Goal: Transaction & Acquisition: Purchase product/service

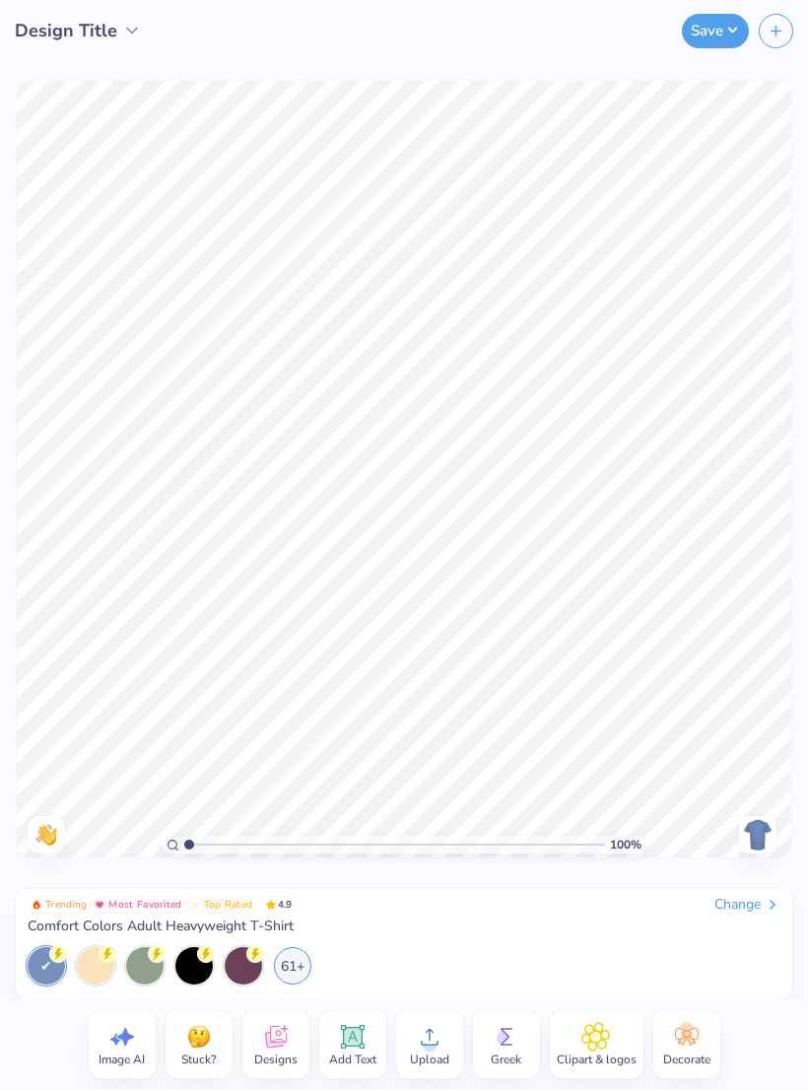
click at [292, 1051] on span "Designs" at bounding box center [275, 1059] width 43 height 16
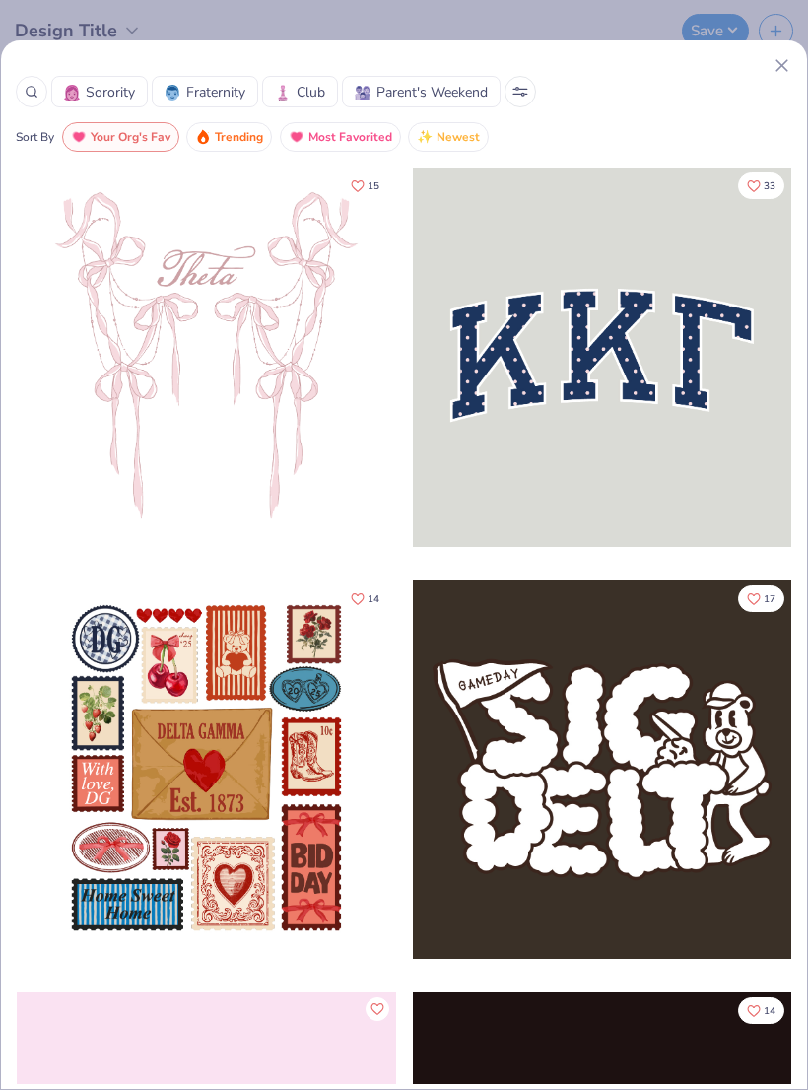
click at [33, 95] on circle at bounding box center [31, 91] width 9 height 9
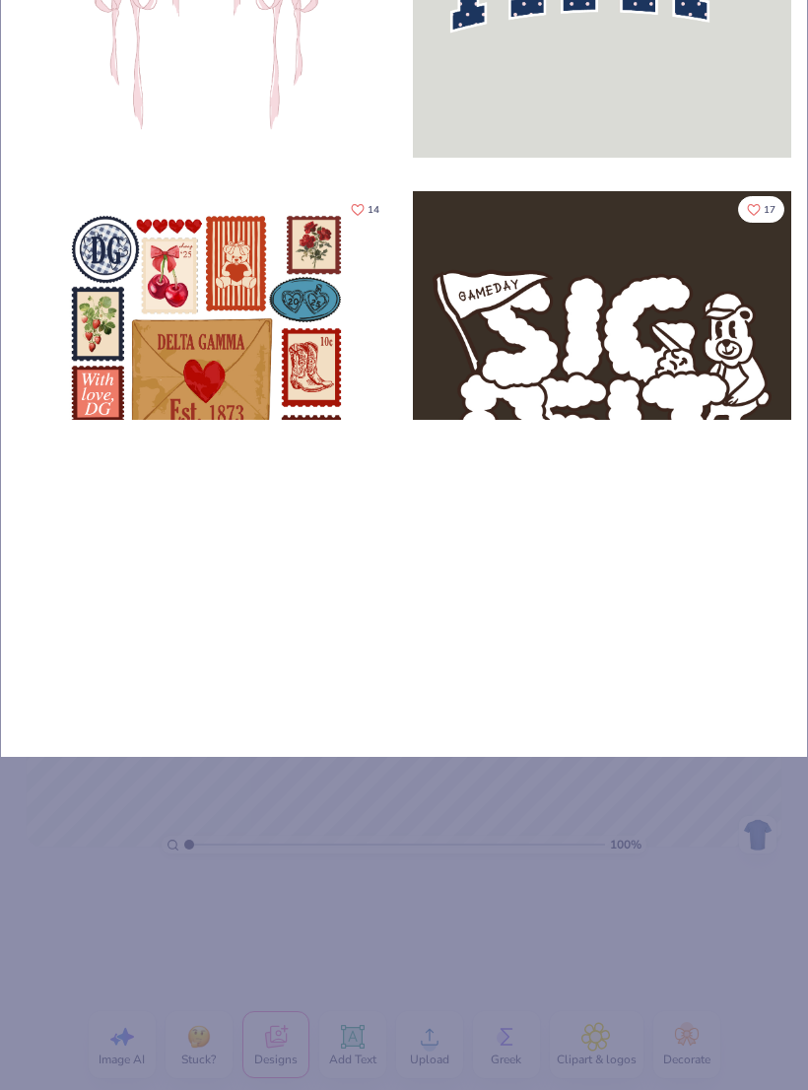
type input "New"
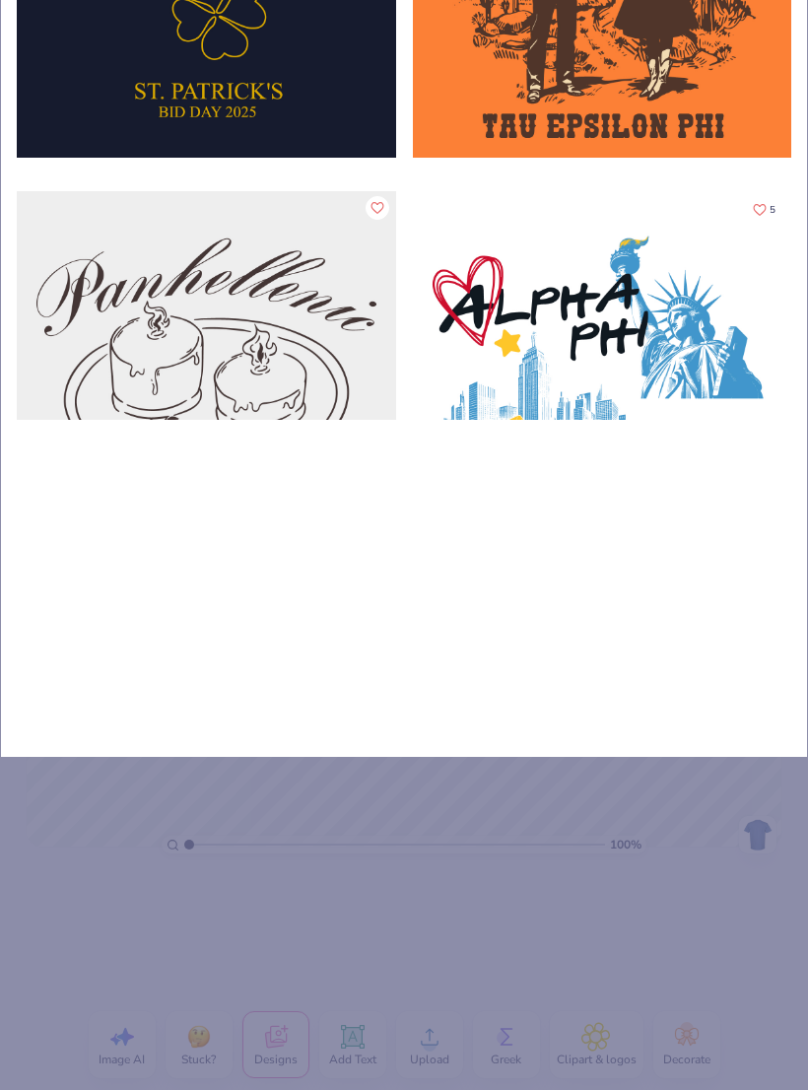
type input "New y"
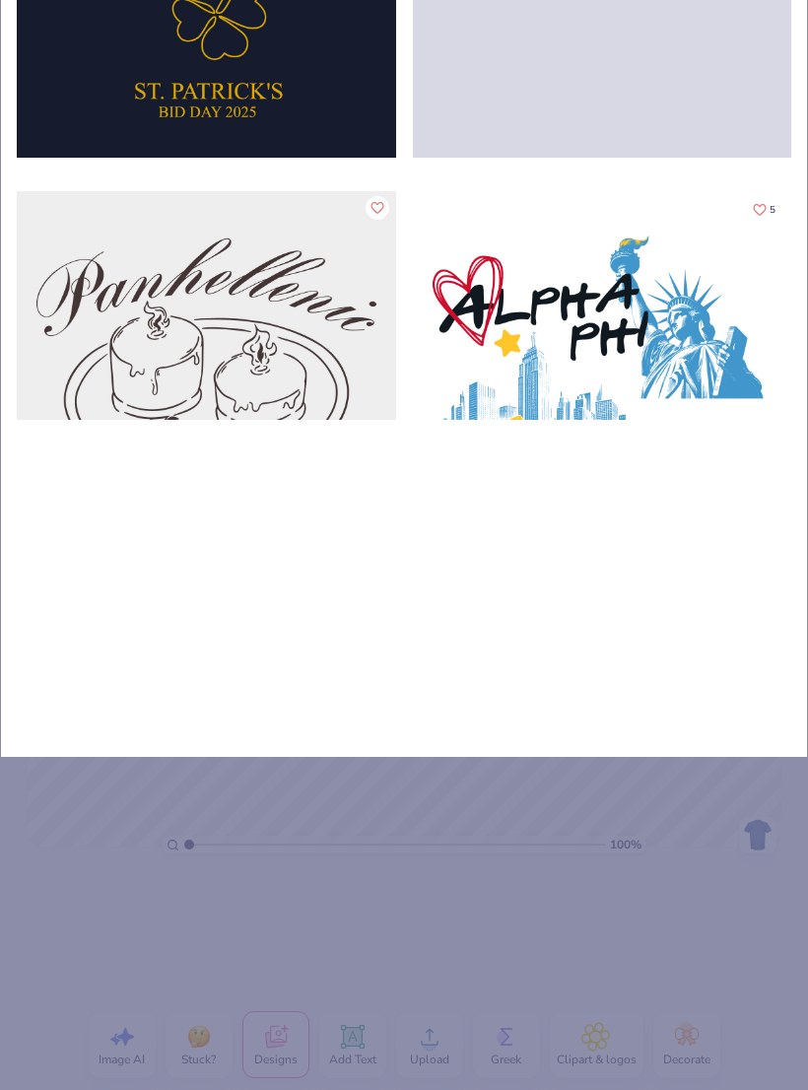
type input "New yo"
type input "New yor"
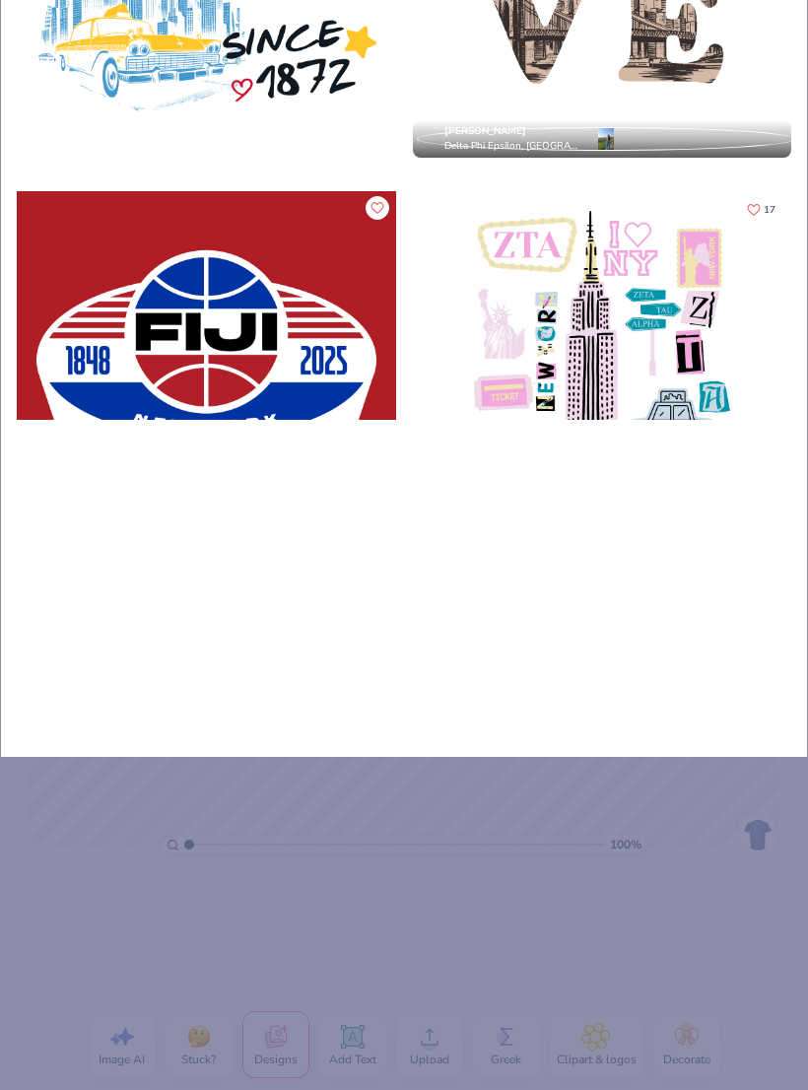
type input "[US_STATE]"
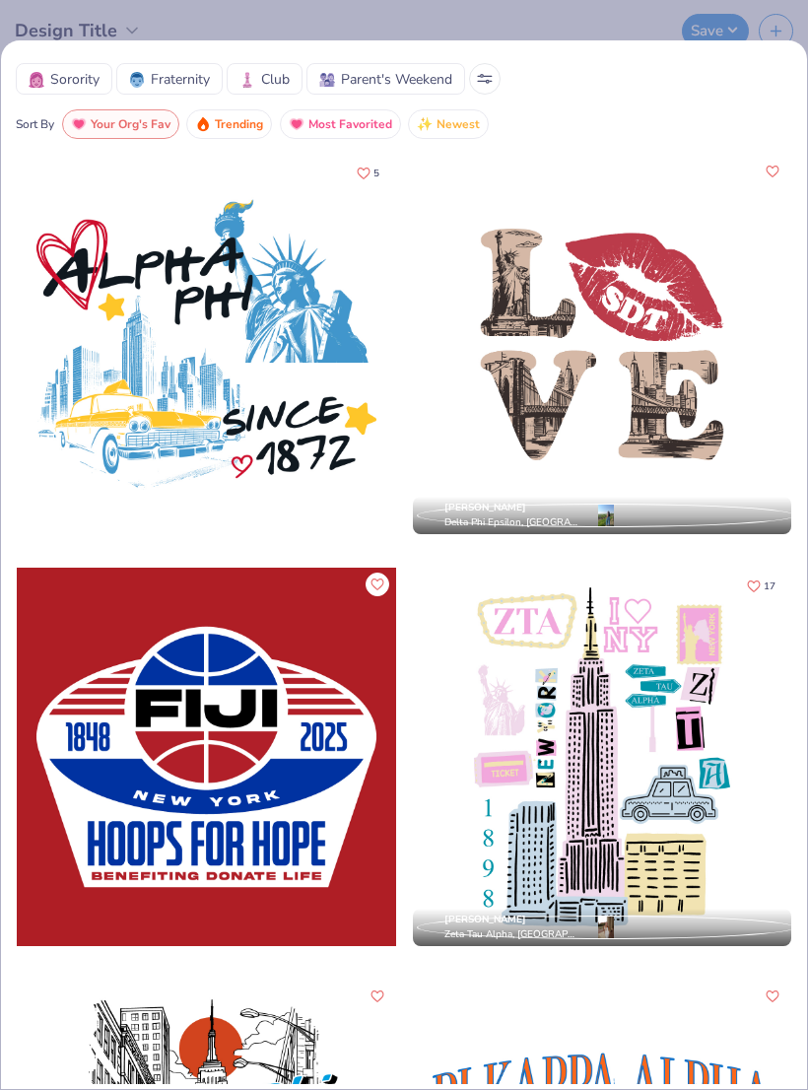
click at [656, 358] on div at bounding box center [602, 344] width 379 height 379
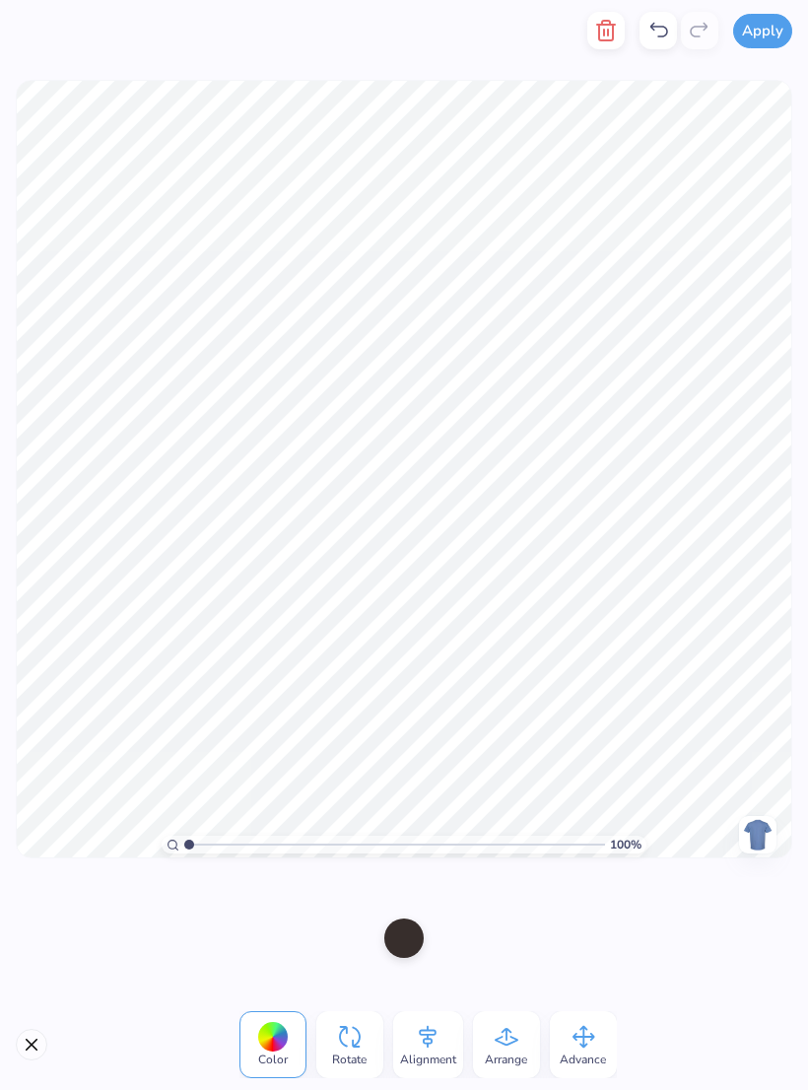
click at [602, 27] on icon "button" at bounding box center [606, 31] width 24 height 24
click at [597, 27] on icon "button" at bounding box center [606, 31] width 24 height 24
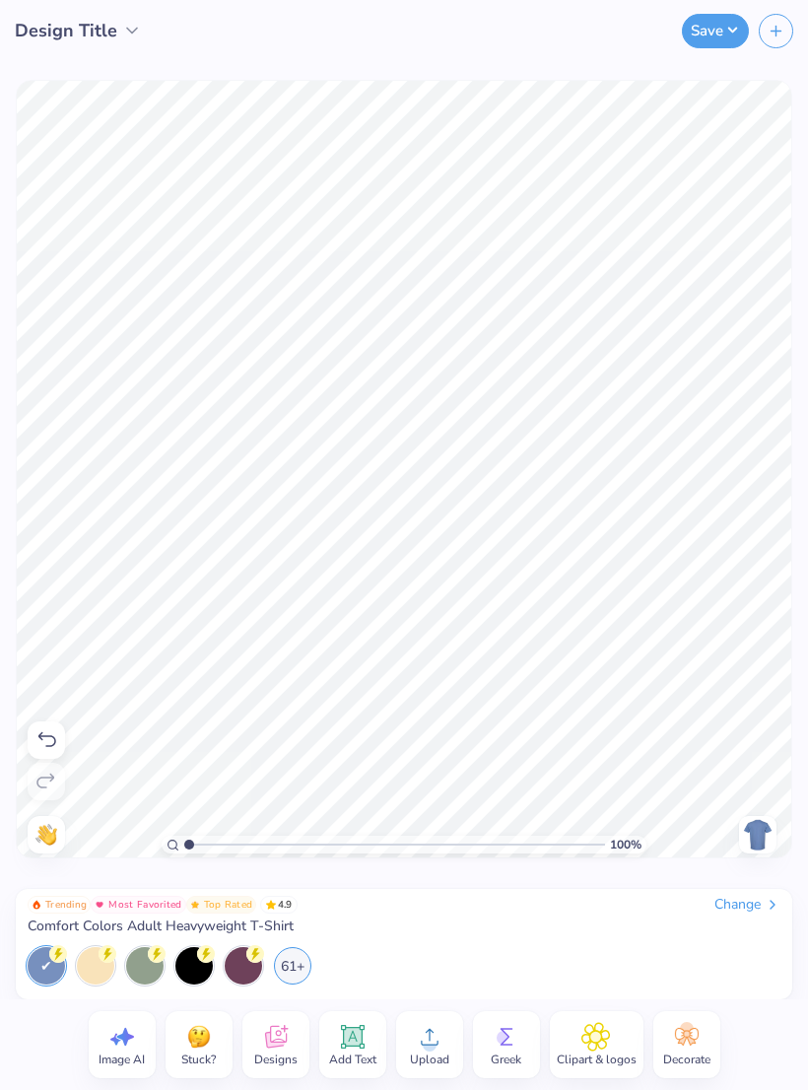
click at [283, 914] on div "Trending Most Favorited Top Rated 4.9 Change Comfort Colors Adult Heavyweight T…" at bounding box center [404, 914] width 753 height 39
click at [751, 897] on div "Change" at bounding box center [747, 904] width 66 height 18
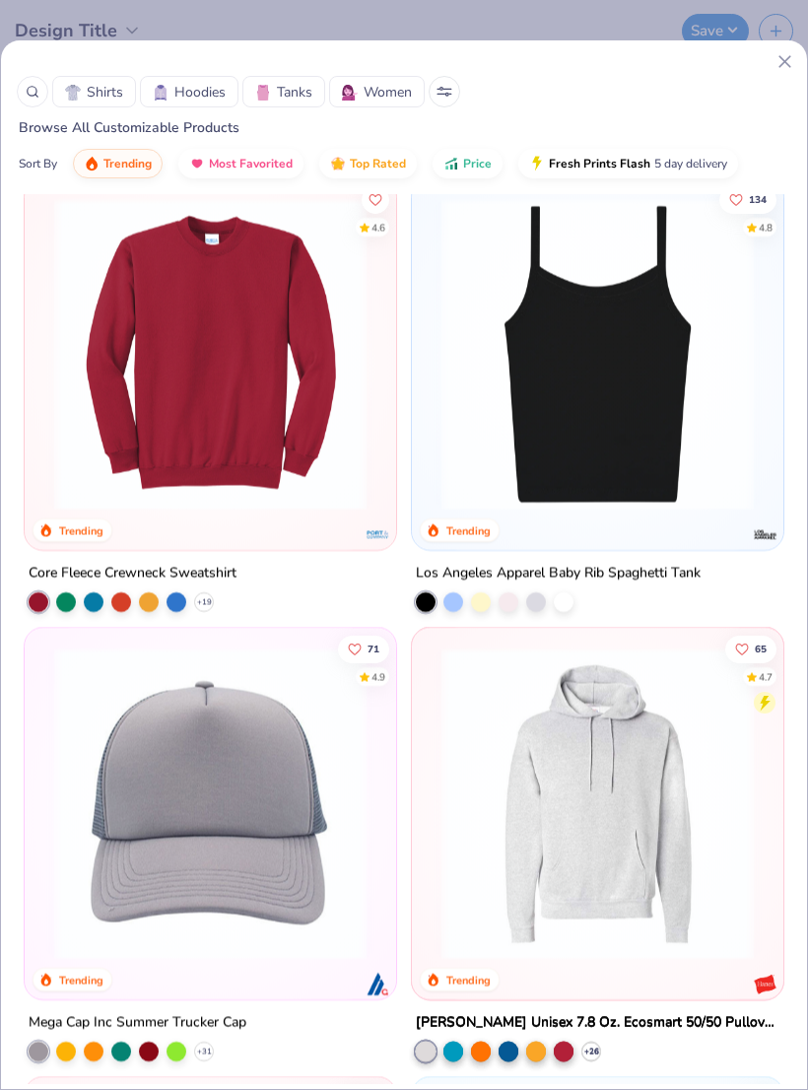
scroll to position [8114, 0]
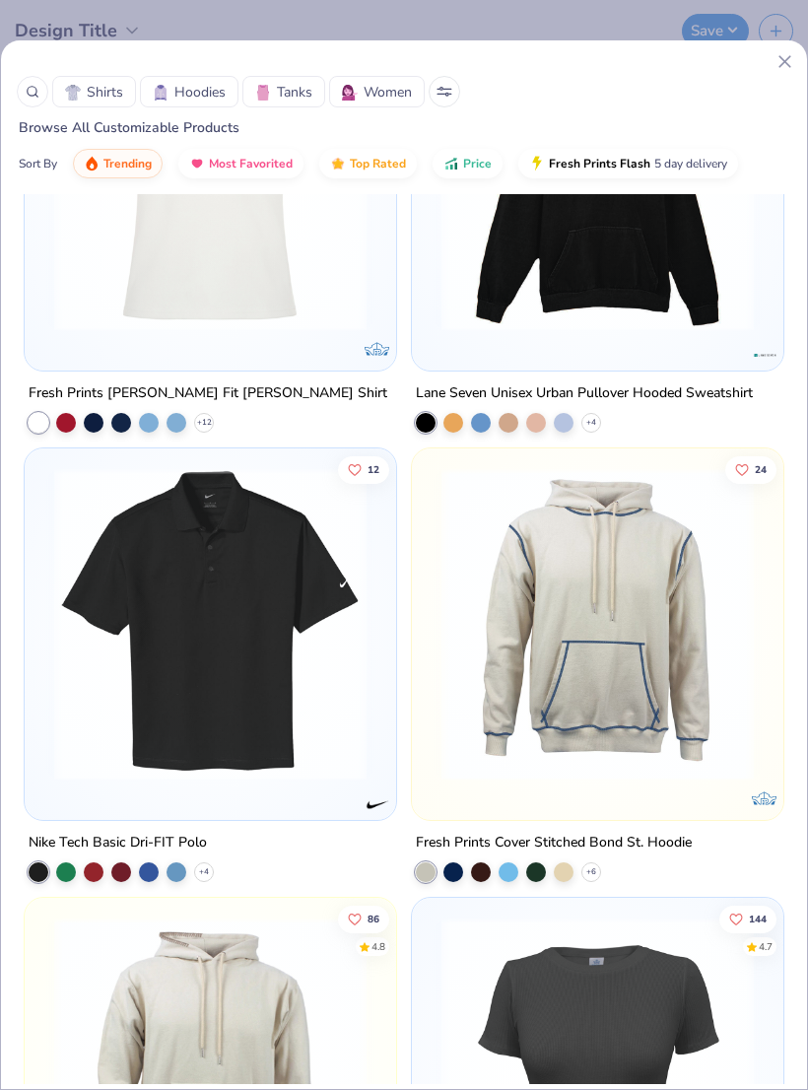
click at [45, 92] on div at bounding box center [33, 92] width 32 height 32
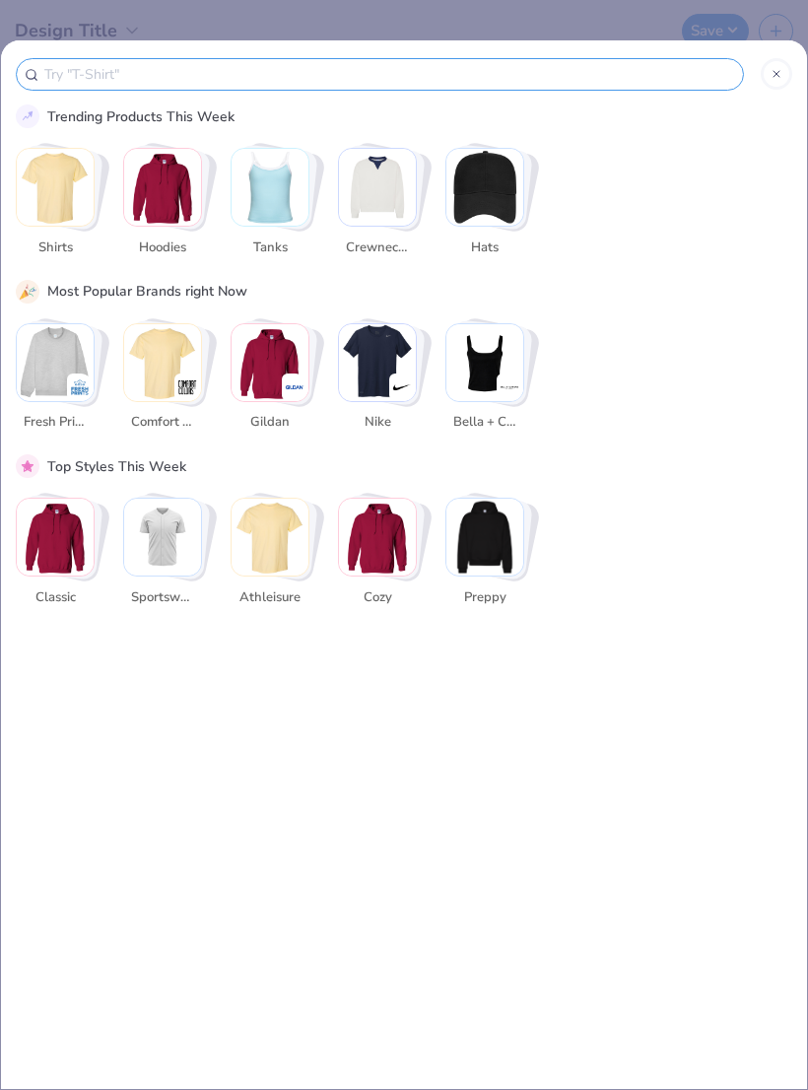
scroll to position [19502, 0]
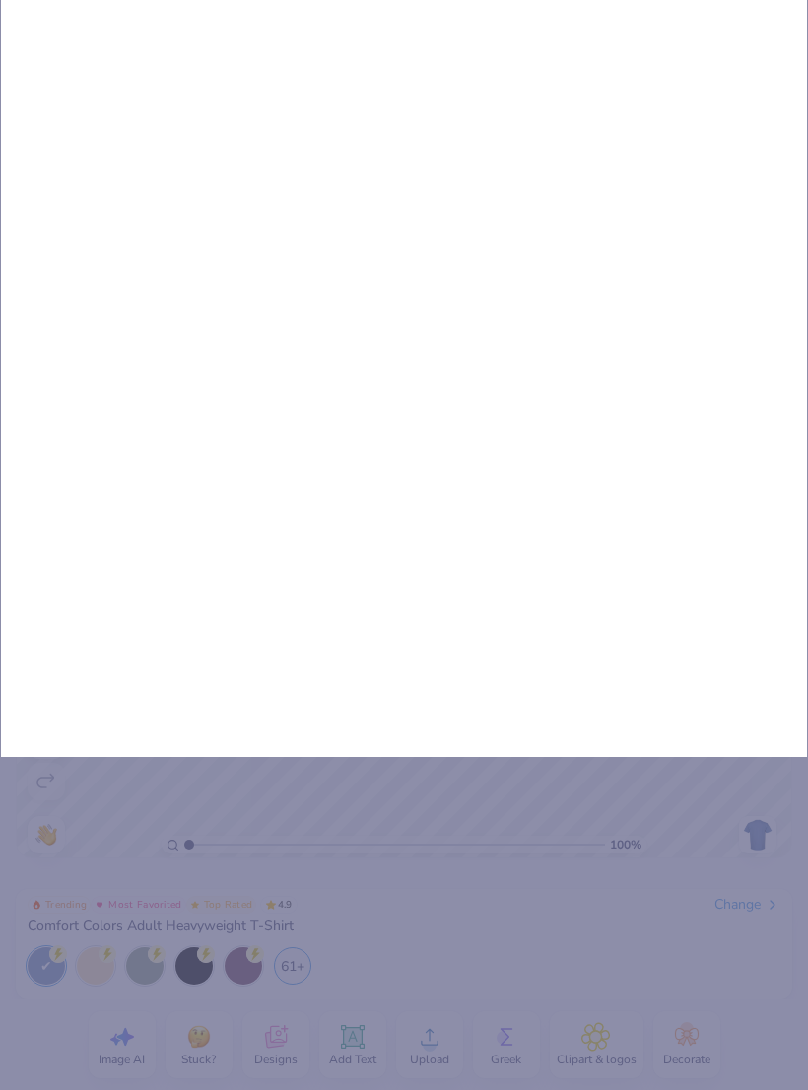
type input "Ba"
type input "Bab"
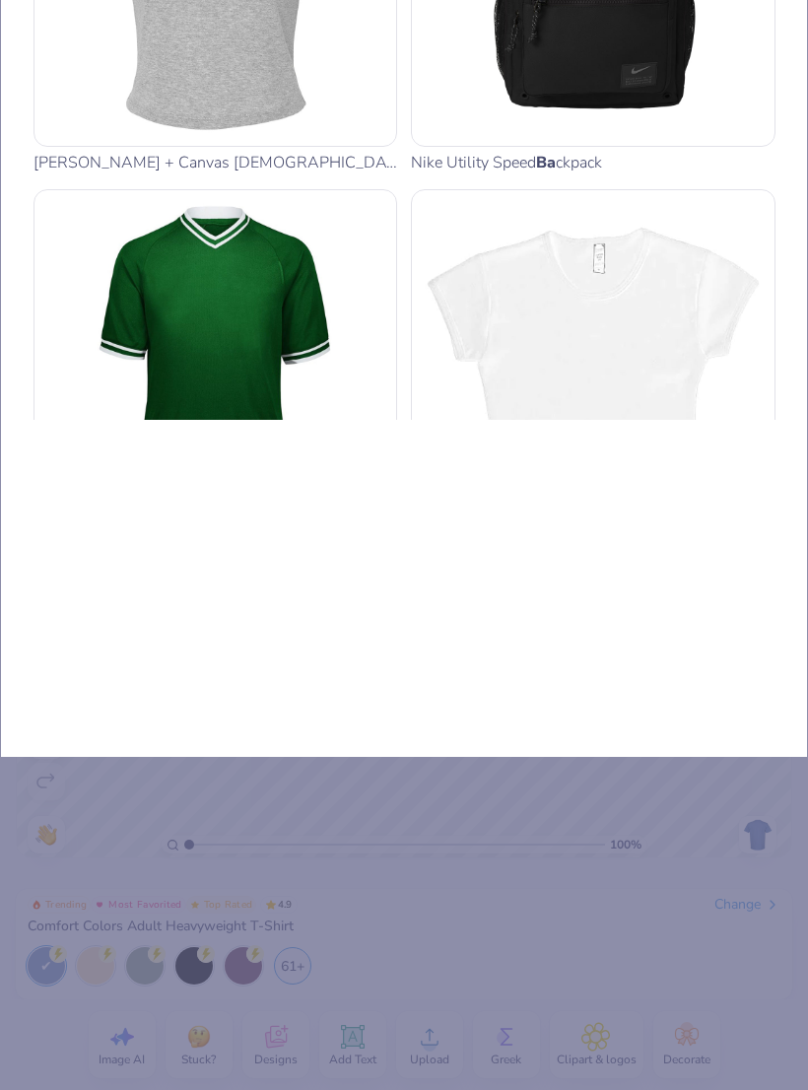
type input "Baby"
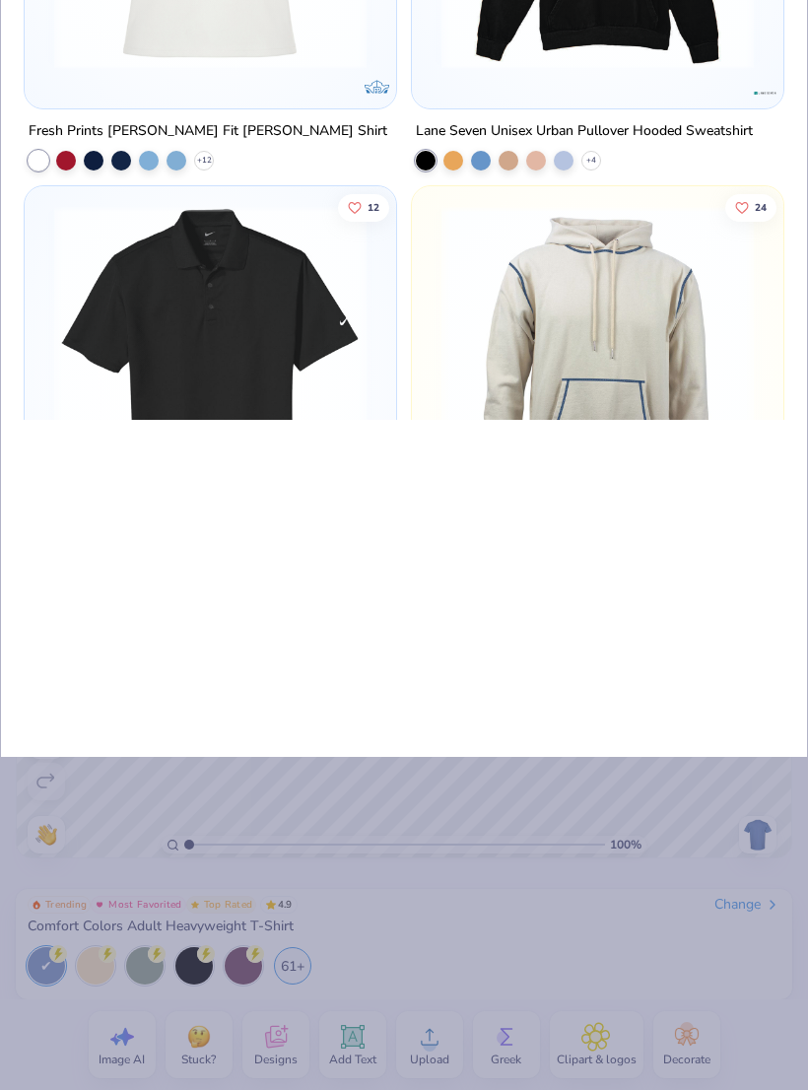
type input "Baby"
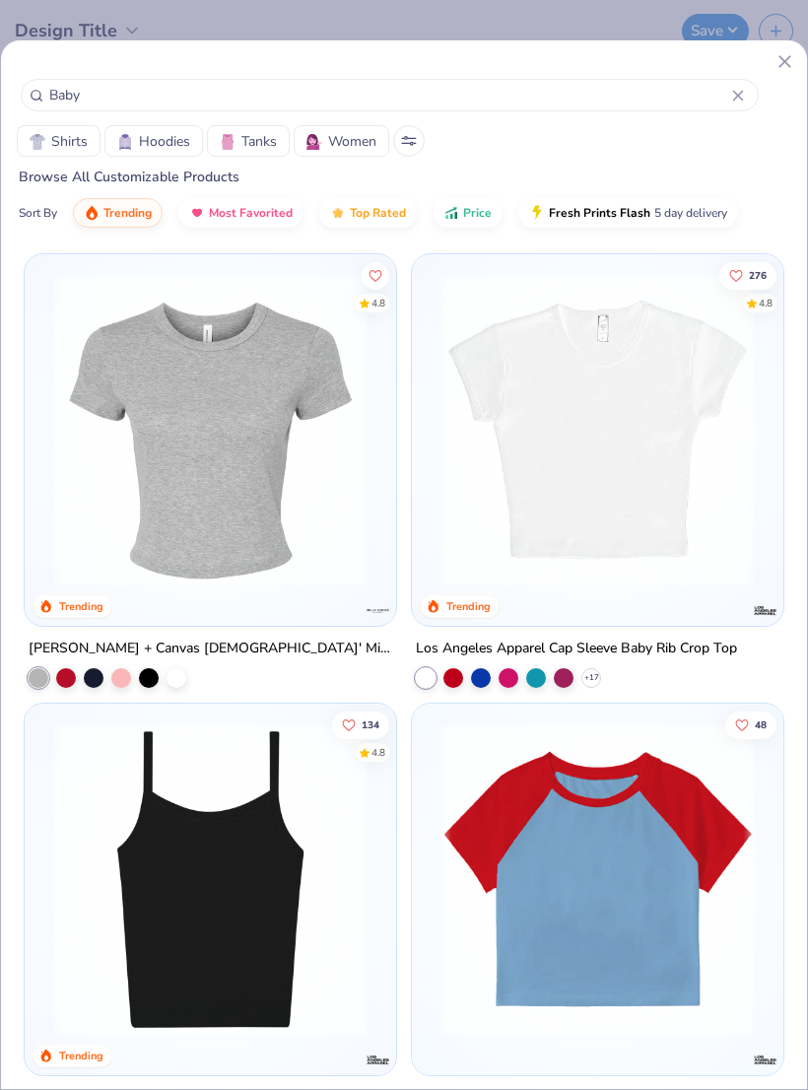
scroll to position [0, 0]
click at [243, 526] on img at bounding box center [210, 430] width 332 height 312
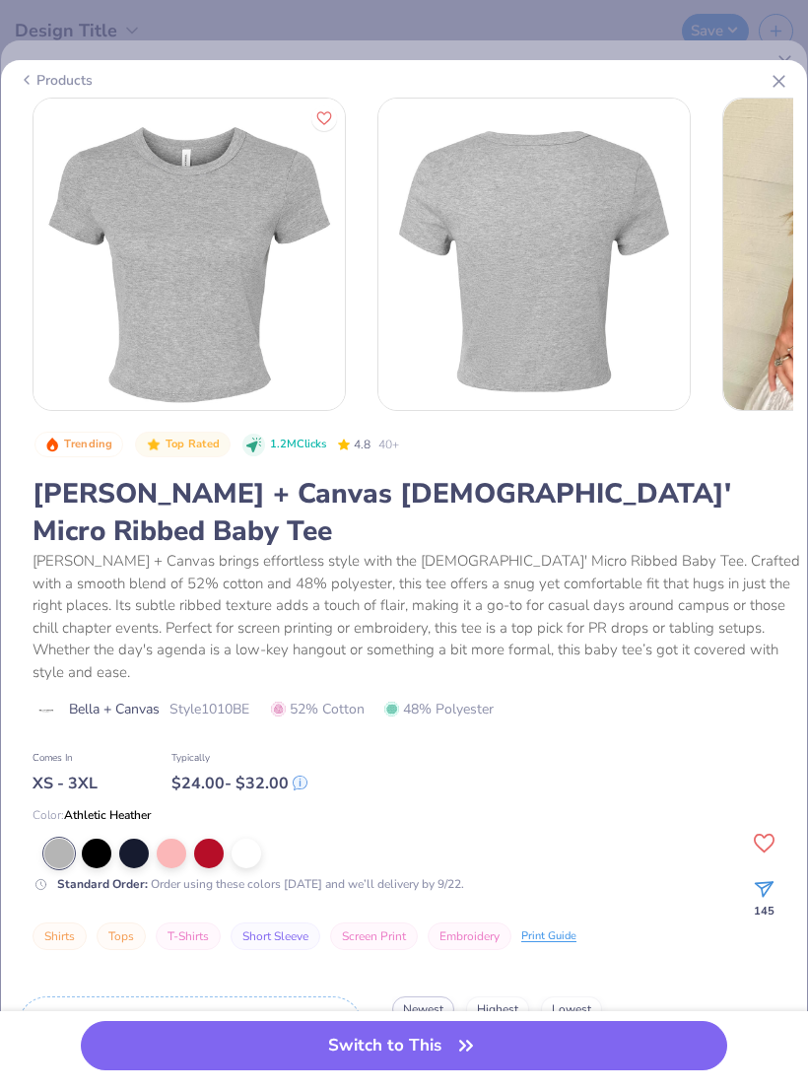
click at [90, 838] on div at bounding box center [97, 853] width 30 height 30
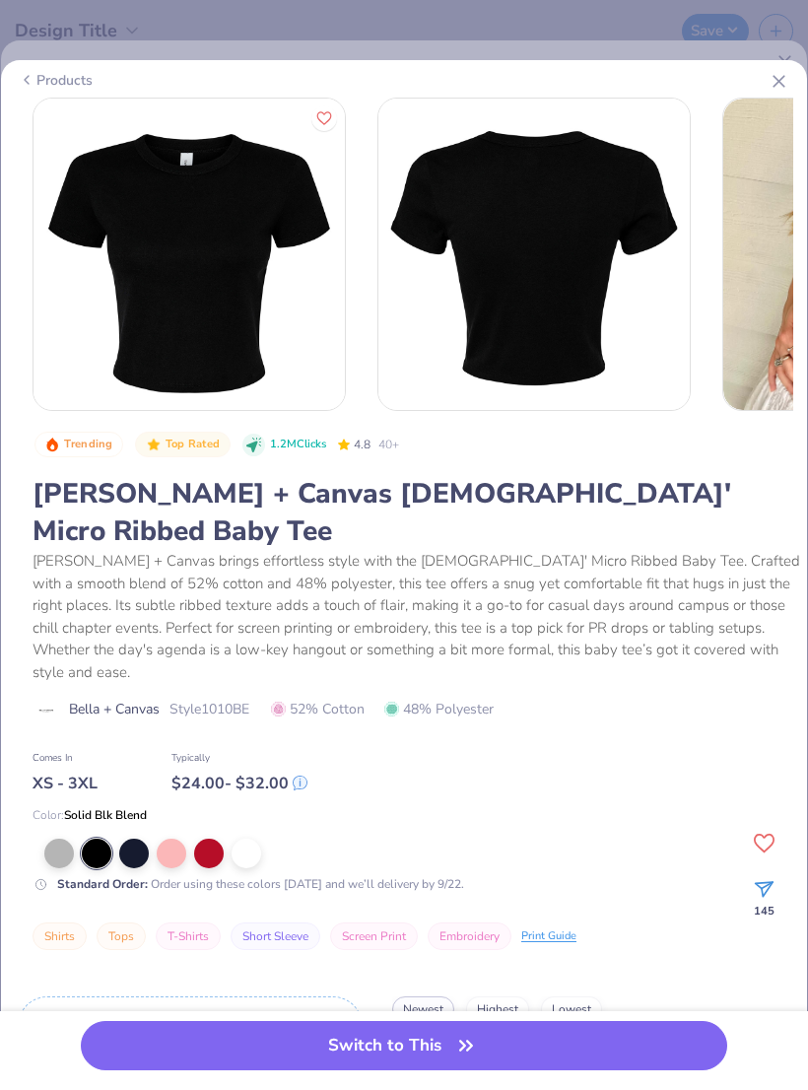
click at [408, 1034] on button "Switch to This" at bounding box center [404, 1045] width 646 height 49
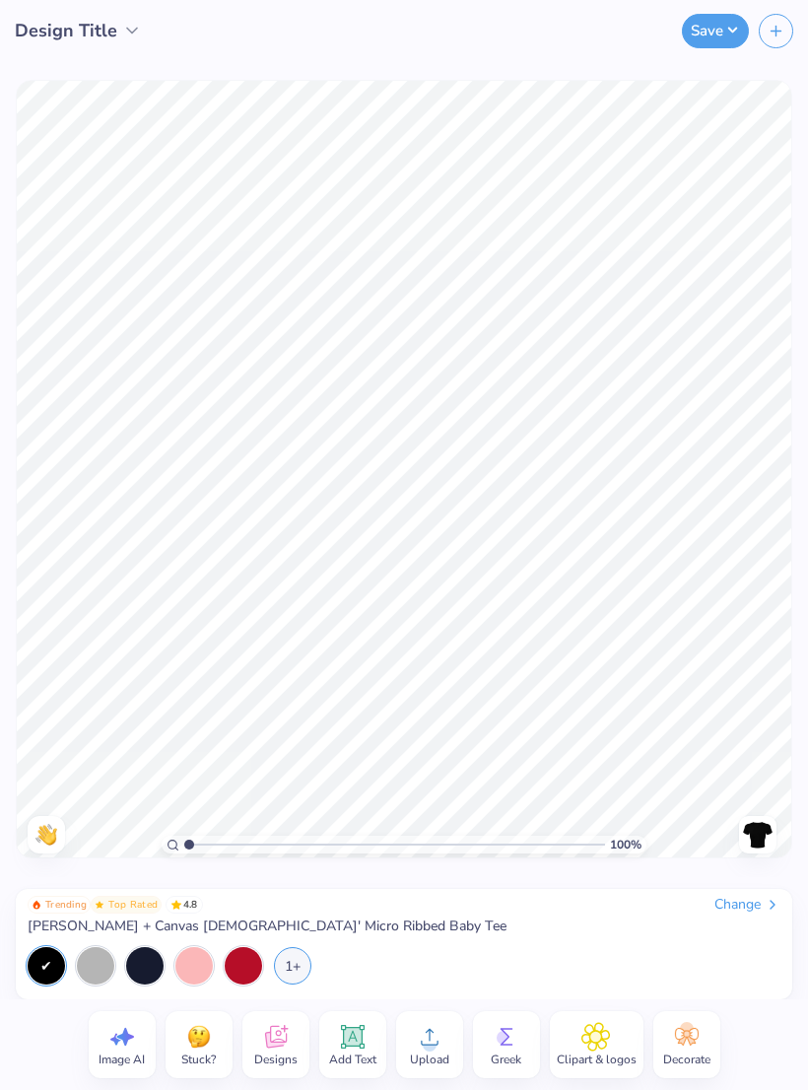
click at [291, 977] on div "1+" at bounding box center [292, 965] width 37 height 37
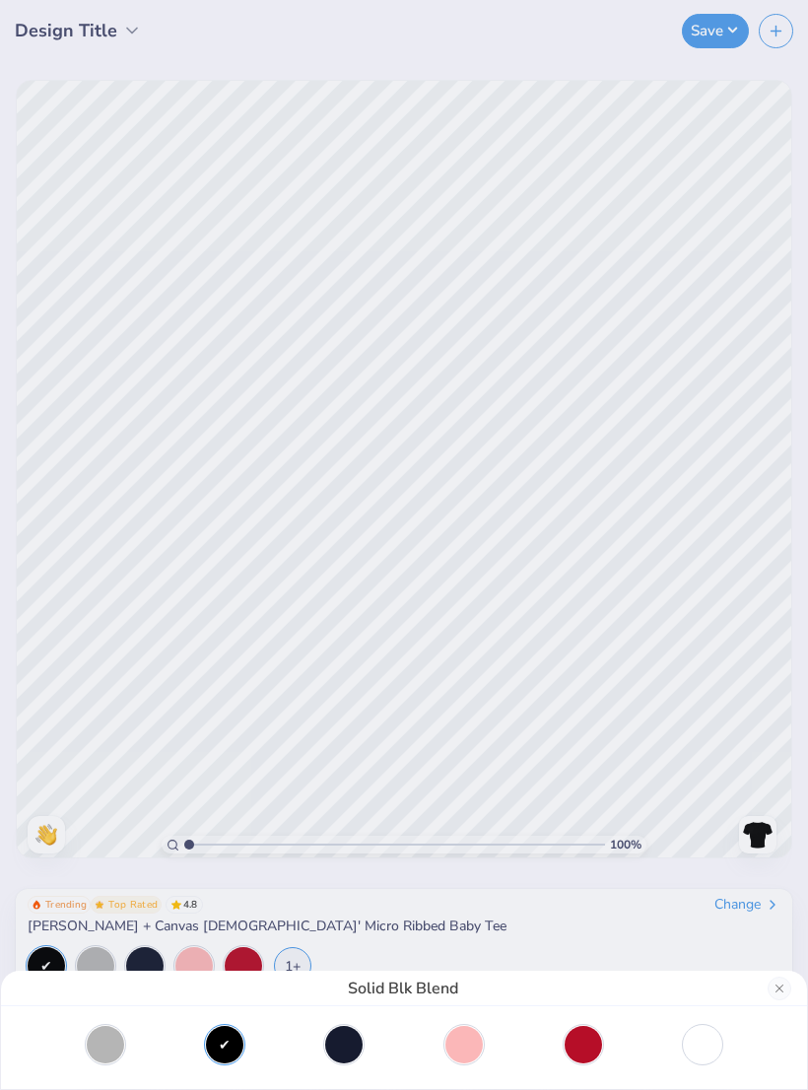
click at [713, 1041] on div at bounding box center [702, 1044] width 37 height 37
click at [783, 994] on button "Close" at bounding box center [779, 988] width 24 height 24
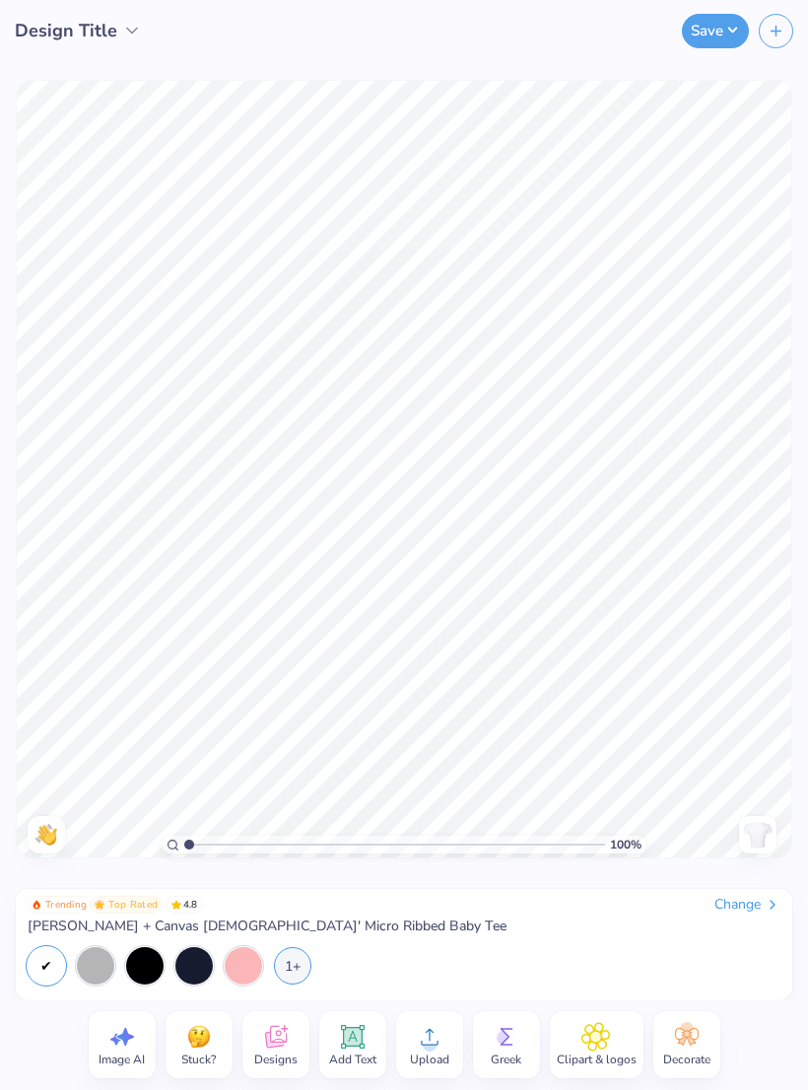
click at [352, 1038] on icon at bounding box center [352, 1036] width 19 height 19
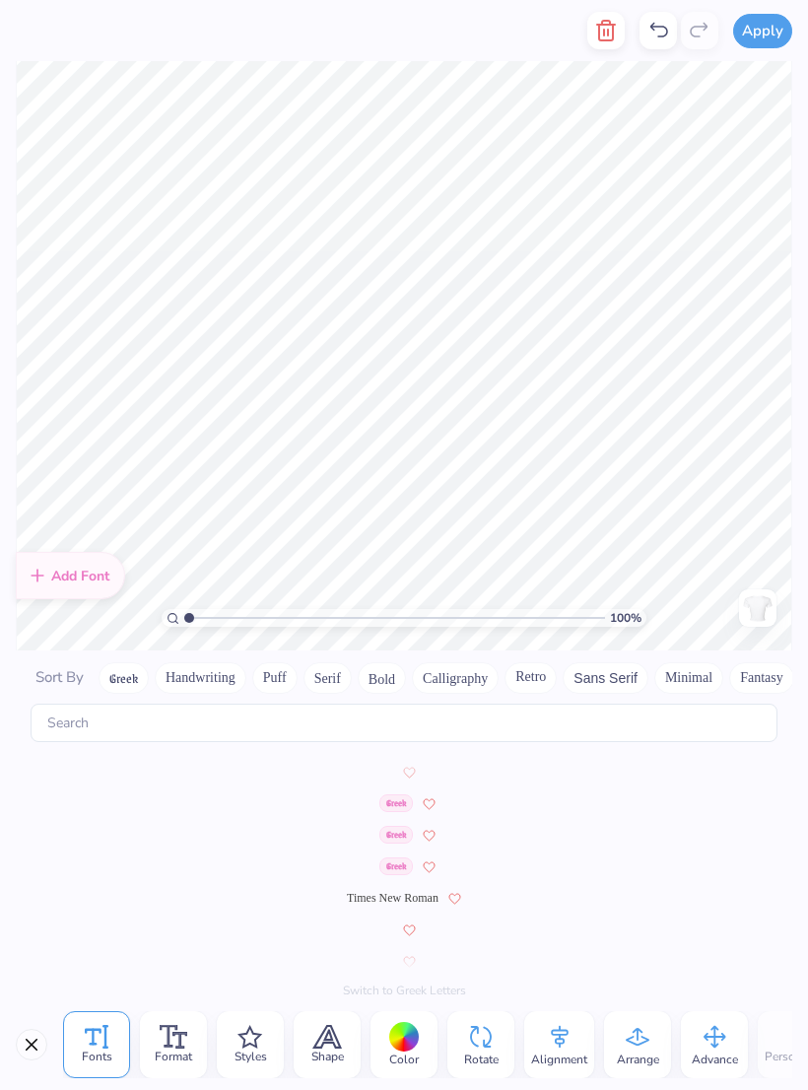
scroll to position [9012, 0]
click at [414, 890] on span "Times New Roman" at bounding box center [393, 899] width 92 height 18
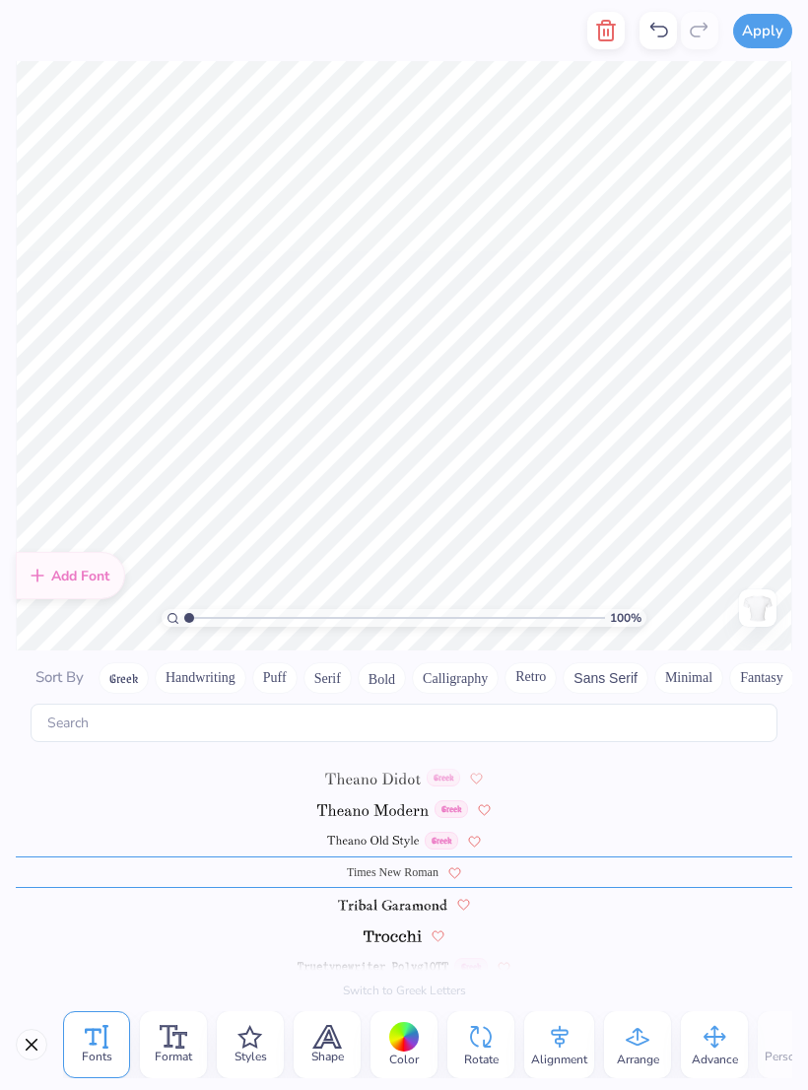
scroll to position [9043, 0]
click at [179, 1046] on icon at bounding box center [180, 1040] width 15 height 16
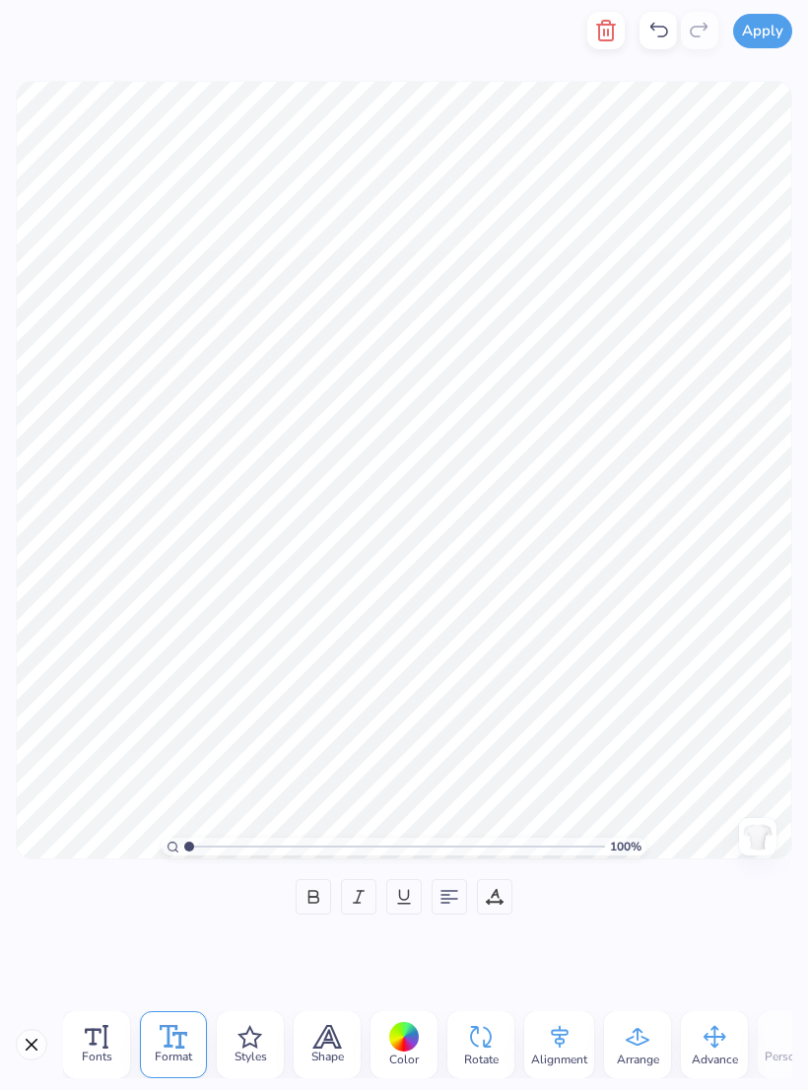
scroll to position [1, 0]
type textarea "t"
type textarea "THE DPHIE TIMES"
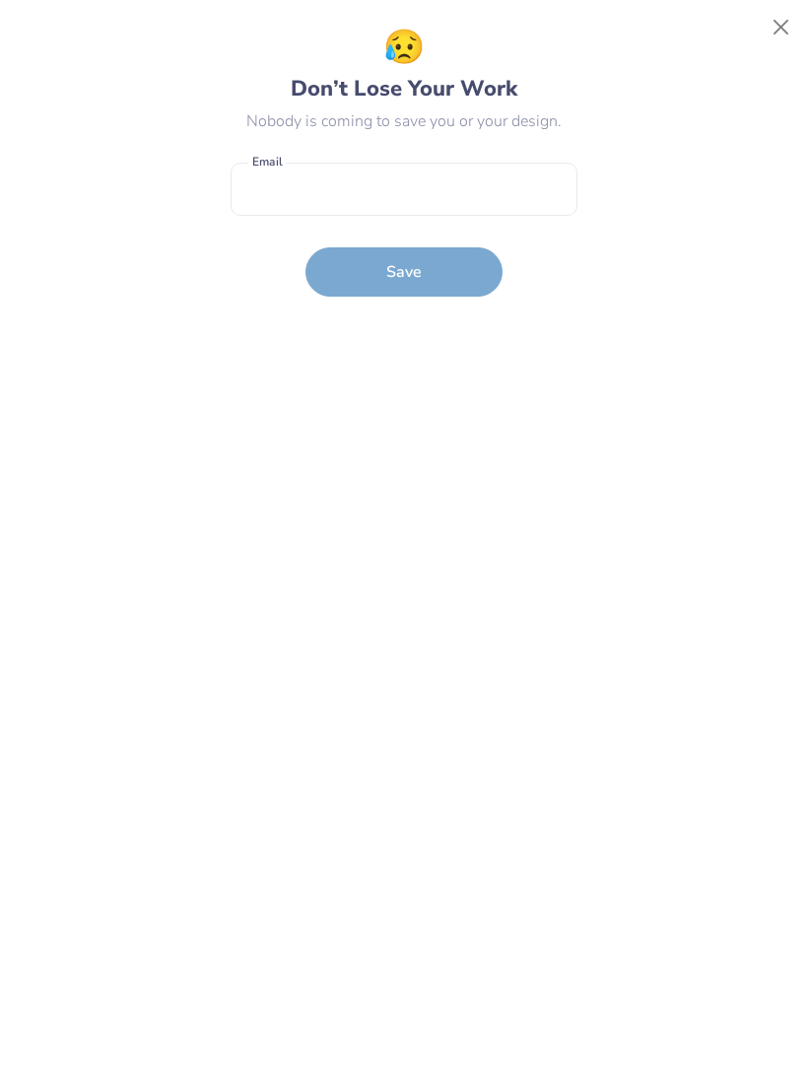
click at [767, 43] on button "Close" at bounding box center [780, 27] width 37 height 37
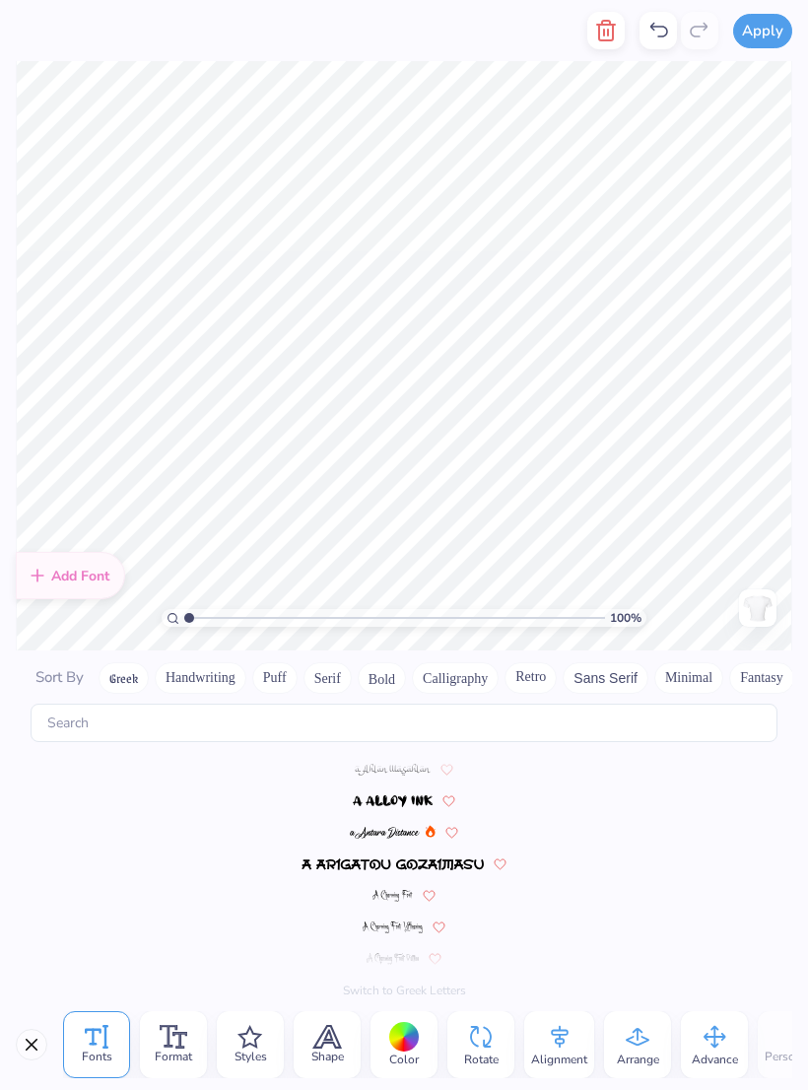
scroll to position [9158, 0]
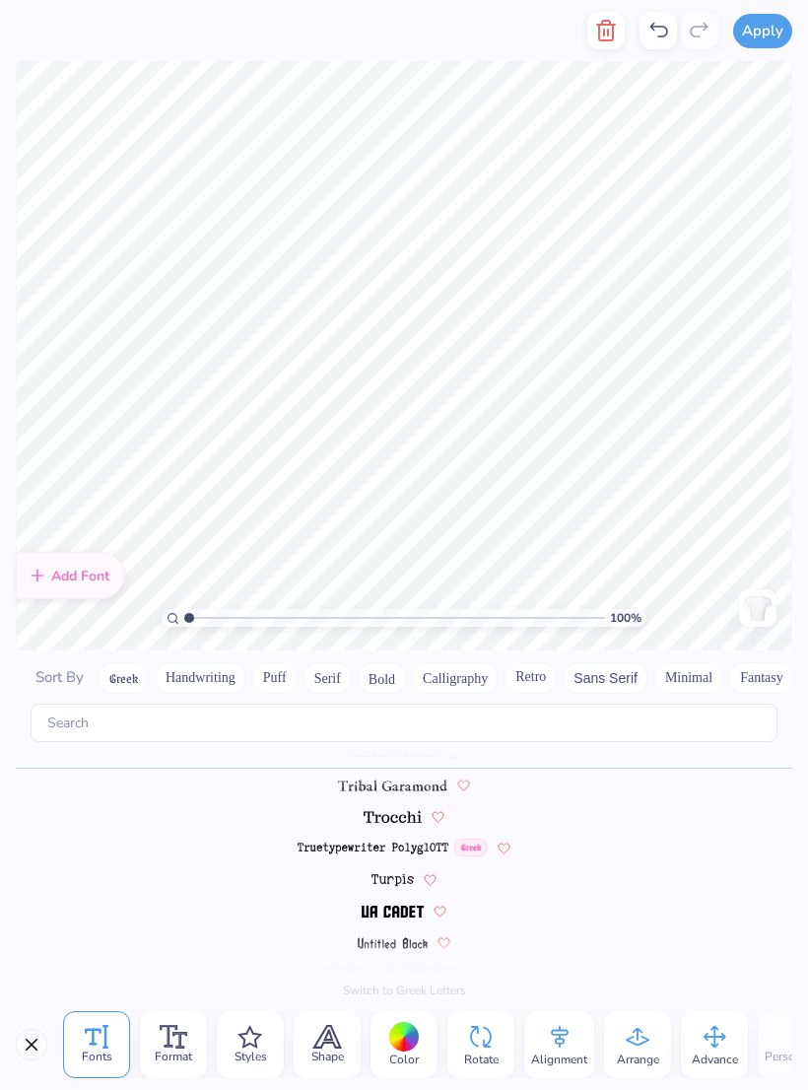
click at [413, 1048] on div at bounding box center [404, 1037] width 31 height 31
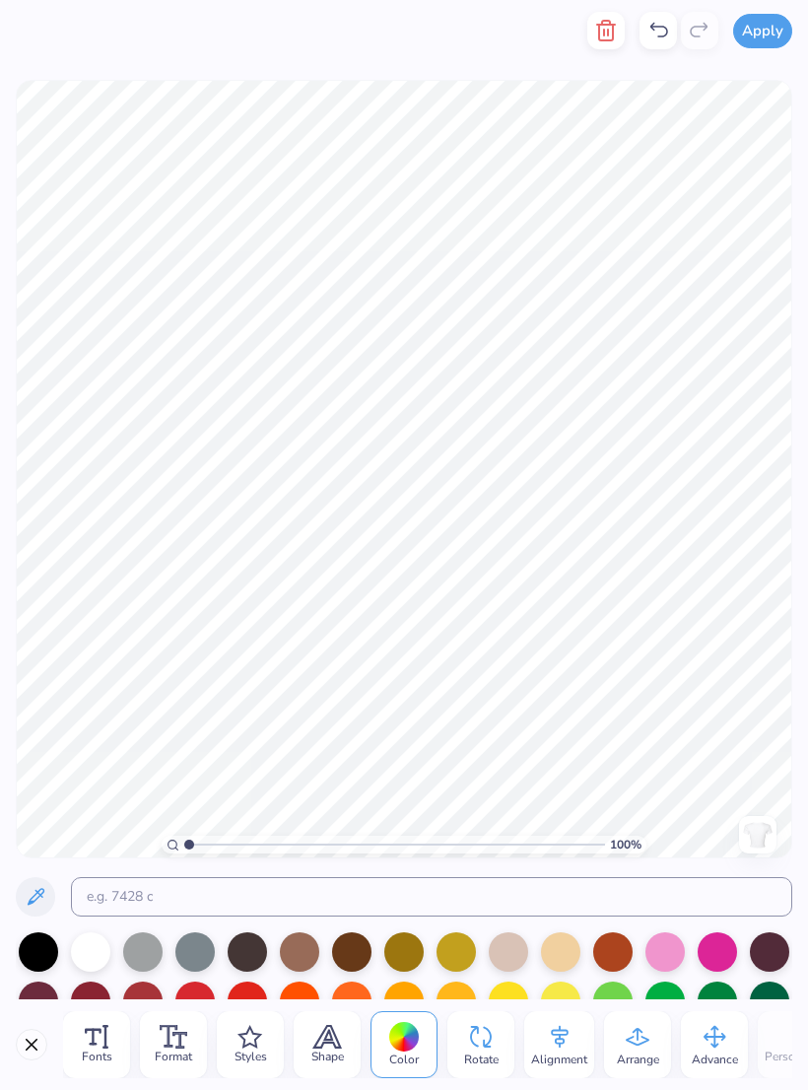
click at [49, 960] on div at bounding box center [38, 951] width 39 height 39
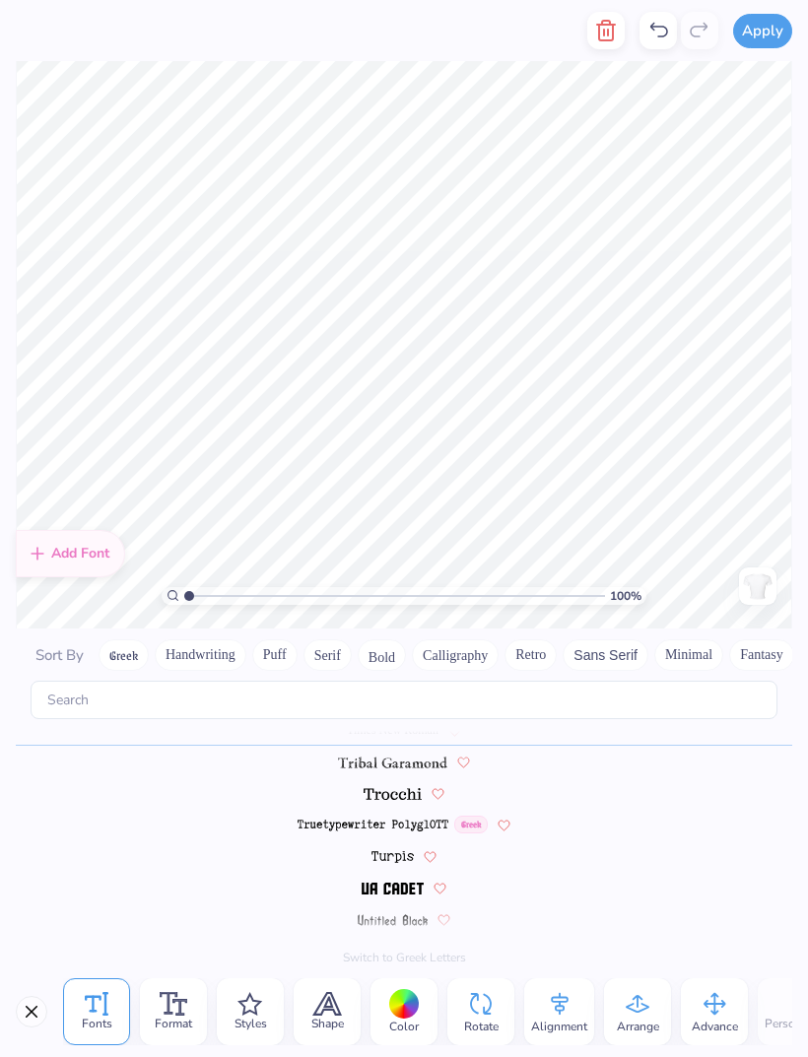
click at [122, 639] on button "Greek" at bounding box center [124, 655] width 50 height 32
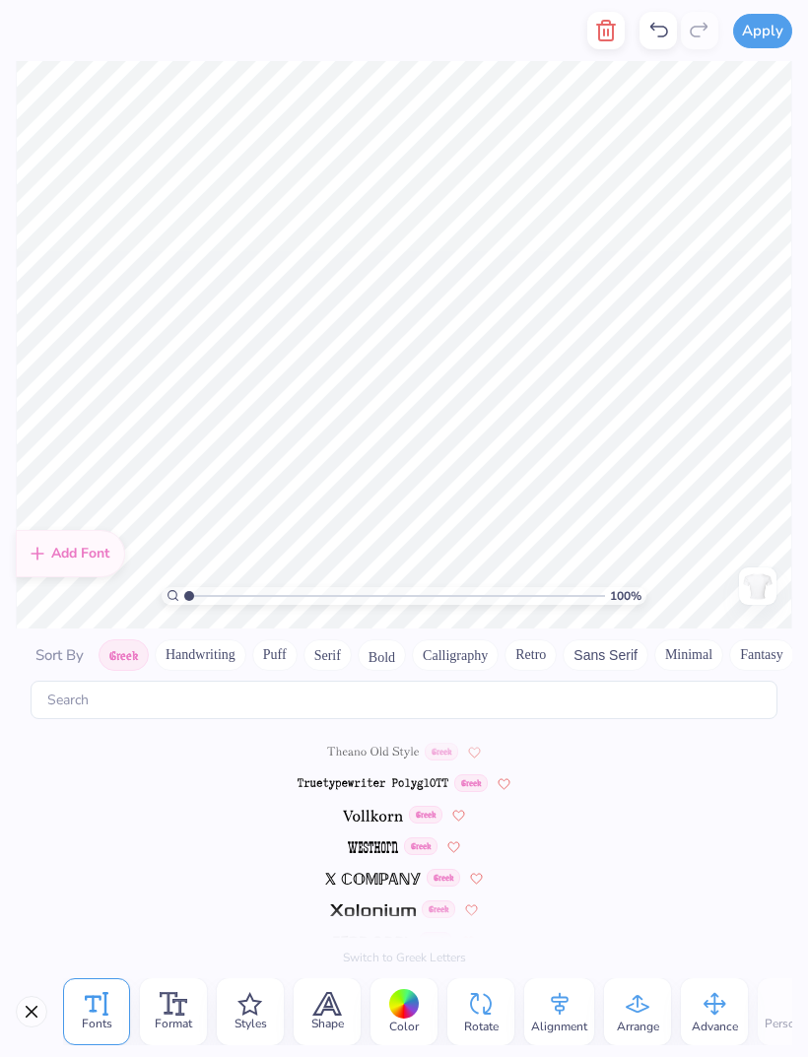
scroll to position [1317, 0]
click at [205, 639] on button "Handwriting" at bounding box center [201, 655] width 92 height 32
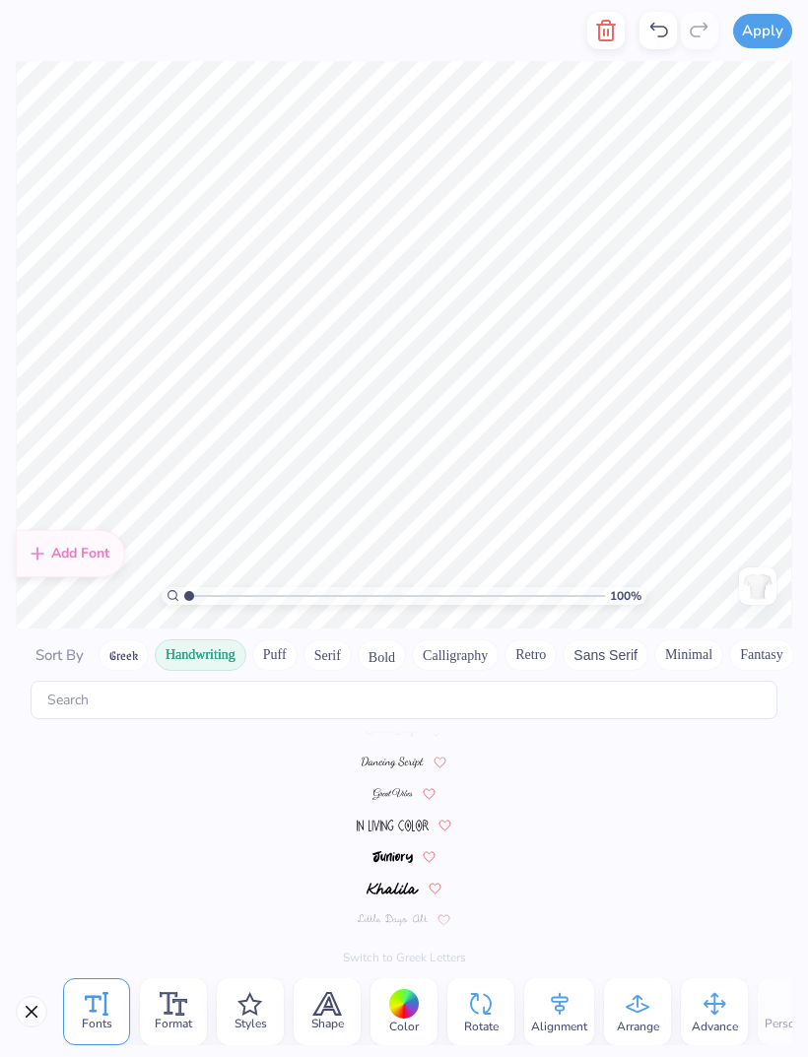
scroll to position [0, 0]
click at [281, 639] on button "Puff" at bounding box center [274, 655] width 45 height 32
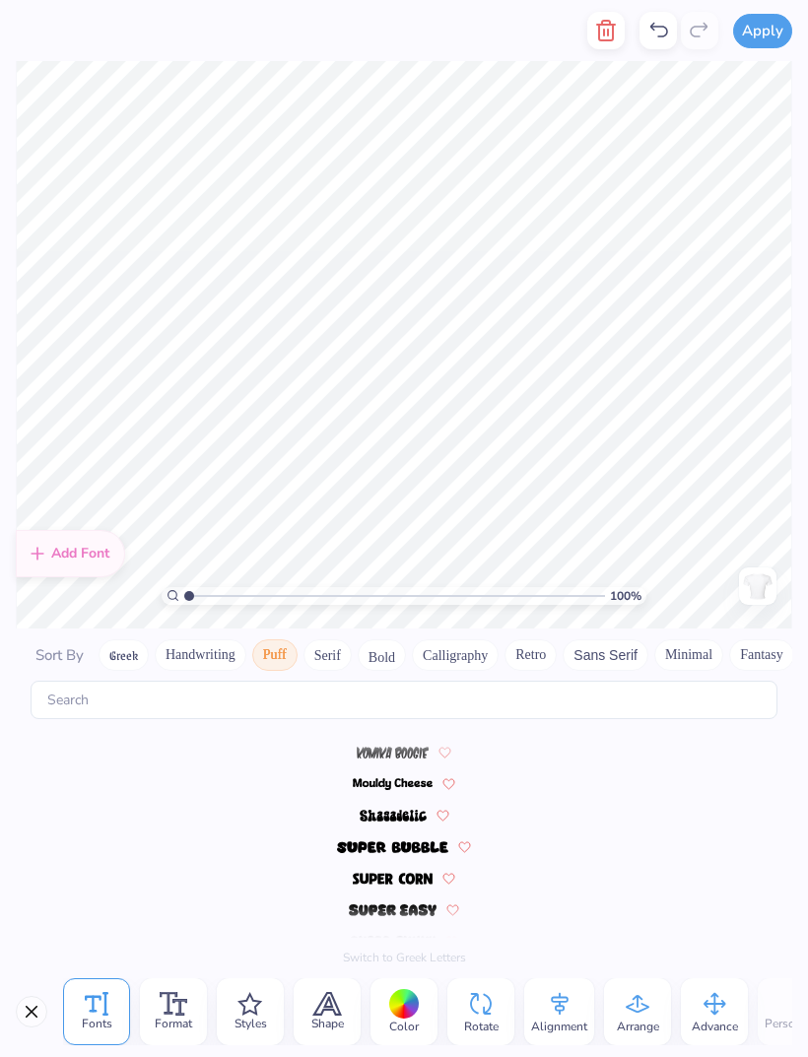
click at [328, 649] on button "Serif" at bounding box center [327, 655] width 48 height 32
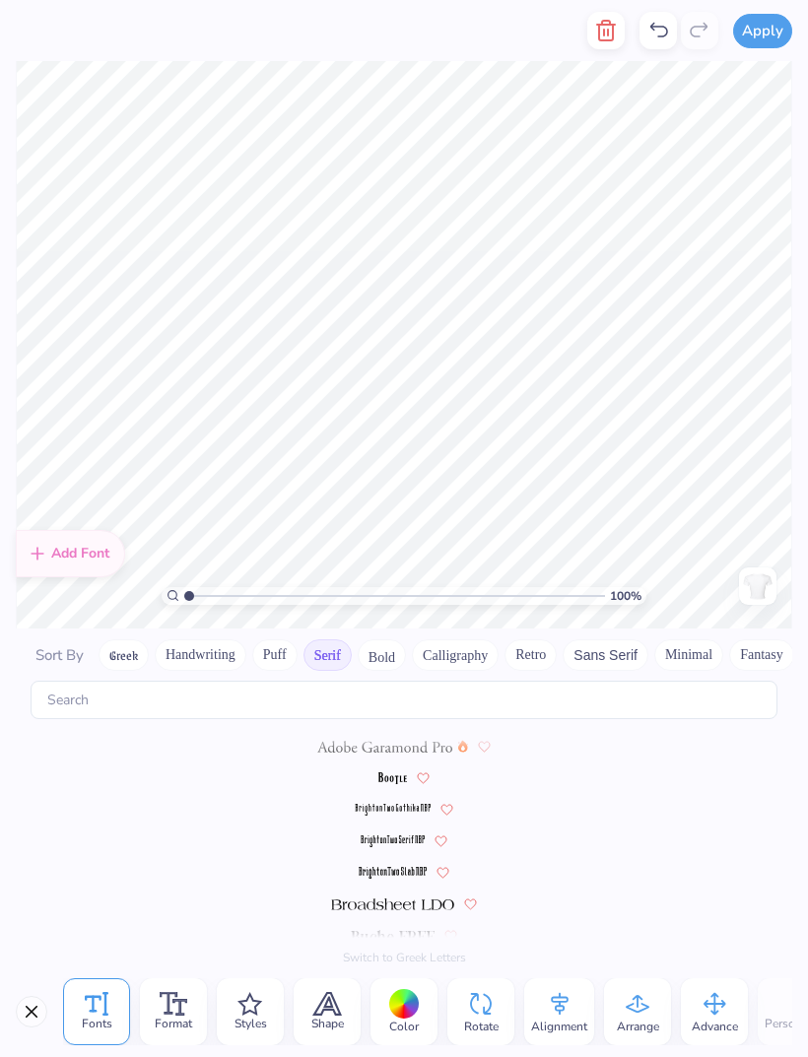
click at [398, 639] on button "Bold" at bounding box center [382, 655] width 48 height 32
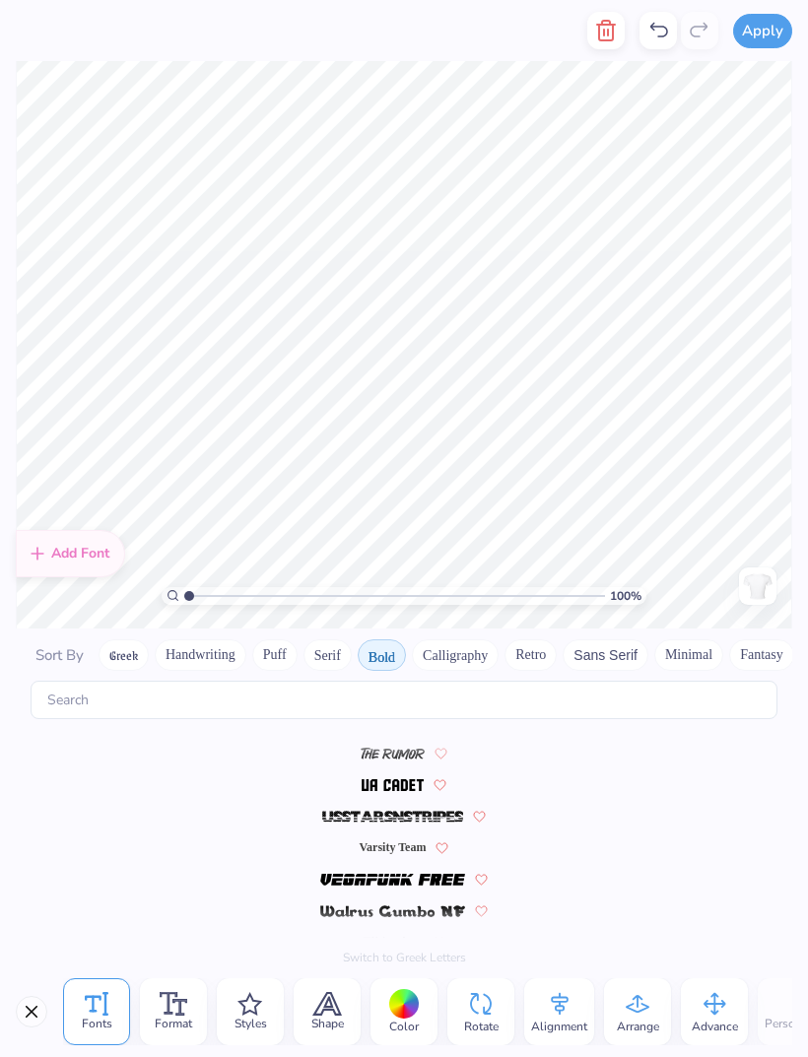
click at [477, 641] on button "Calligraphy" at bounding box center [455, 655] width 87 height 32
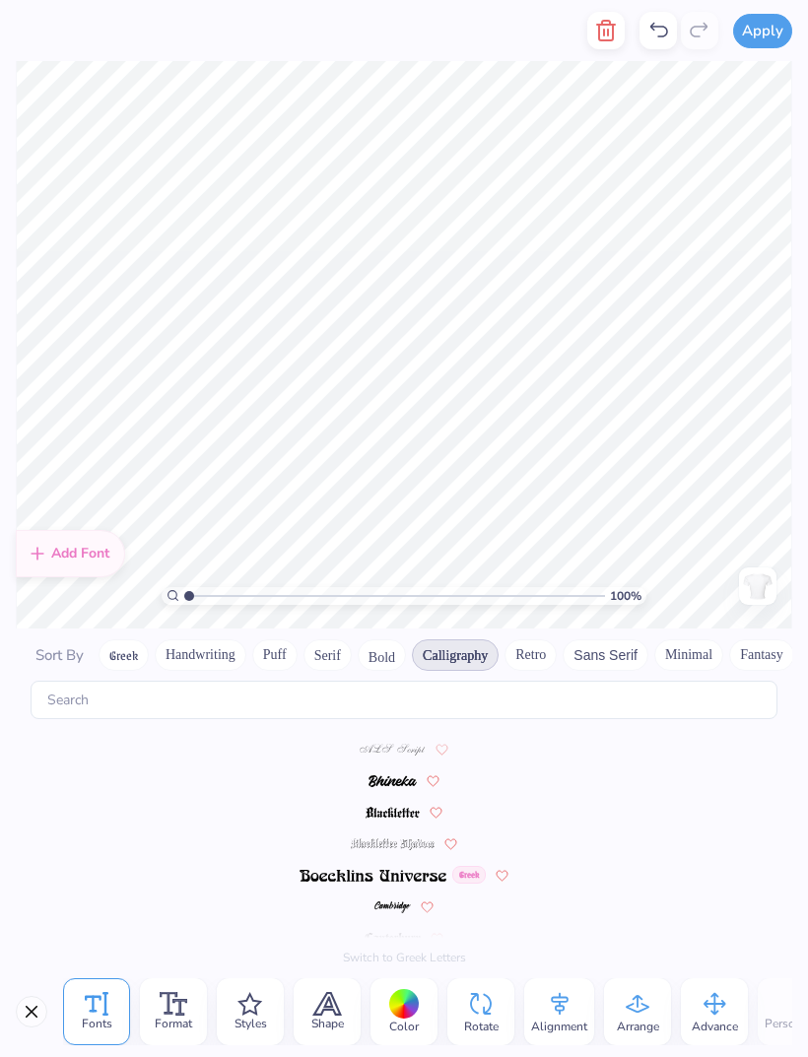
scroll to position [59, 0]
click at [415, 808] on img at bounding box center [392, 814] width 55 height 12
click at [372, 828] on div at bounding box center [404, 844] width 776 height 32
click at [542, 643] on button "Retro" at bounding box center [530, 655] width 52 height 32
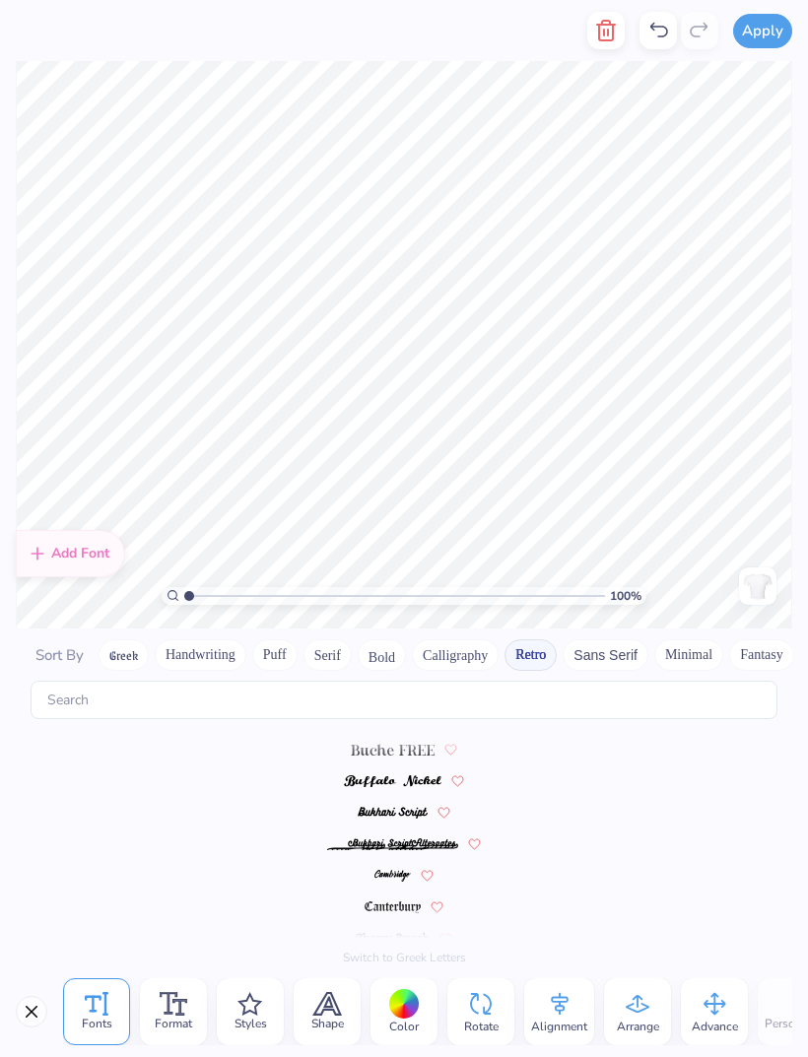
scroll to position [311, 0]
click at [413, 902] on img at bounding box center [392, 908] width 56 height 12
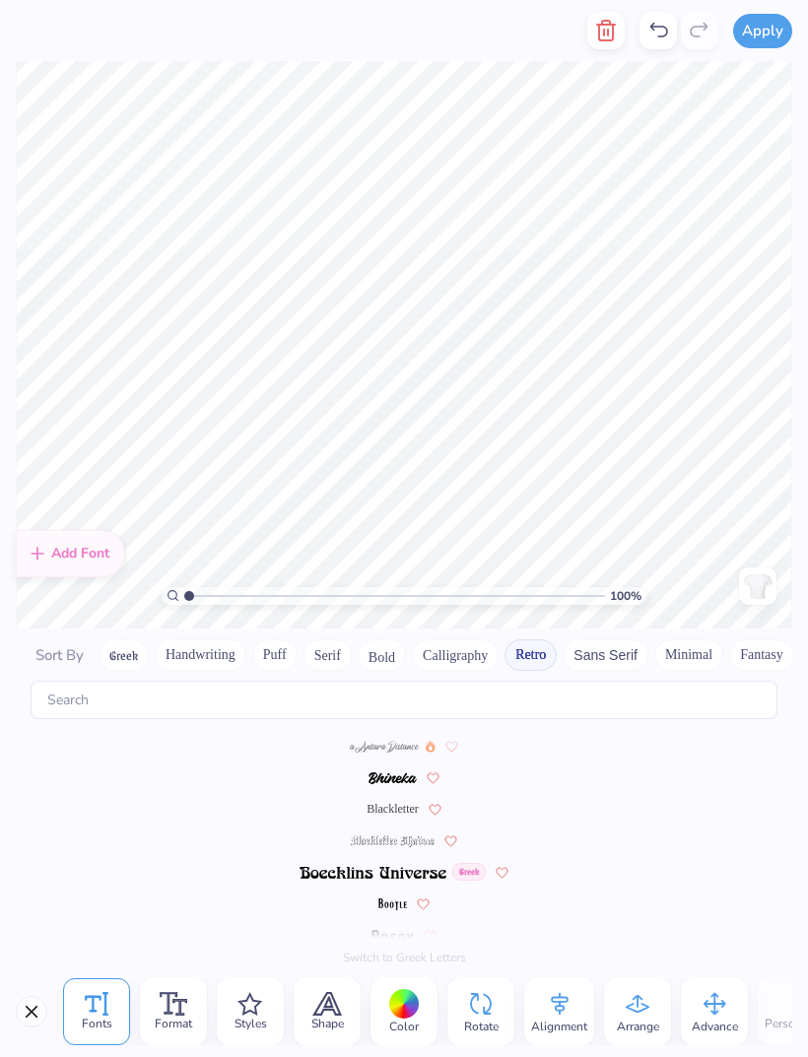
scroll to position [0, 0]
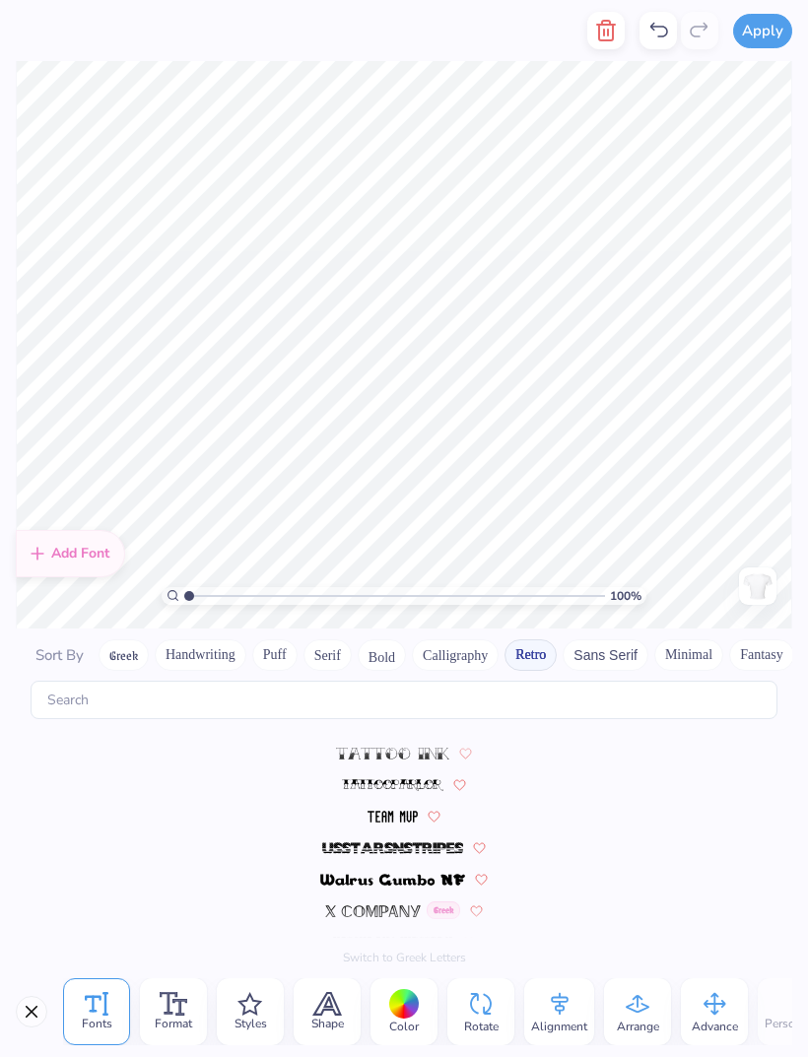
click at [614, 641] on button "Sans Serif" at bounding box center [606, 655] width 86 height 32
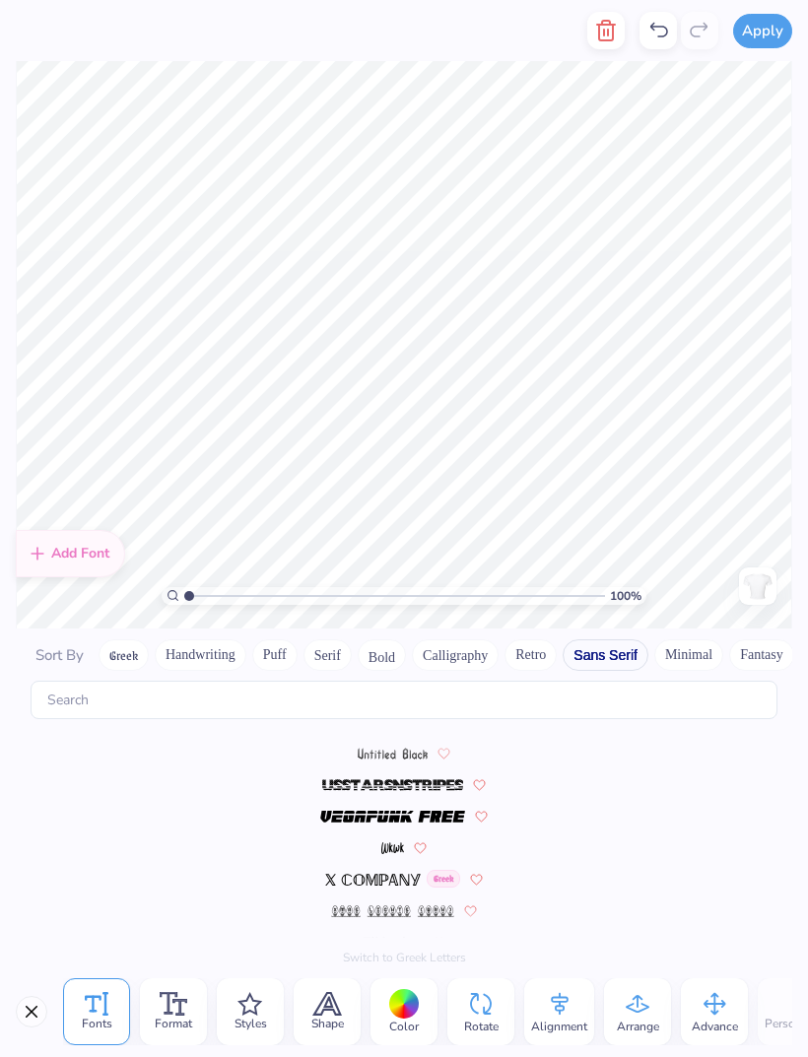
click at [685, 639] on button "Minimal" at bounding box center [688, 655] width 69 height 32
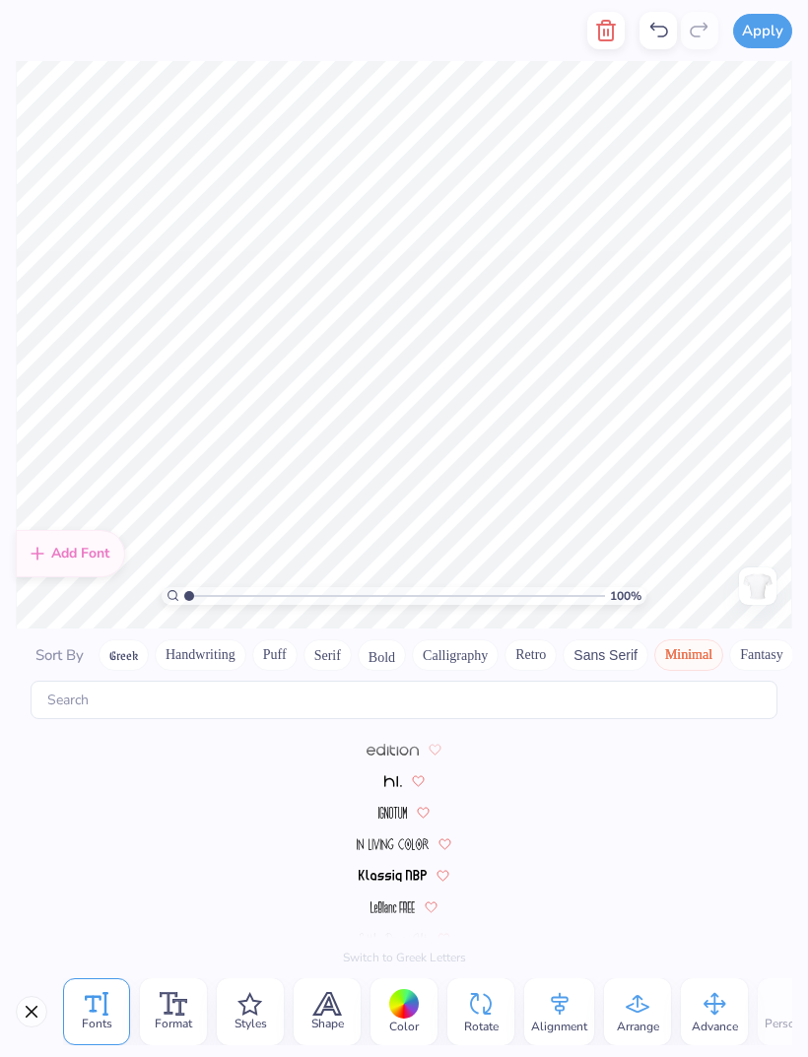
scroll to position [280, 0]
click at [339, 1028] on span "Shape" at bounding box center [327, 1024] width 33 height 16
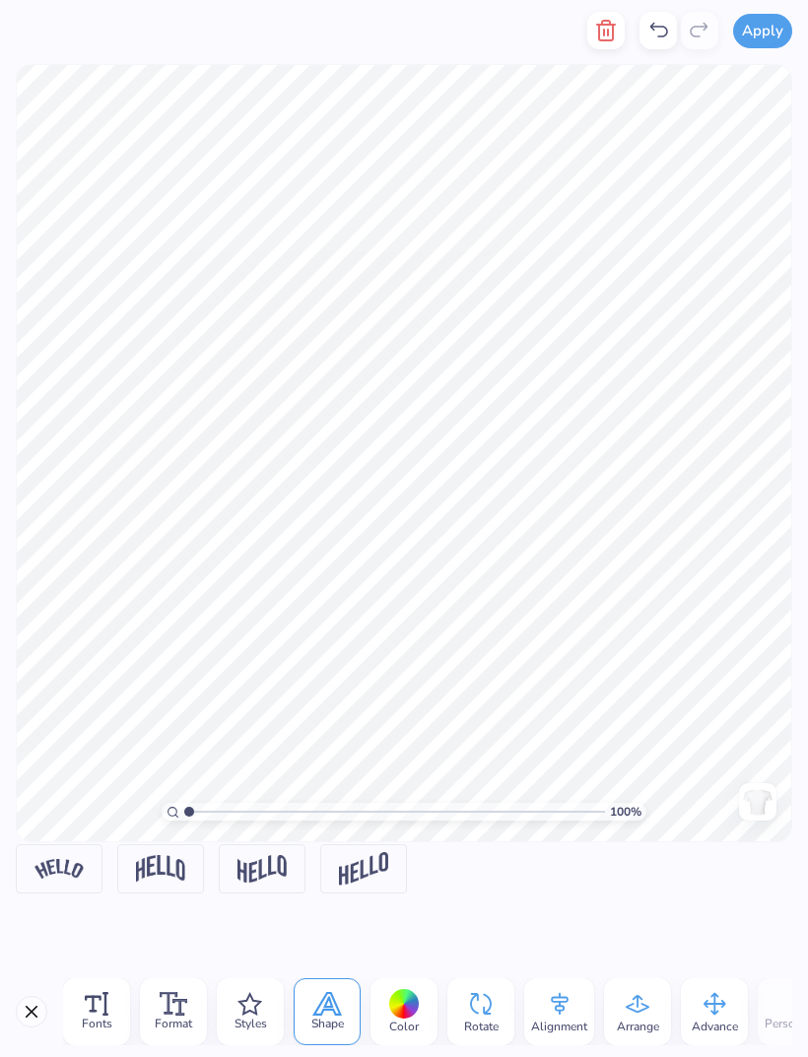
click at [112, 1018] on div "Fonts" at bounding box center [96, 1011] width 67 height 67
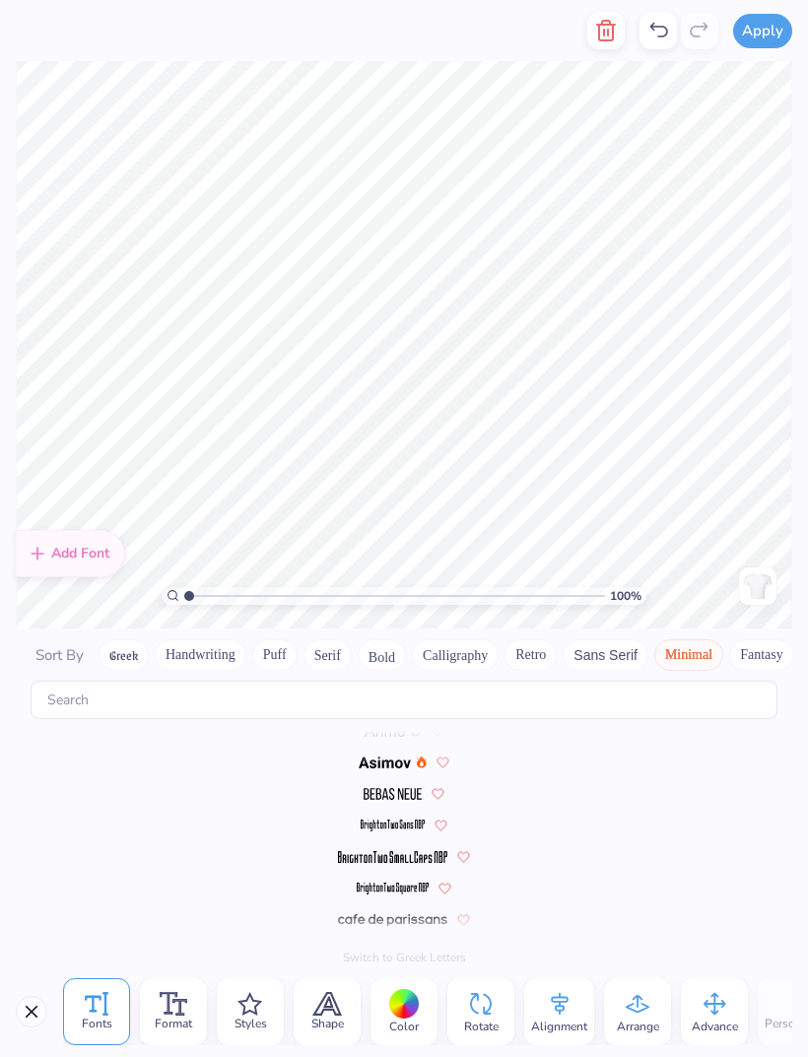
scroll to position [0, 0]
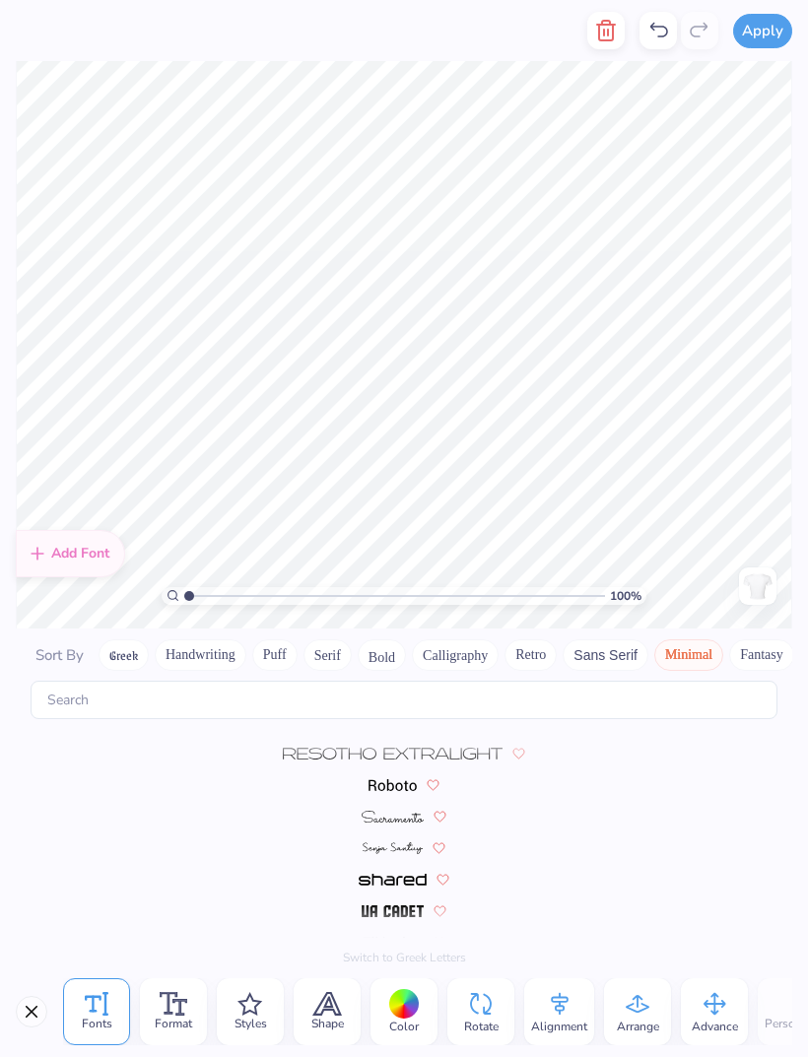
click at [757, 639] on button "Fantasy" at bounding box center [761, 655] width 65 height 32
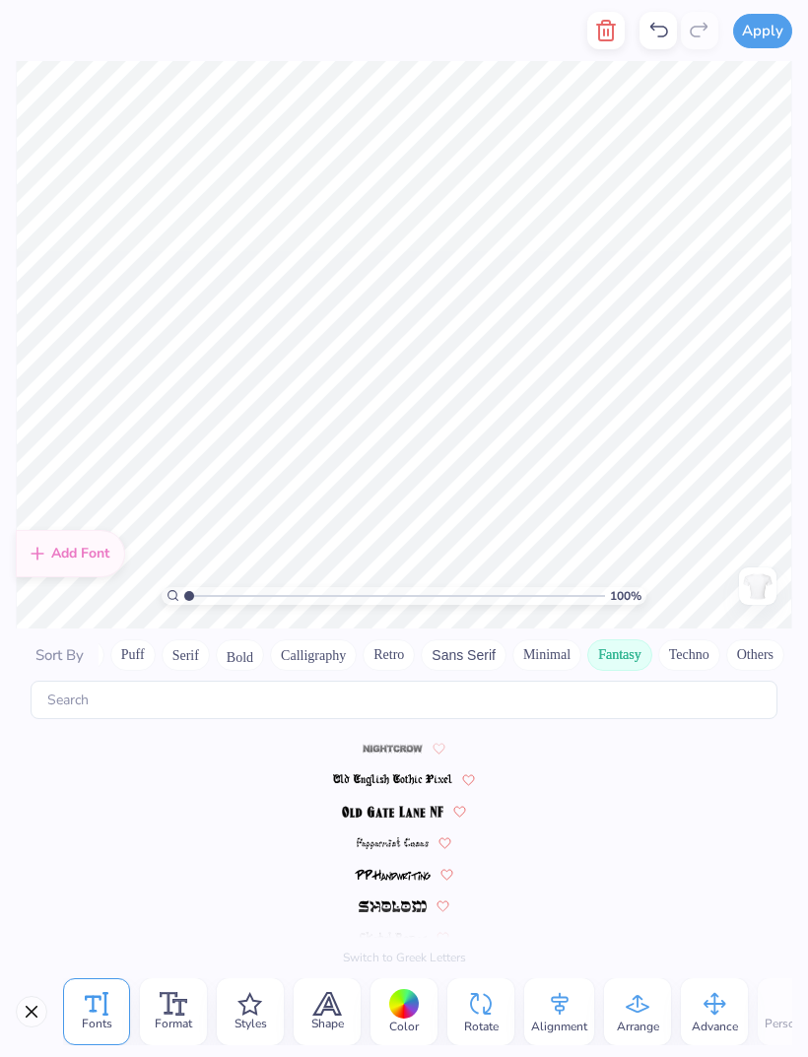
scroll to position [500, 0]
click at [443, 772] on span at bounding box center [392, 781] width 119 height 18
click at [688, 646] on button "Techno" at bounding box center [689, 655] width 62 height 32
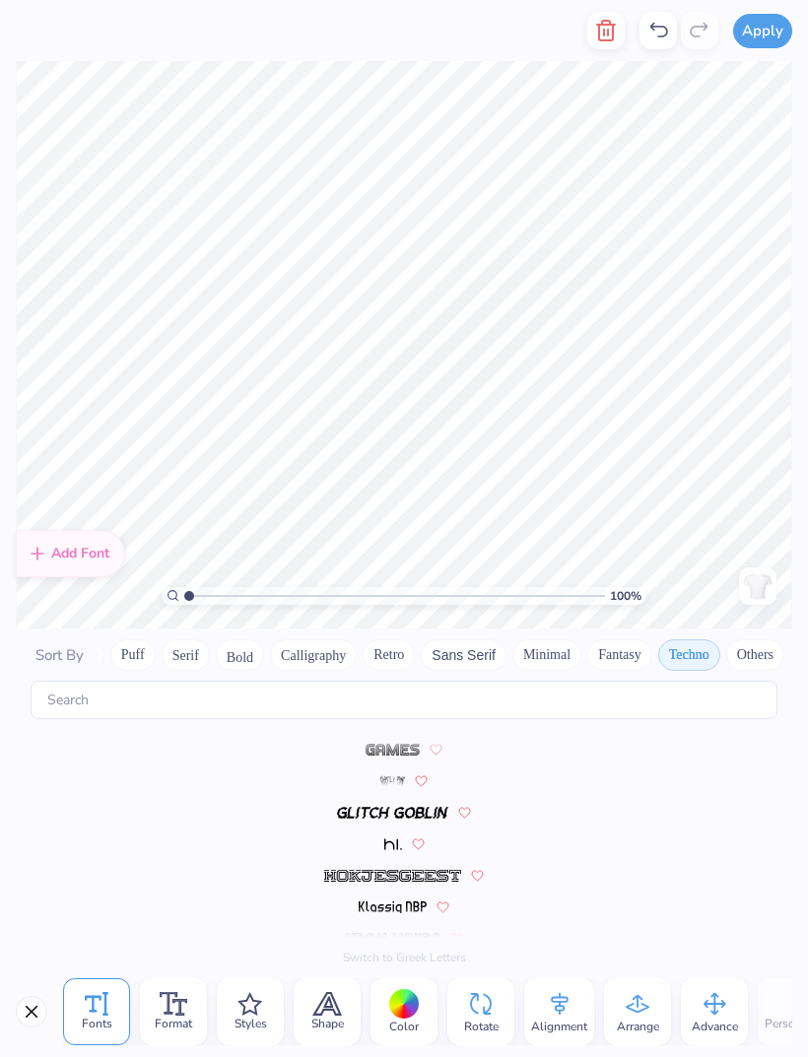
scroll to position [343, 0]
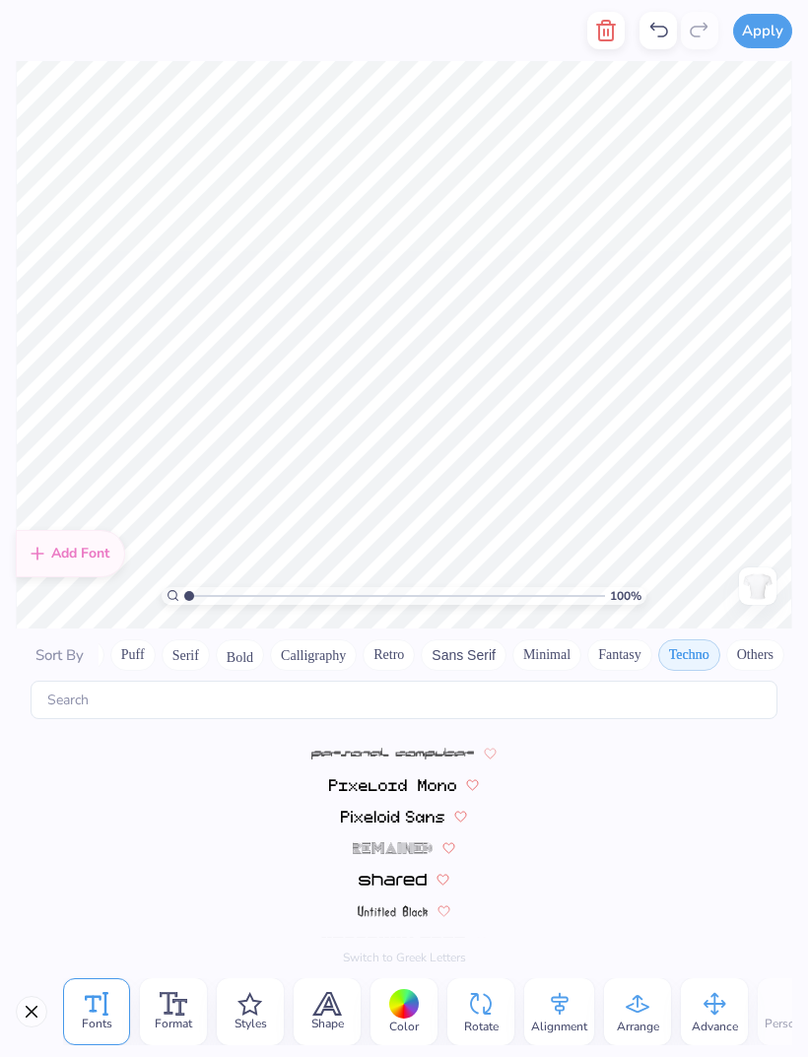
click at [762, 639] on button "Others" at bounding box center [755, 655] width 58 height 32
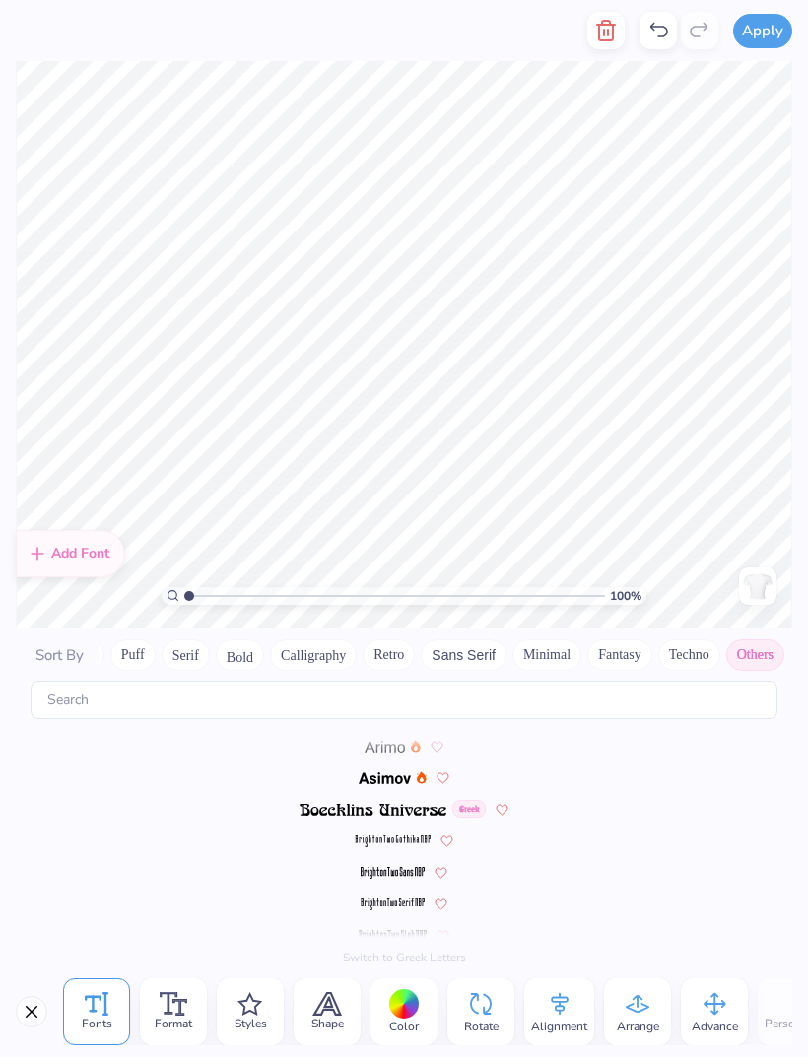
scroll to position [0, 0]
click at [437, 800] on span at bounding box center [372, 809] width 147 height 18
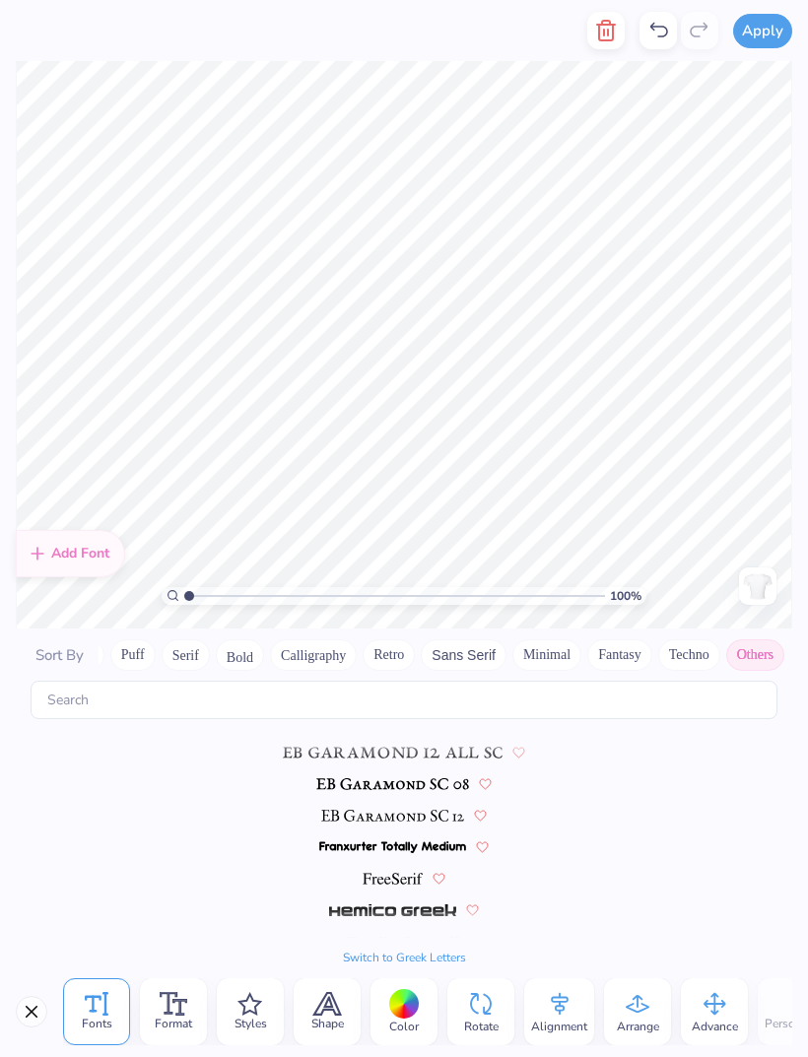
scroll to position [371, 0]
click at [326, 648] on button "Calligraphy" at bounding box center [313, 655] width 87 height 32
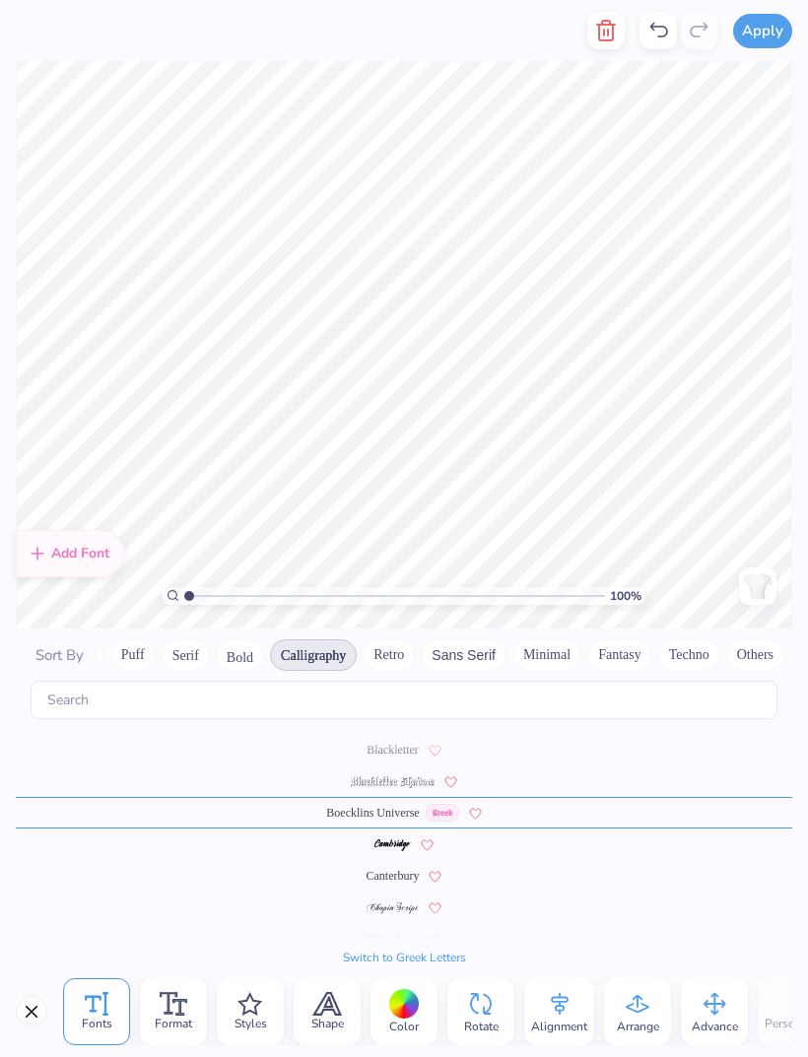
scroll to position [122, 0]
click at [399, 867] on span "Canterbury" at bounding box center [392, 876] width 53 height 18
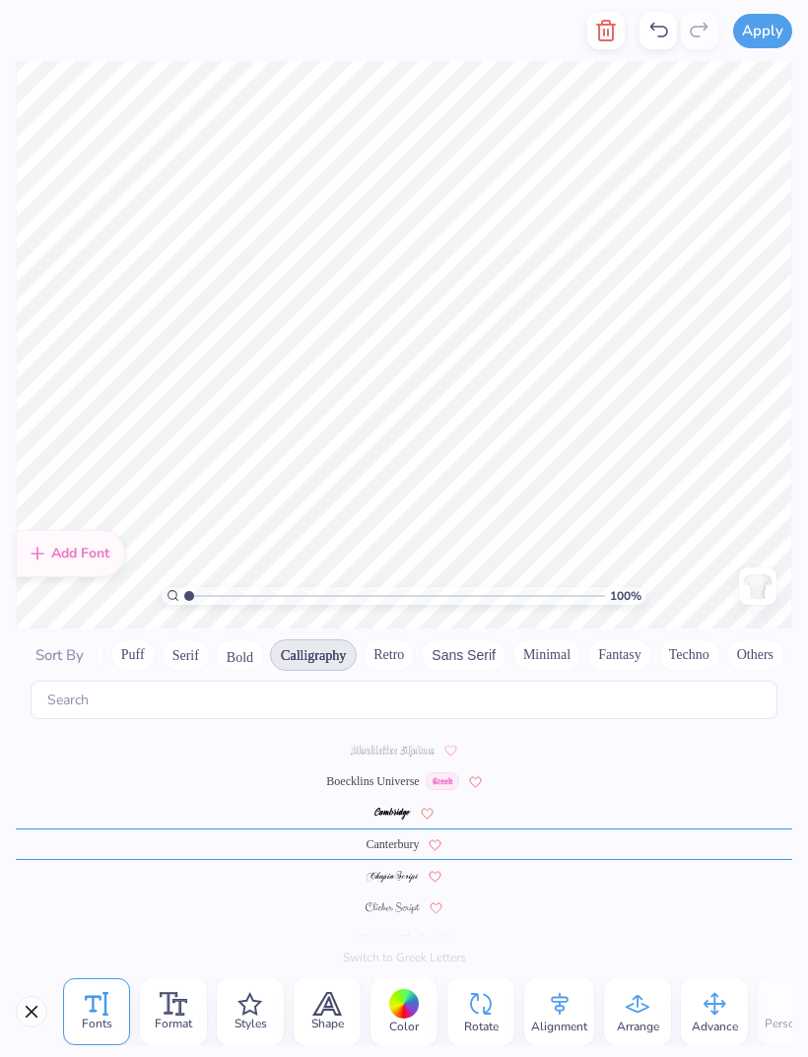
scroll to position [2, 3]
type textarea "The Dphie Times"
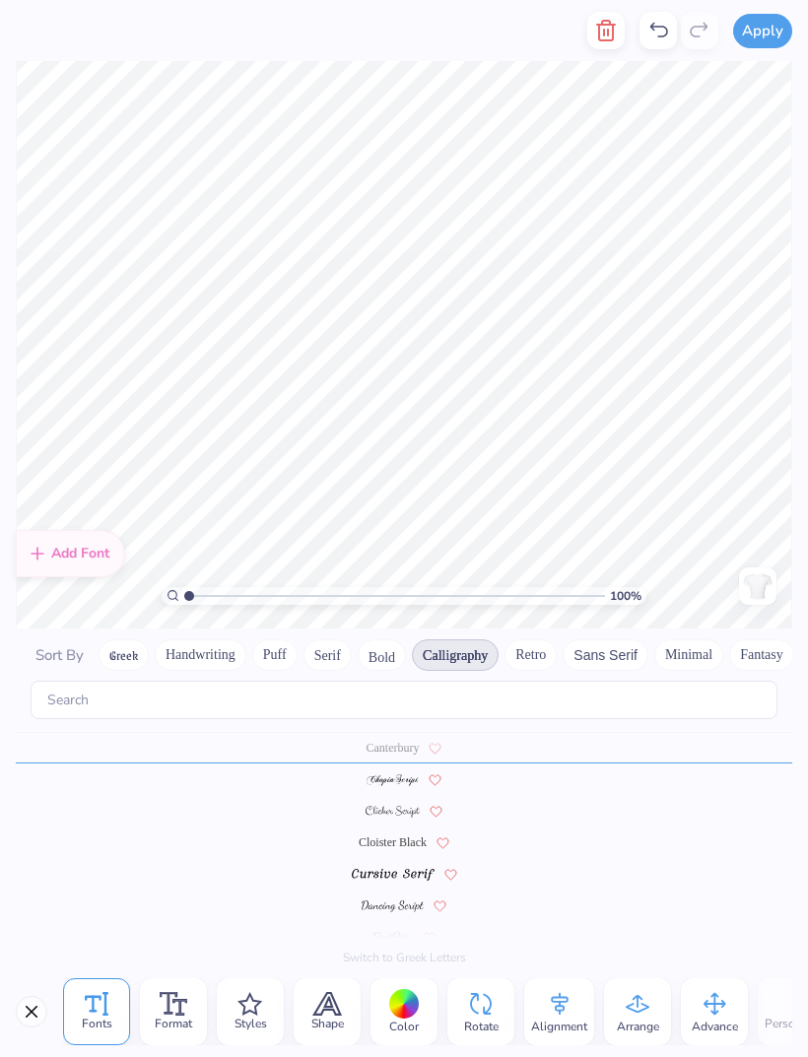
scroll to position [268, 0]
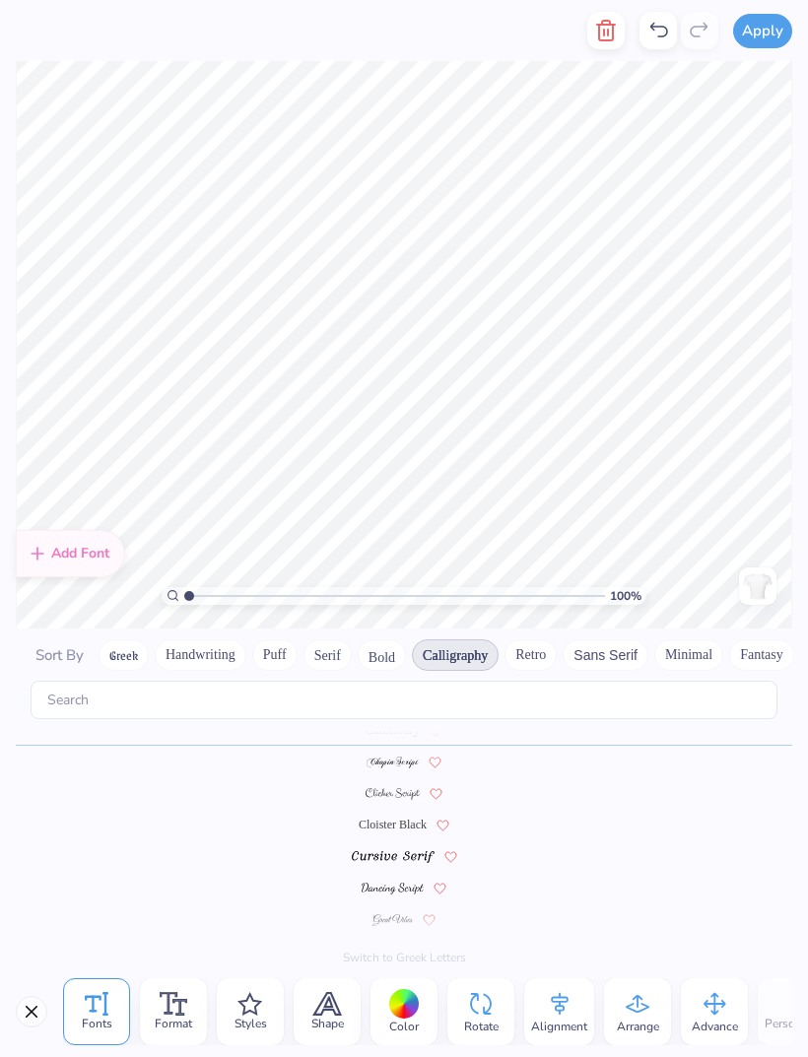
click at [129, 639] on button "Greek" at bounding box center [124, 655] width 50 height 32
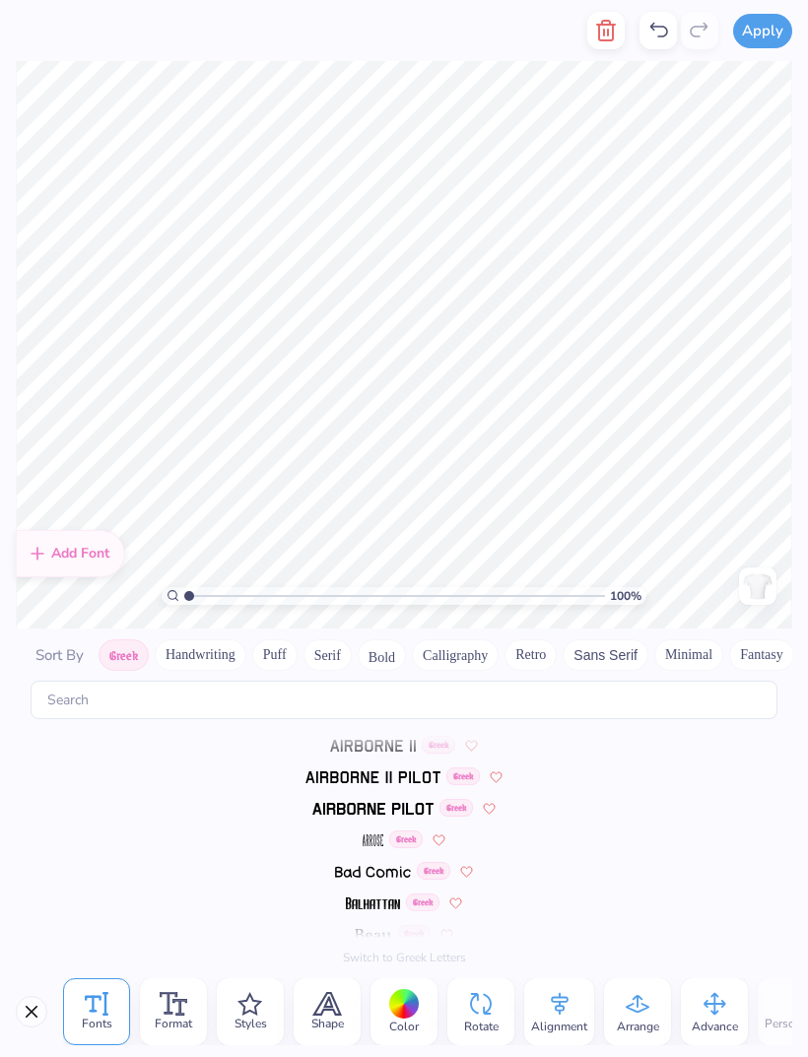
scroll to position [0, 0]
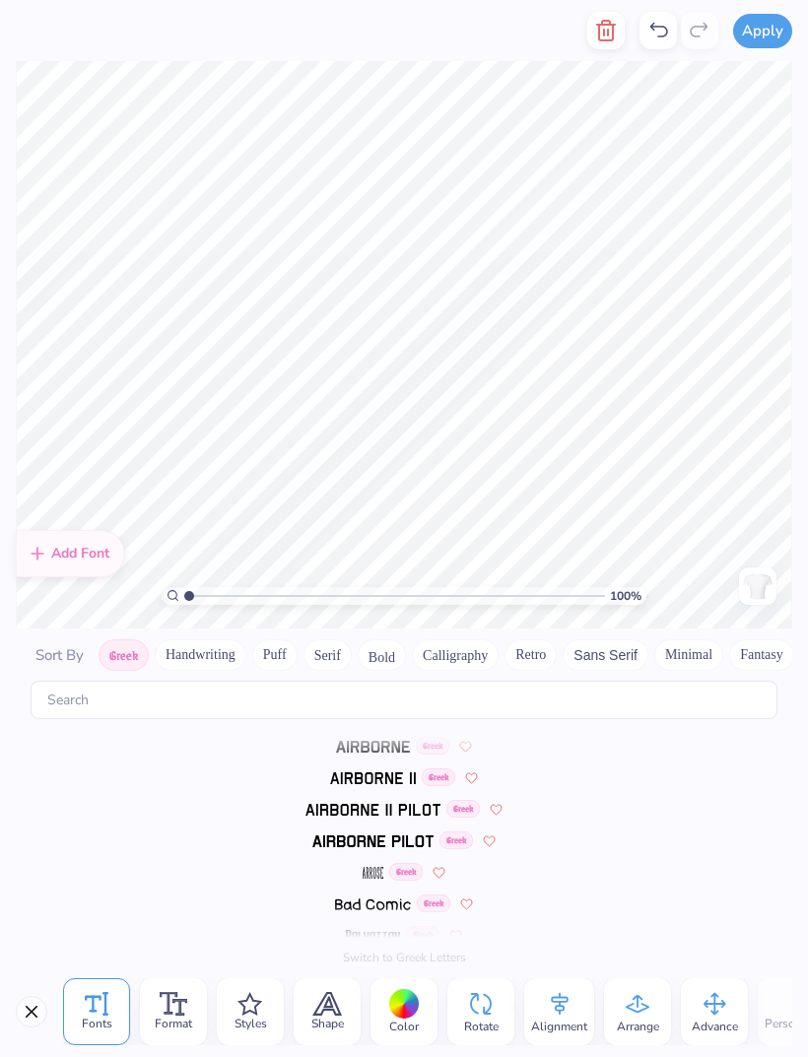
click at [210, 639] on button "Handwriting" at bounding box center [201, 655] width 92 height 32
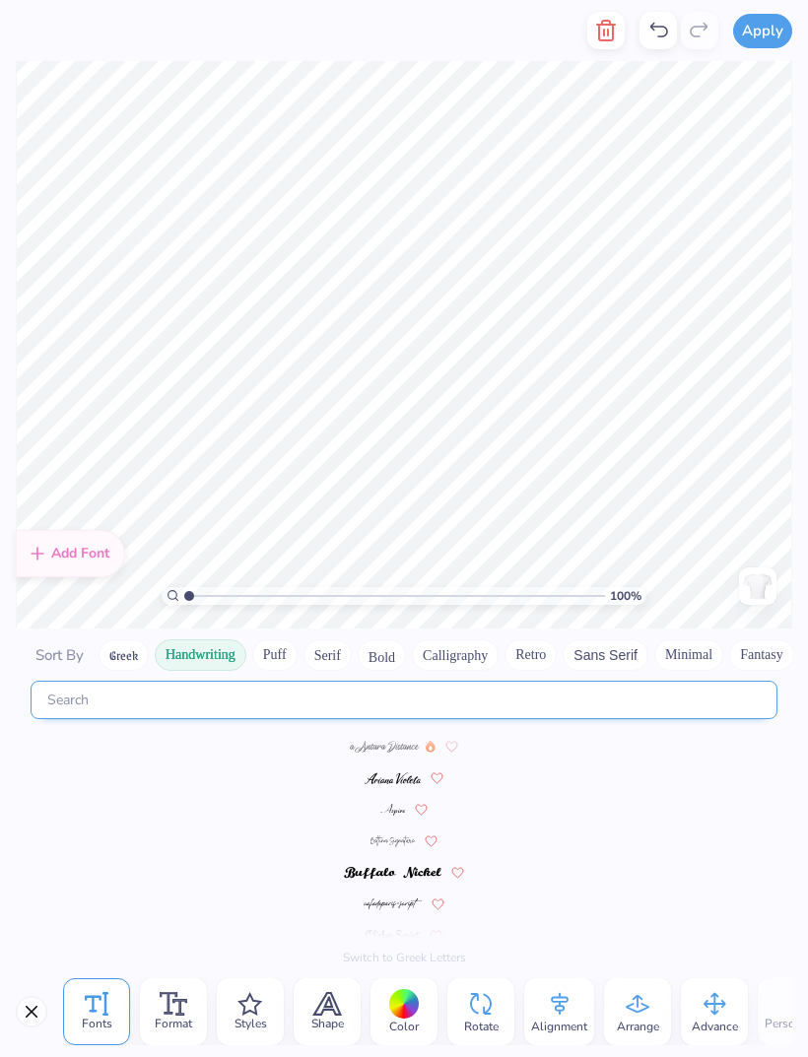
click at [249, 681] on input "text" at bounding box center [404, 700] width 747 height 38
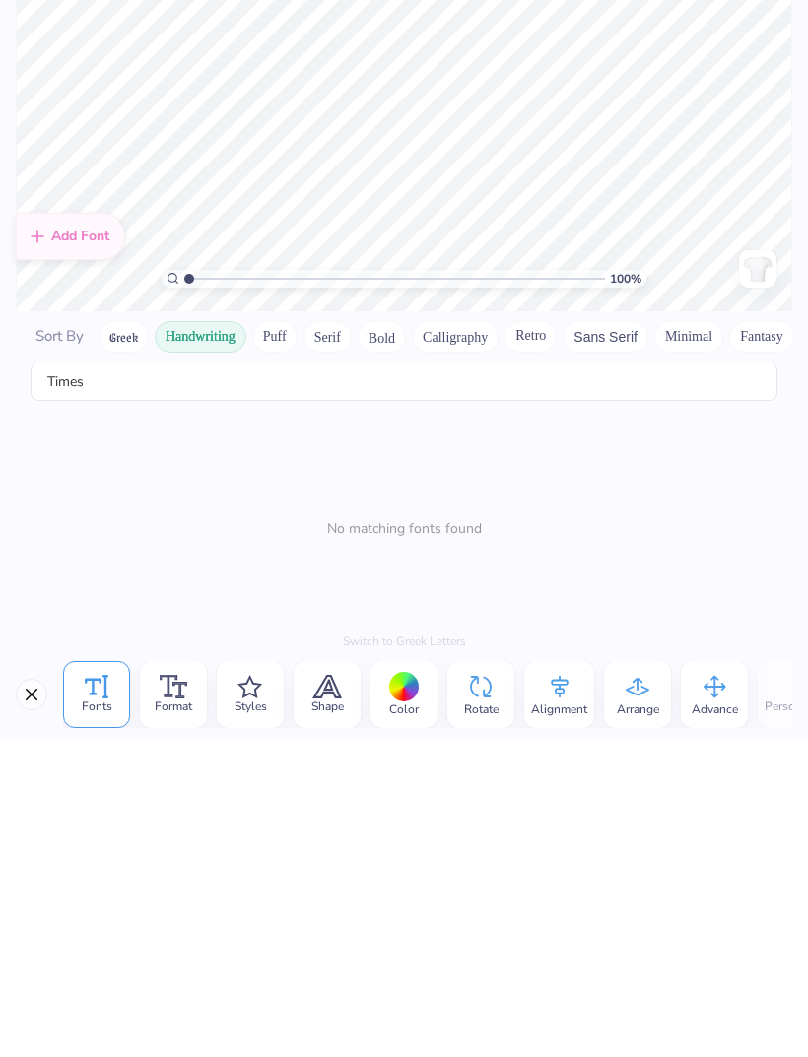
click at [763, 638] on button "Fantasy" at bounding box center [761, 654] width 65 height 32
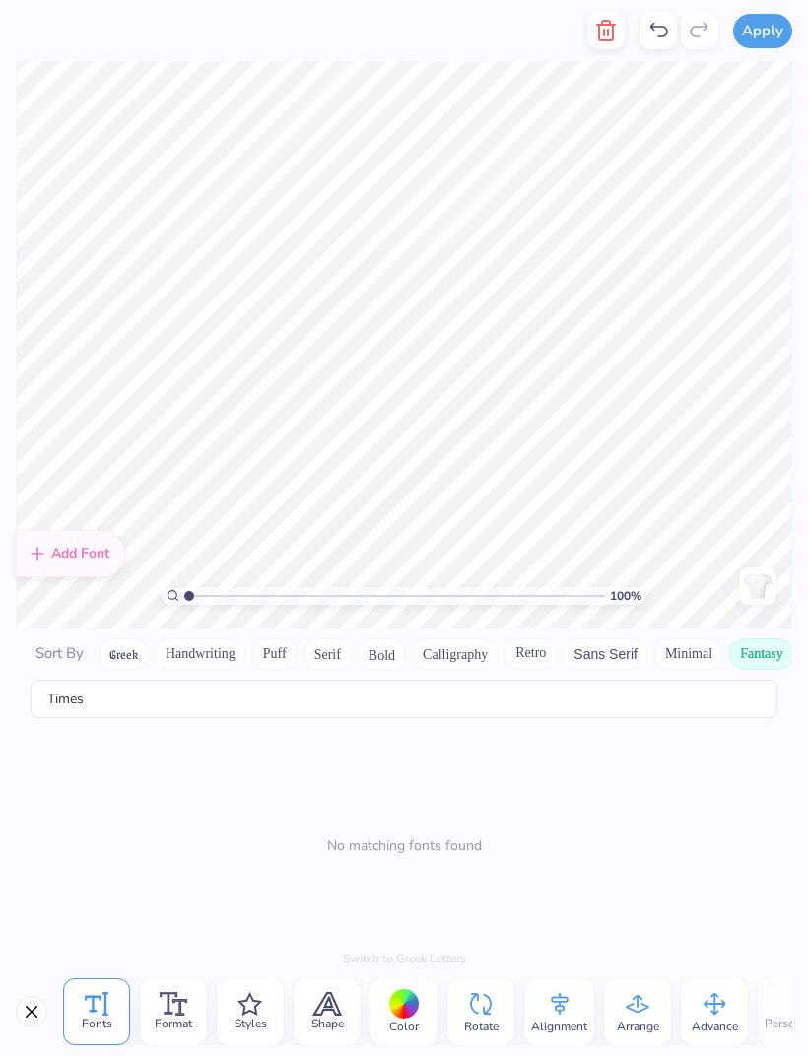
click at [688, 638] on button "Minimal" at bounding box center [688, 654] width 69 height 32
click at [594, 638] on button "Sans Serif" at bounding box center [606, 654] width 86 height 32
click at [542, 640] on button "Retro" at bounding box center [530, 654] width 52 height 32
click at [466, 638] on button "Calligraphy" at bounding box center [455, 654] width 87 height 32
click at [390, 642] on button "Bold" at bounding box center [382, 654] width 48 height 32
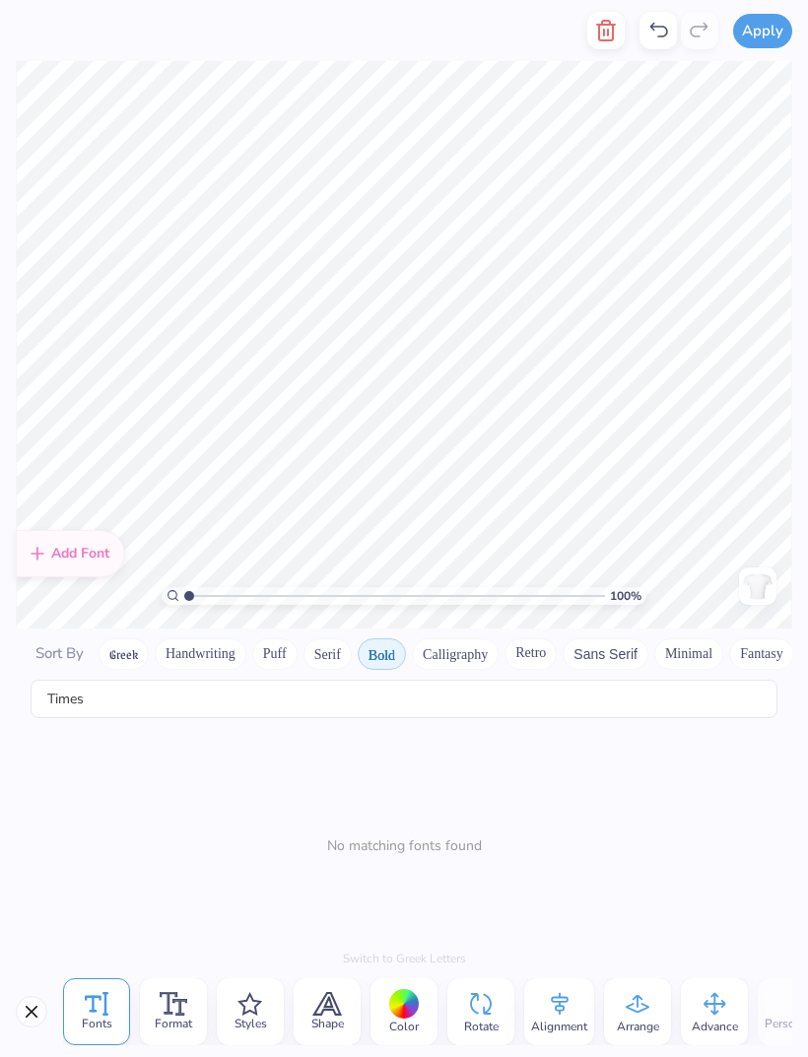
click at [333, 638] on button "Serif" at bounding box center [327, 654] width 48 height 32
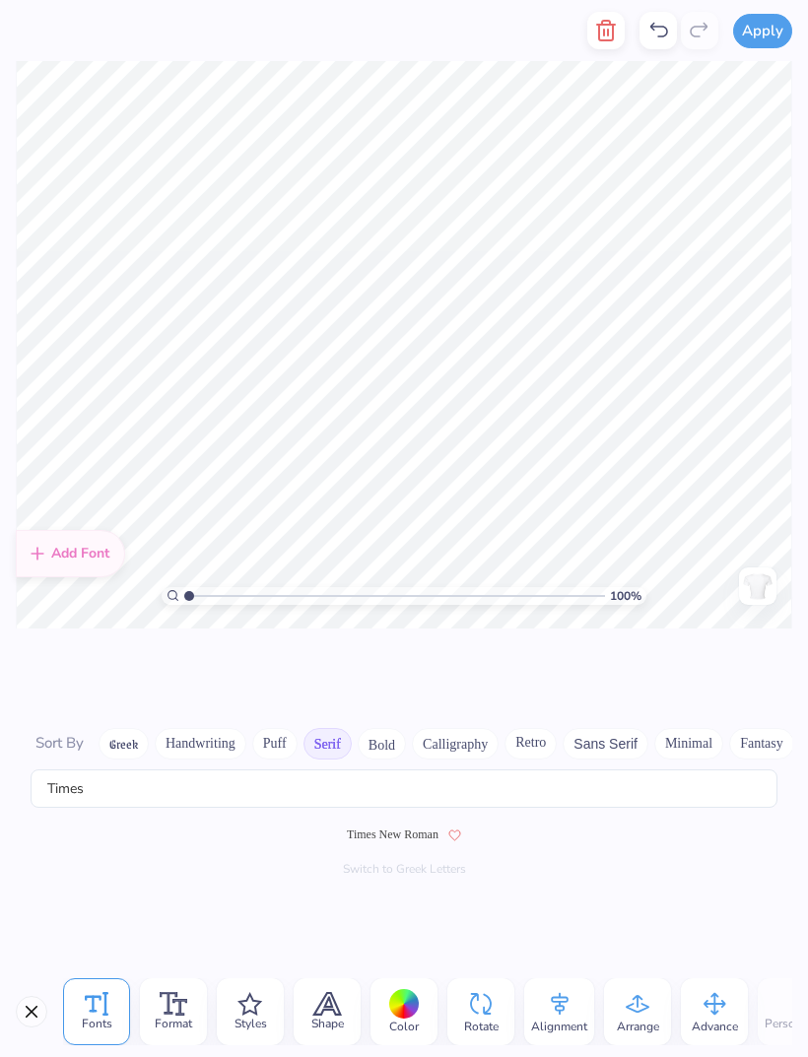
click at [288, 736] on button "Puff" at bounding box center [274, 744] width 45 height 32
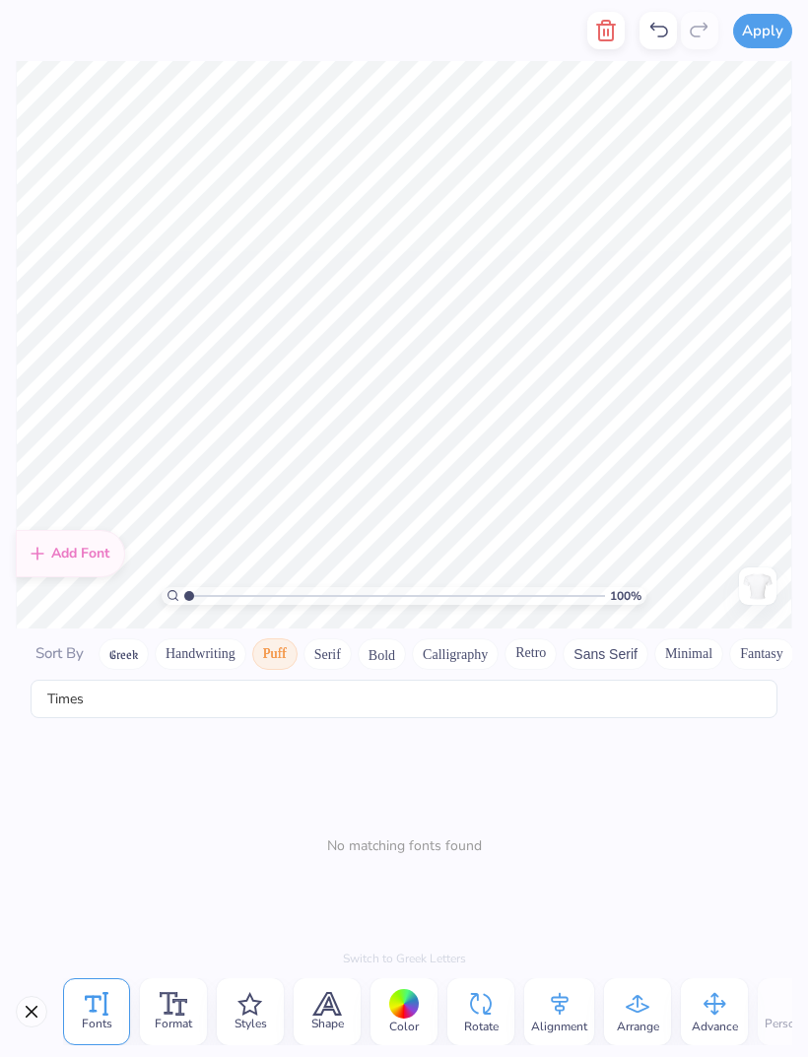
click at [212, 643] on button "Handwriting" at bounding box center [201, 654] width 92 height 32
click at [133, 639] on button "Greek" at bounding box center [124, 654] width 50 height 32
click at [743, 685] on input "Times" at bounding box center [404, 699] width 747 height 38
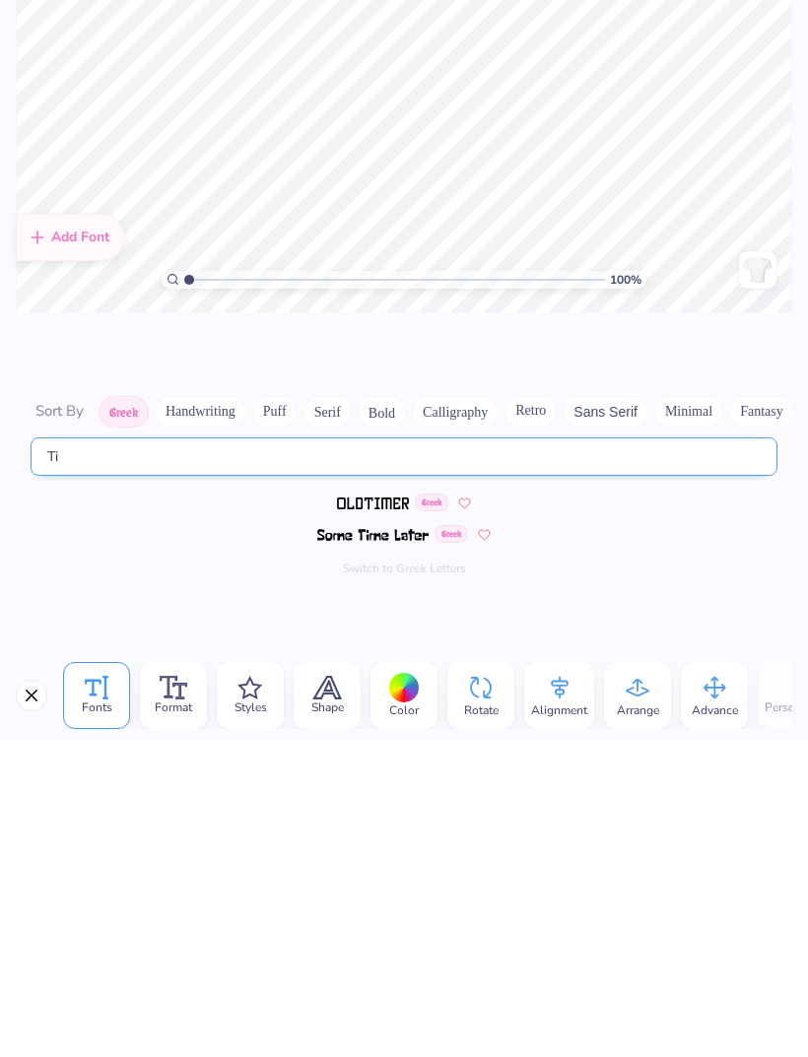
type input "T"
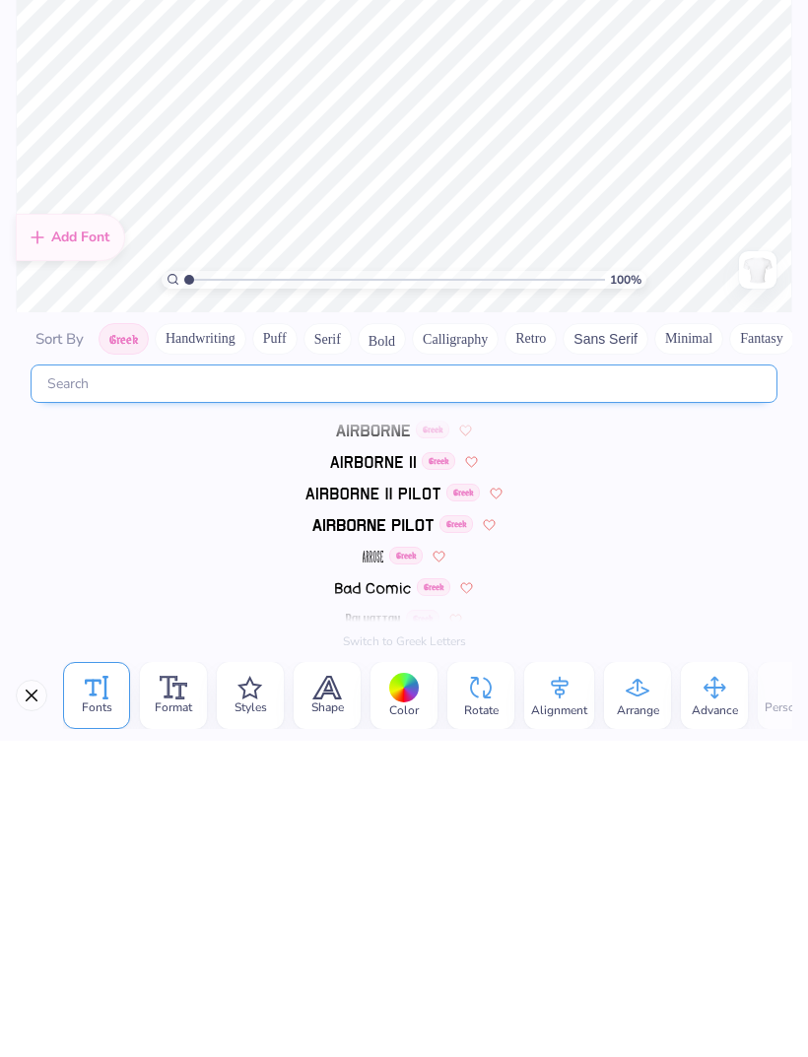
type input "M"
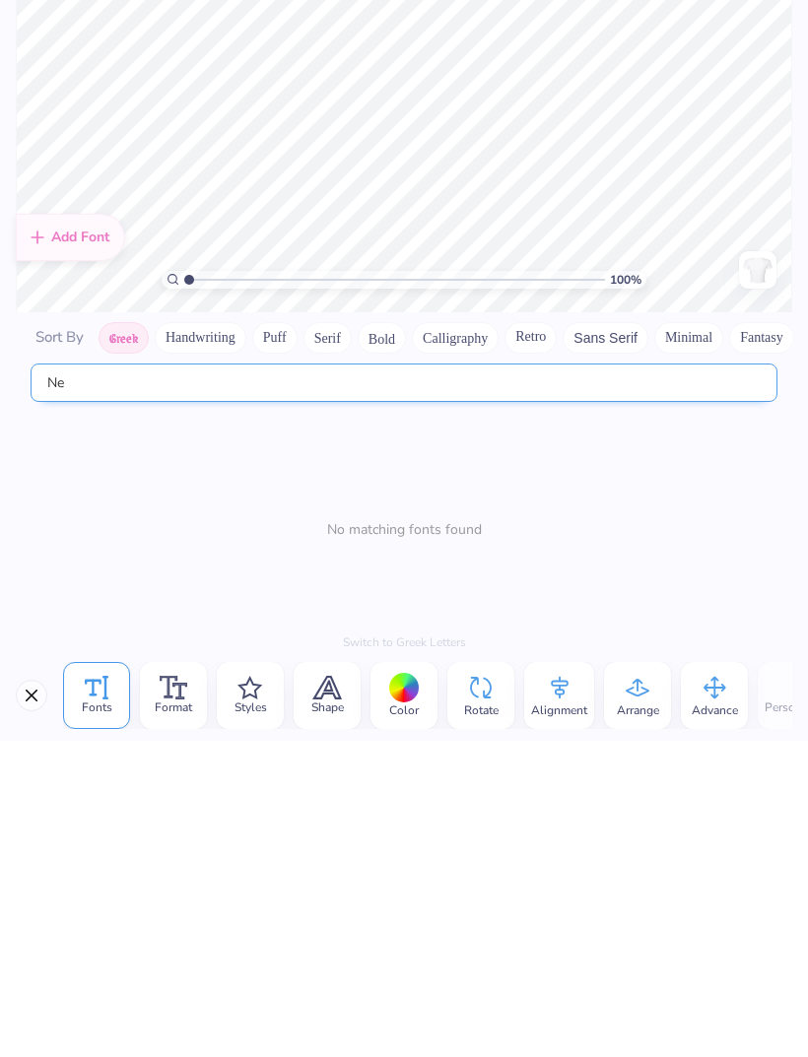
type input "N"
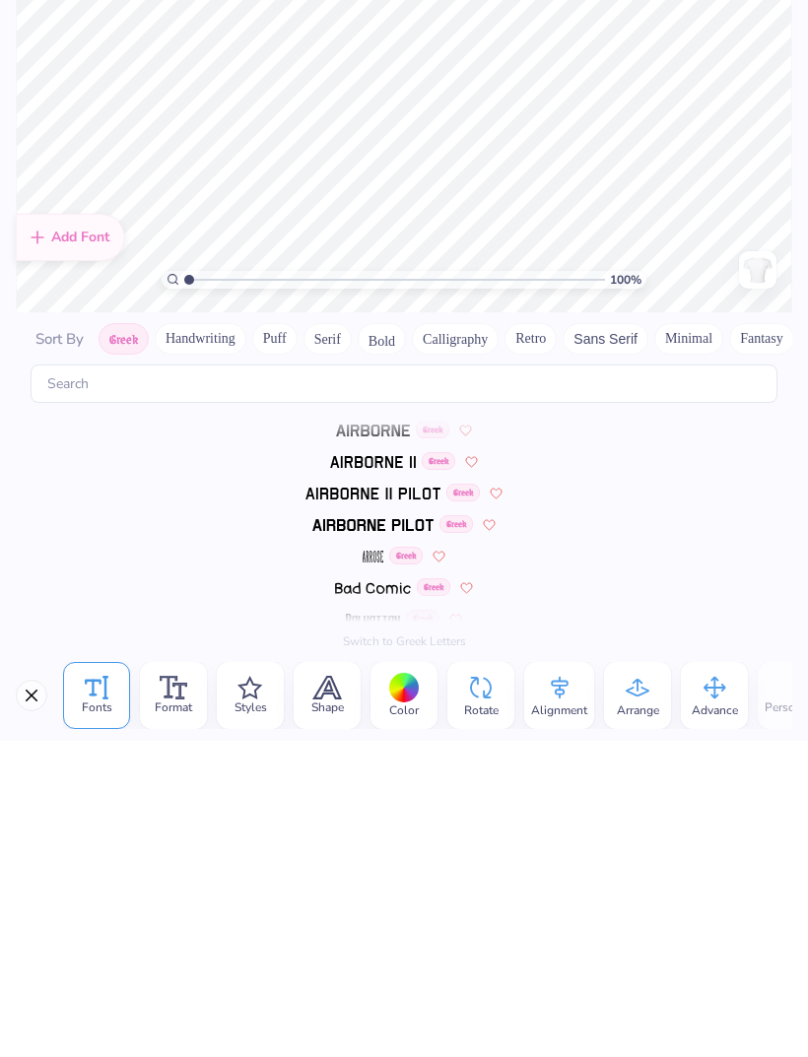
click at [750, 639] on button "Fantasy" at bounding box center [761, 655] width 65 height 32
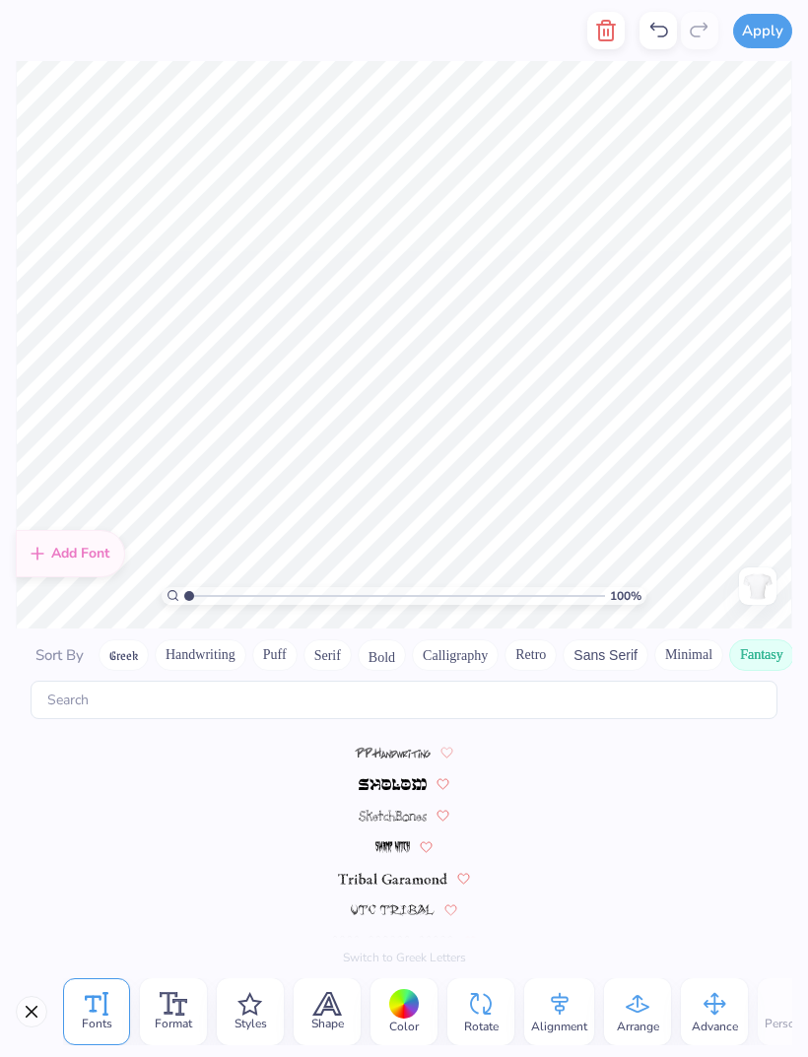
scroll to position [624, 0]
click at [685, 639] on button "Minimal" at bounding box center [688, 655] width 69 height 32
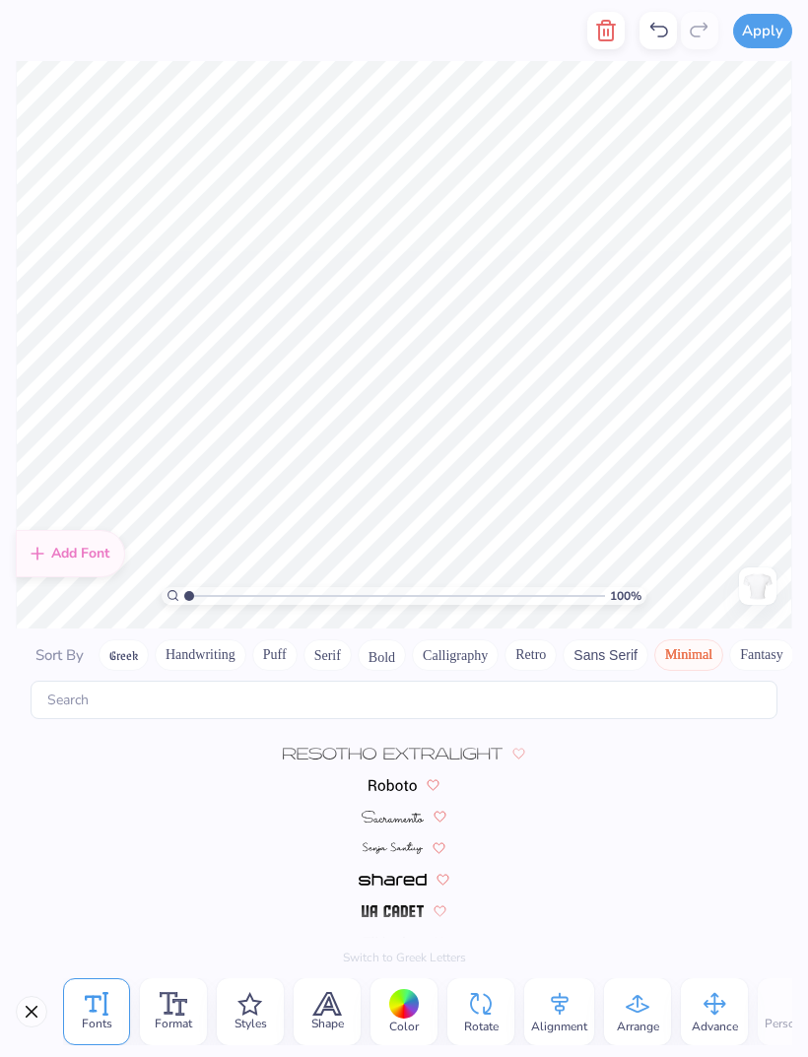
click at [616, 647] on button "Sans Serif" at bounding box center [606, 655] width 86 height 32
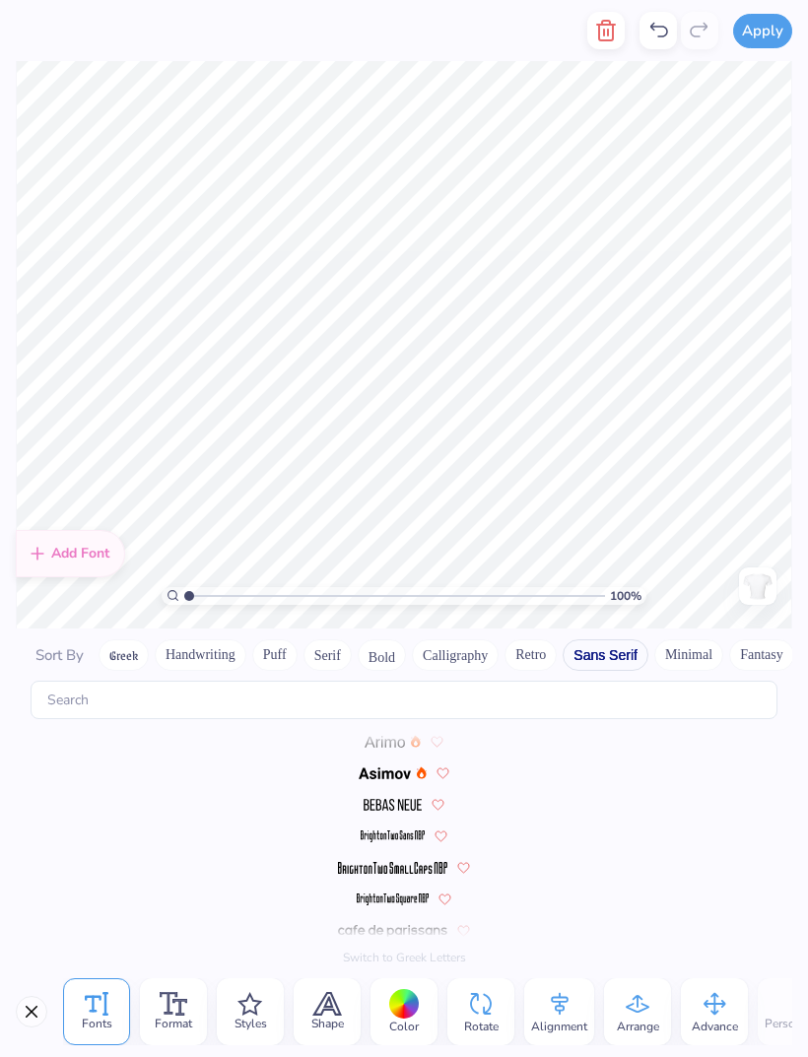
scroll to position [0, 0]
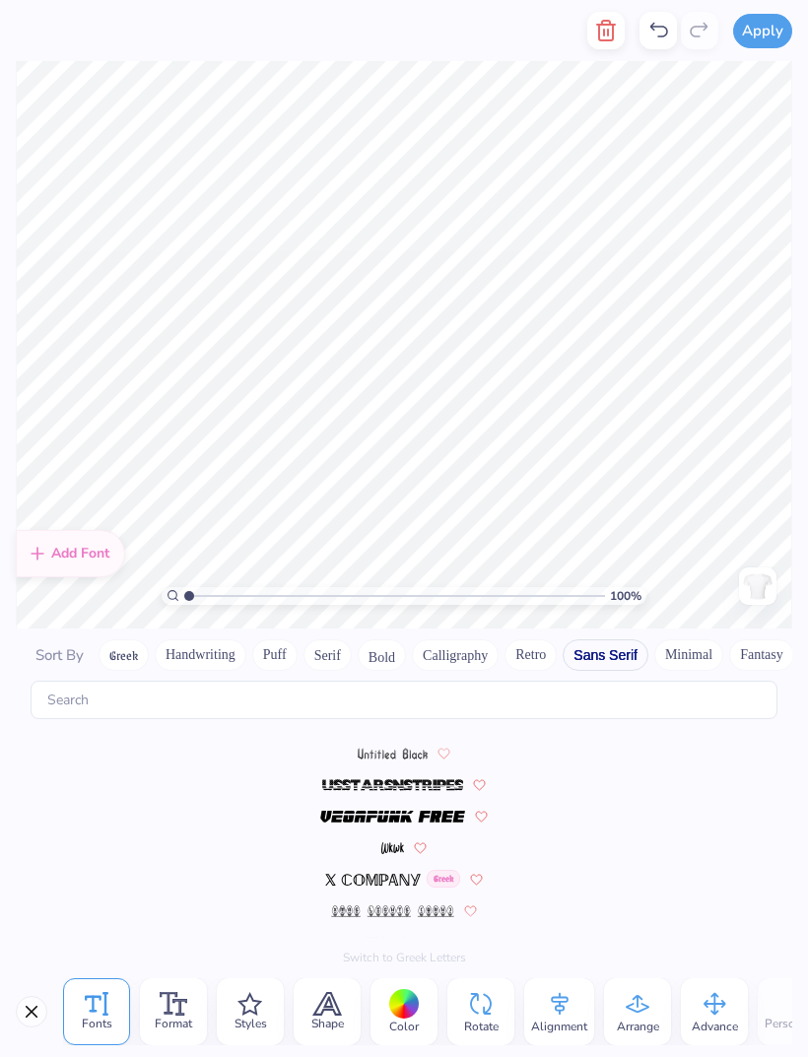
click at [539, 643] on button "Retro" at bounding box center [530, 655] width 52 height 32
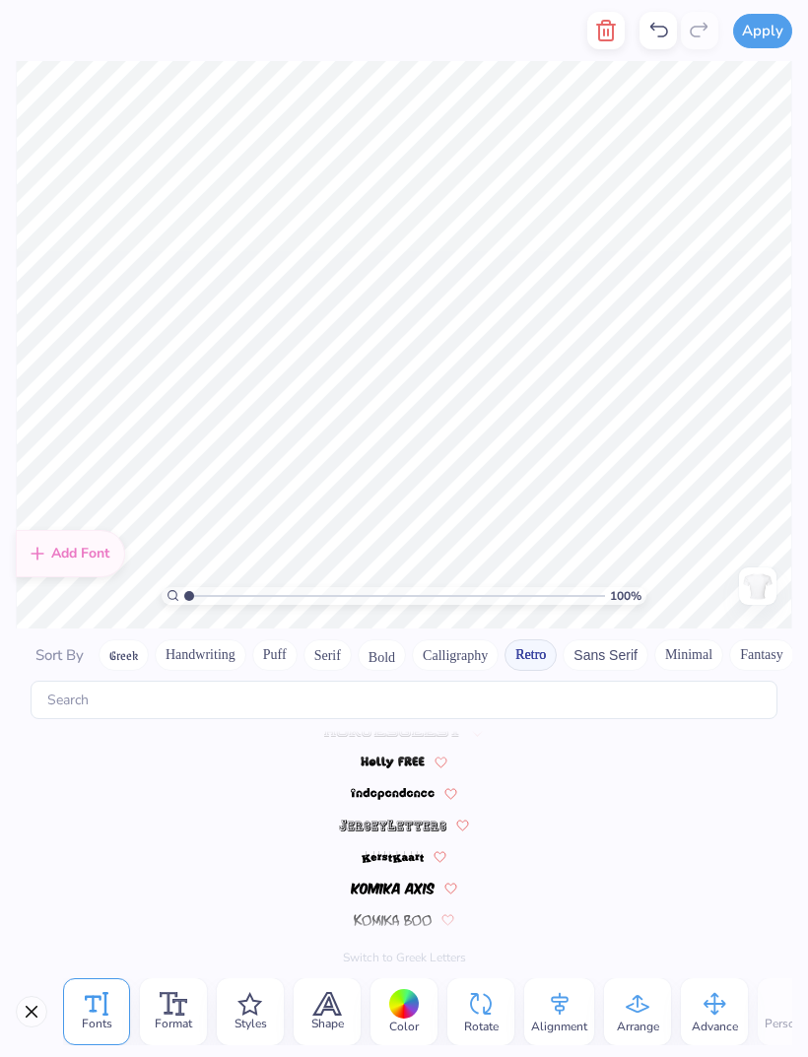
scroll to position [374, 0]
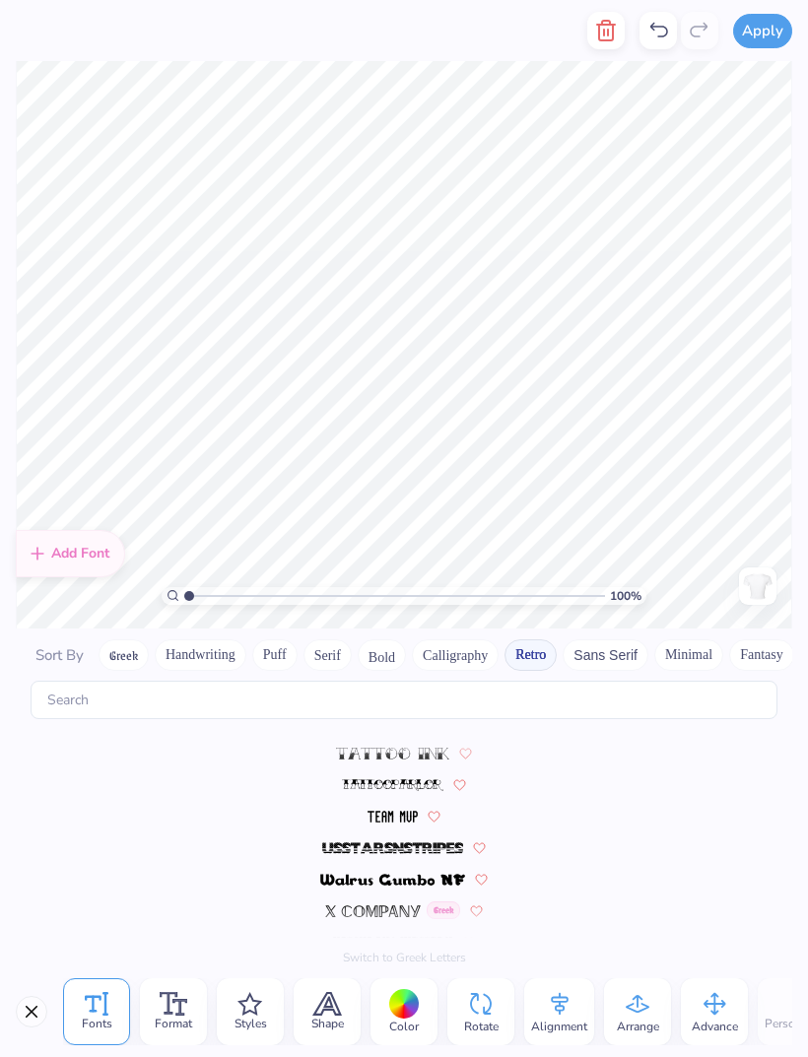
click at [470, 641] on button "Calligraphy" at bounding box center [455, 655] width 87 height 32
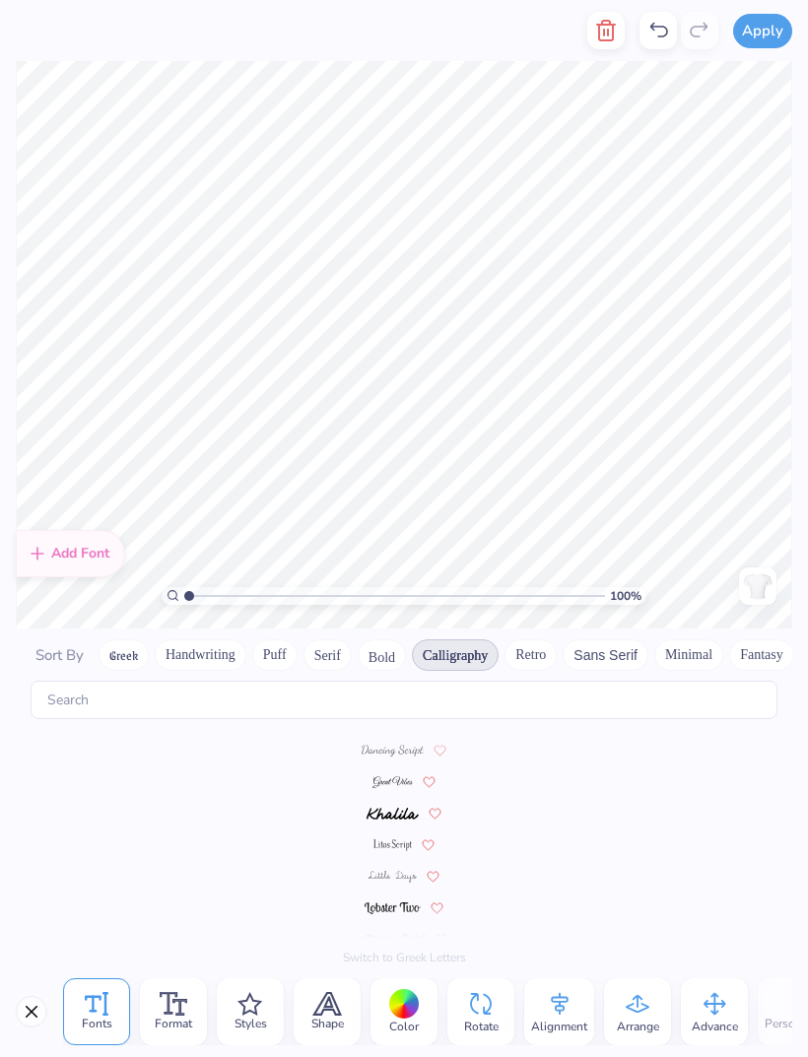
scroll to position [406, 0]
click at [388, 640] on button "Bold" at bounding box center [382, 655] width 48 height 32
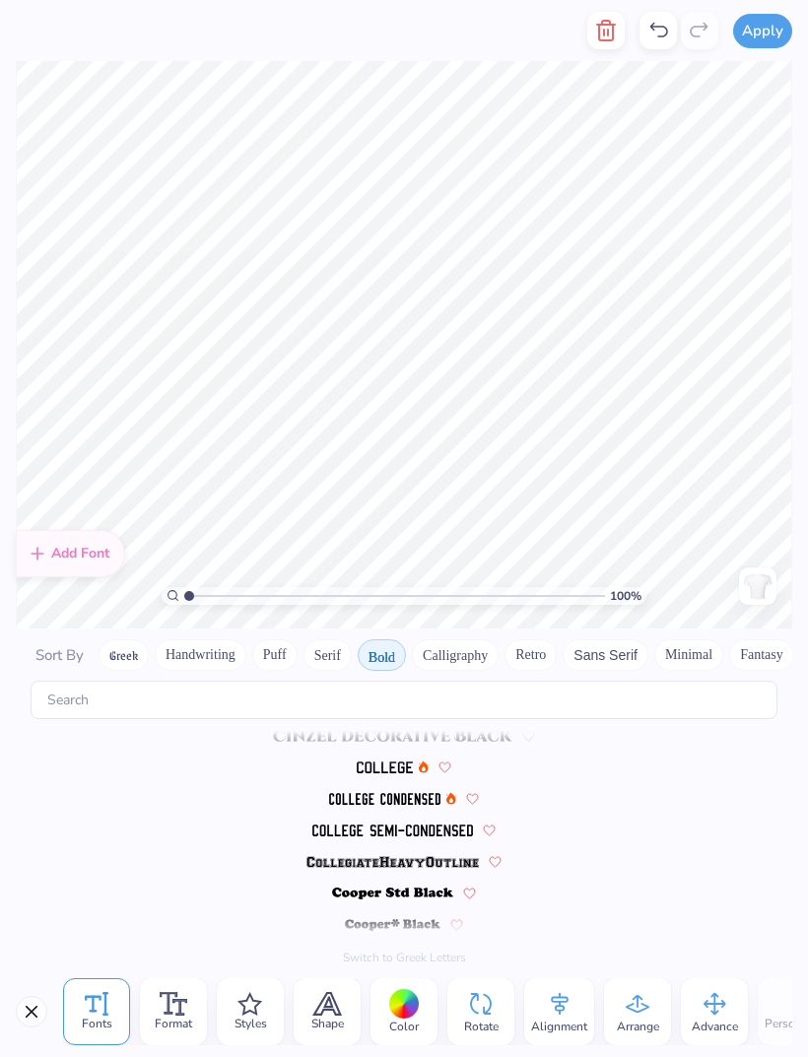
scroll to position [0, 0]
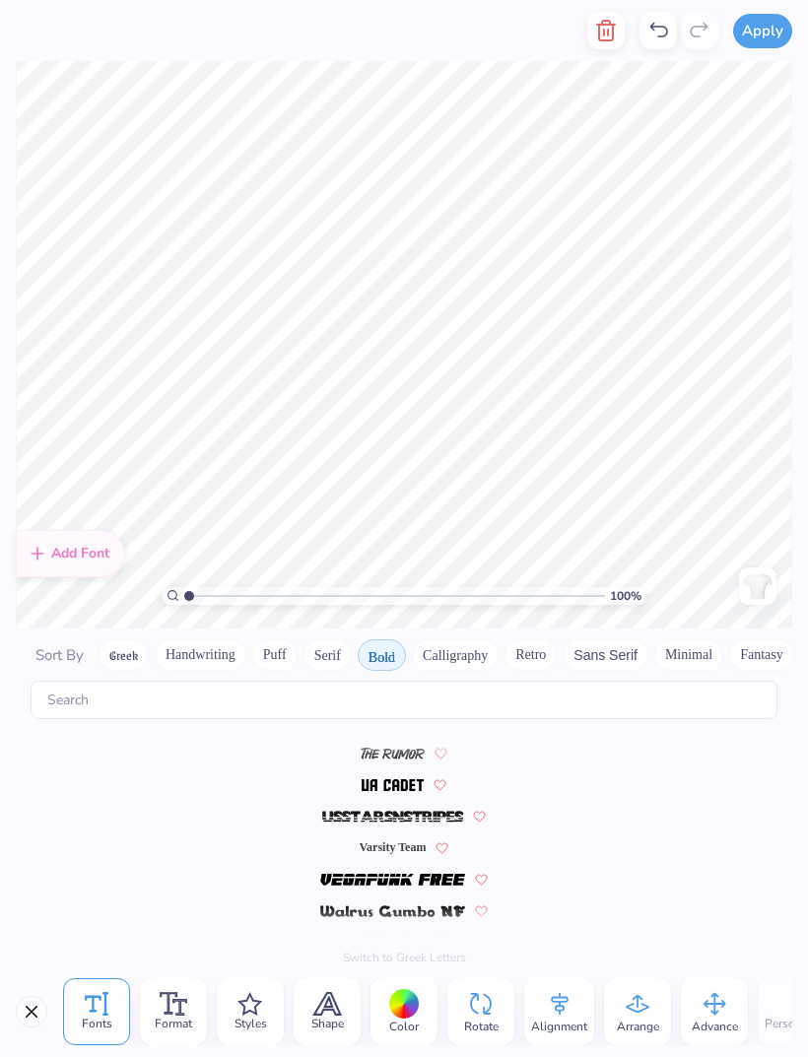
click at [337, 642] on button "Serif" at bounding box center [327, 655] width 48 height 32
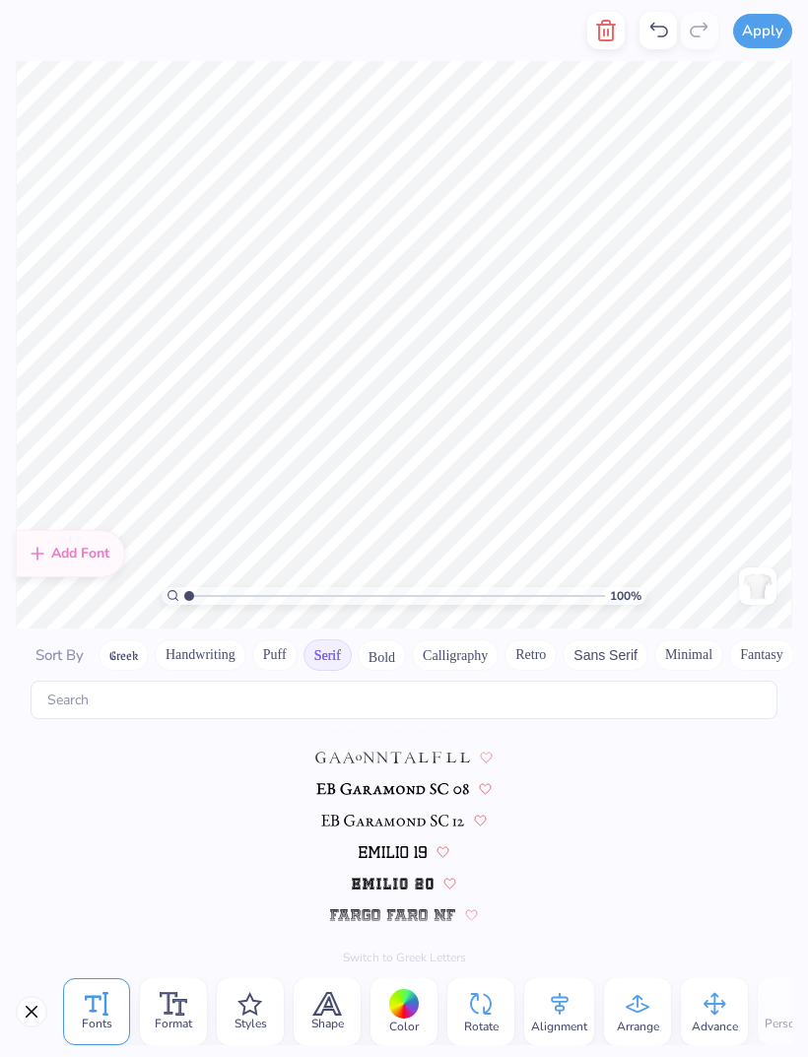
scroll to position [1257, 0]
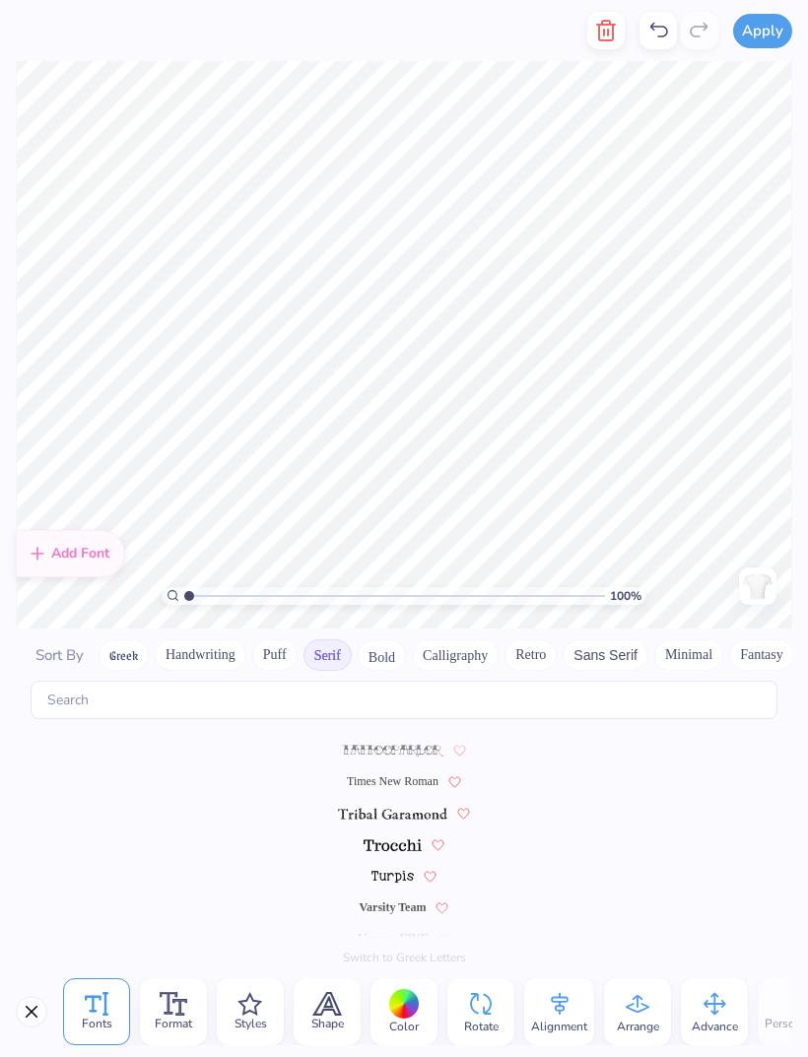
click at [409, 772] on span "Times New Roman" at bounding box center [393, 781] width 92 height 18
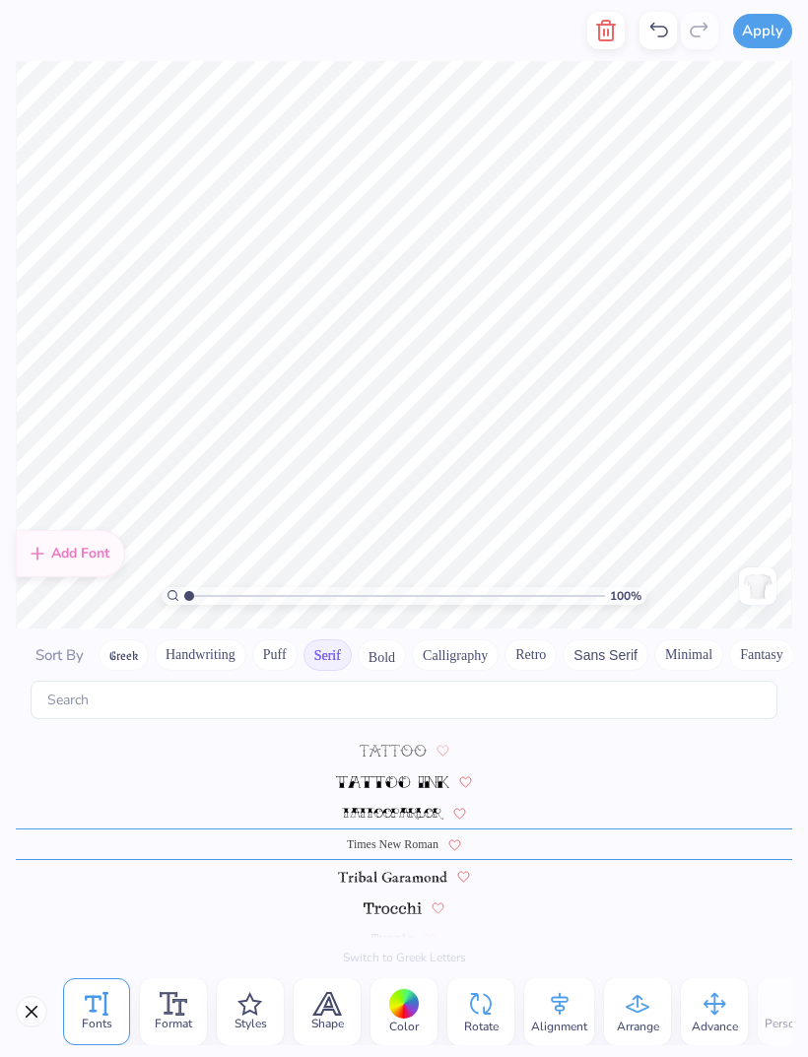
scroll to position [2, 2]
type textarea "The Times"
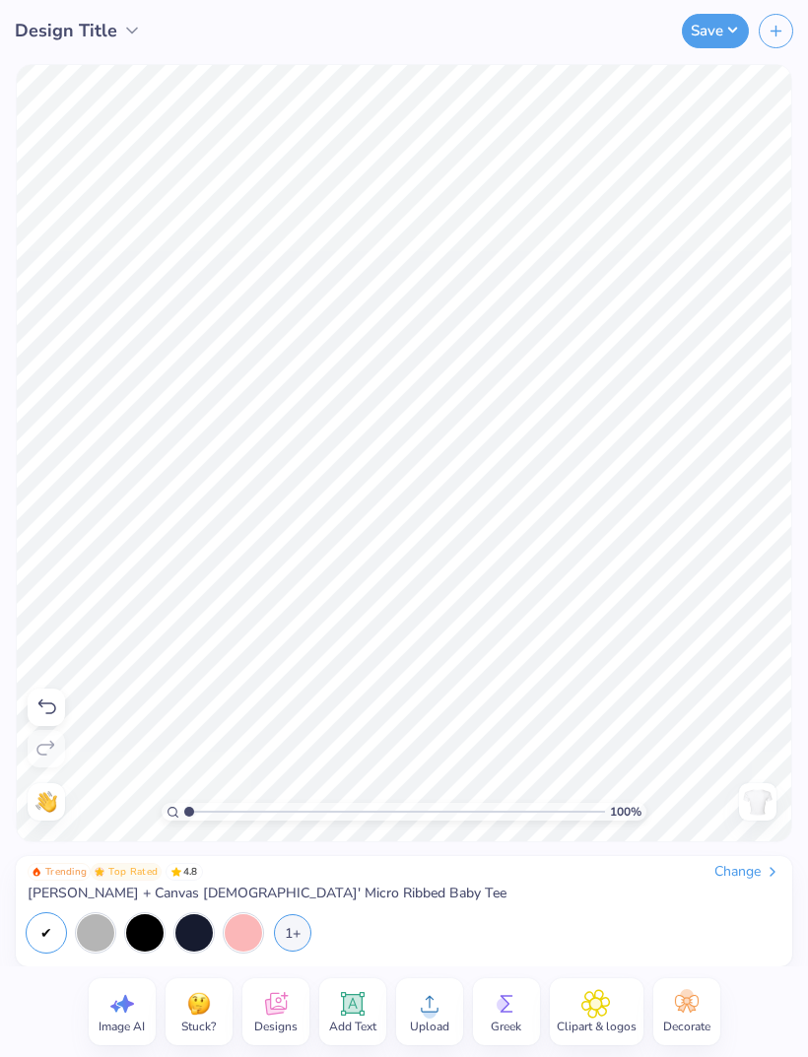
click at [364, 1016] on icon at bounding box center [353, 1004] width 30 height 30
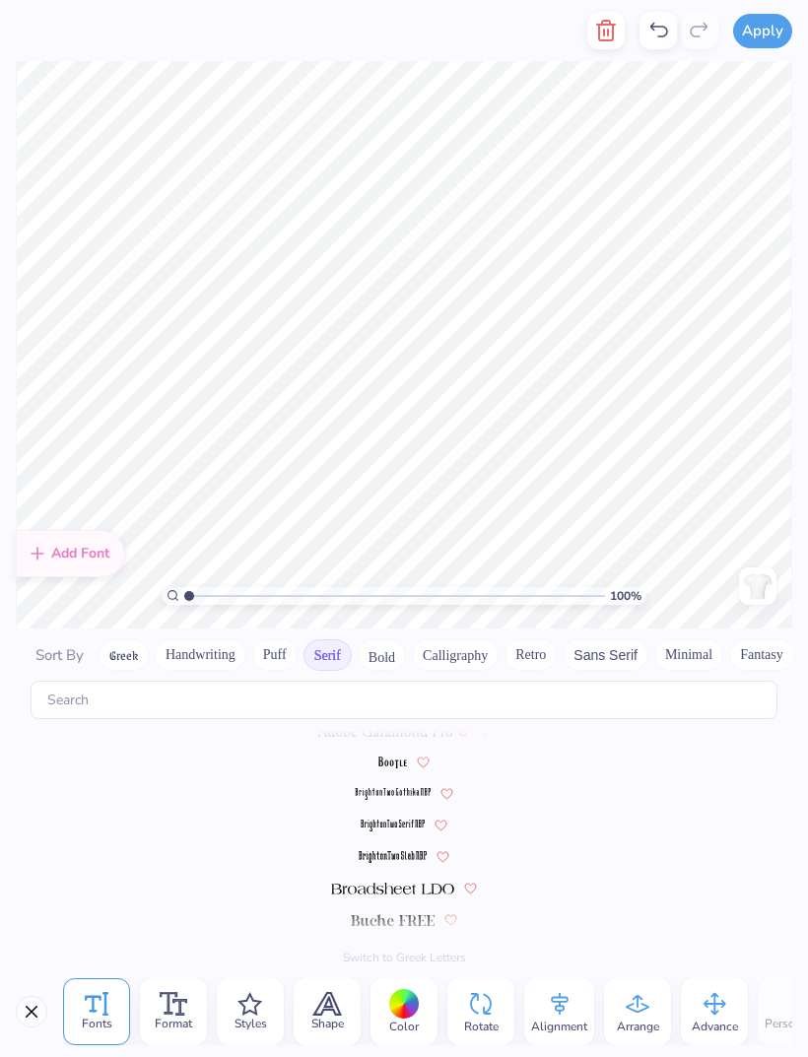
scroll to position [0, 0]
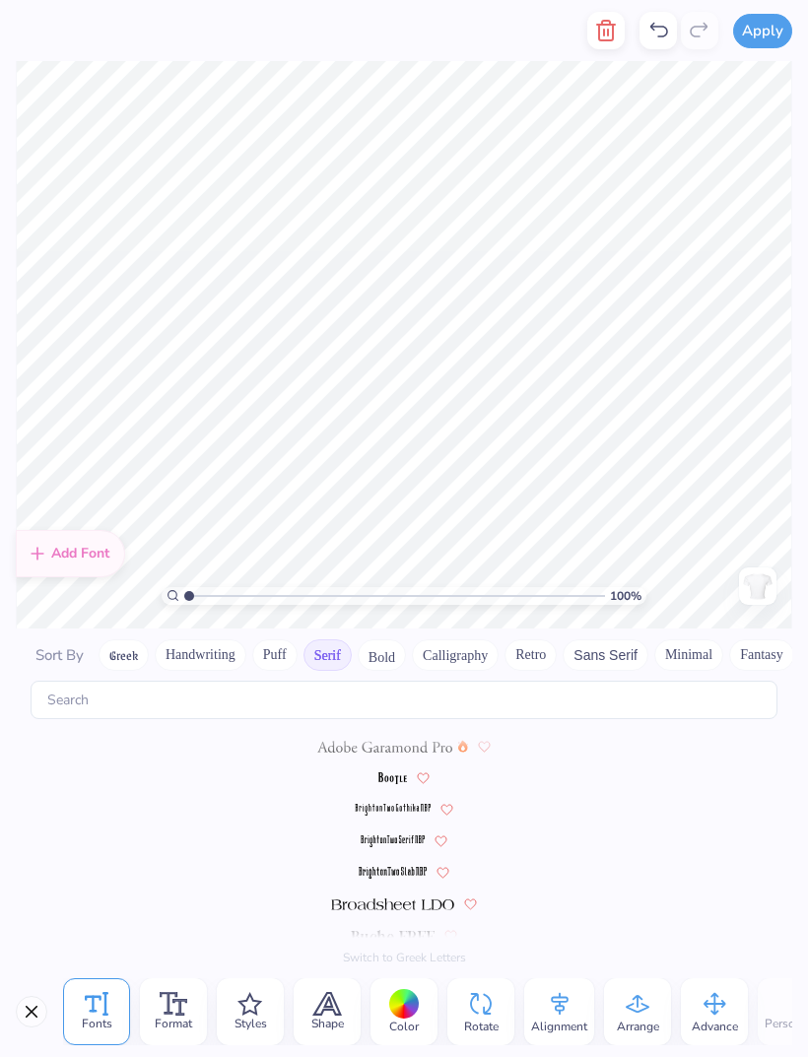
click at [467, 646] on button "Calligraphy" at bounding box center [455, 655] width 87 height 32
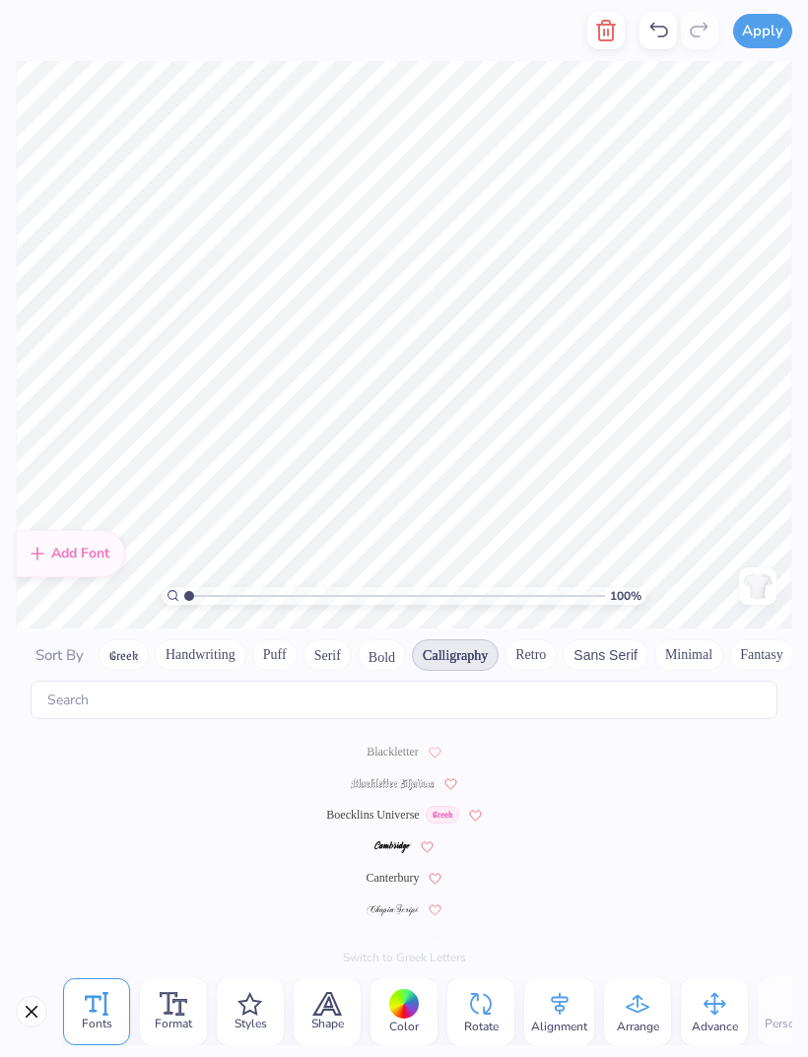
scroll to position [122, 0]
click at [407, 868] on div "Canterbury" at bounding box center [404, 876] width 776 height 32
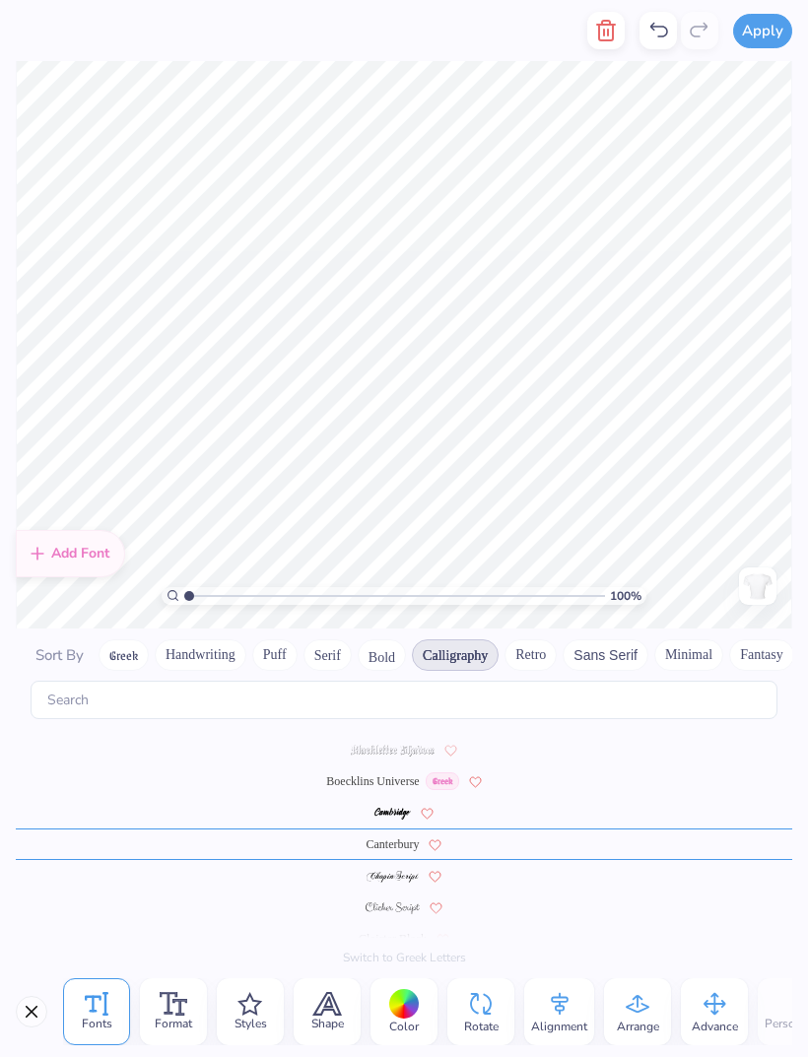
scroll to position [1, 0]
type textarea "T"
type textarea "Dphie"
click at [408, 1006] on div at bounding box center [404, 1004] width 31 height 31
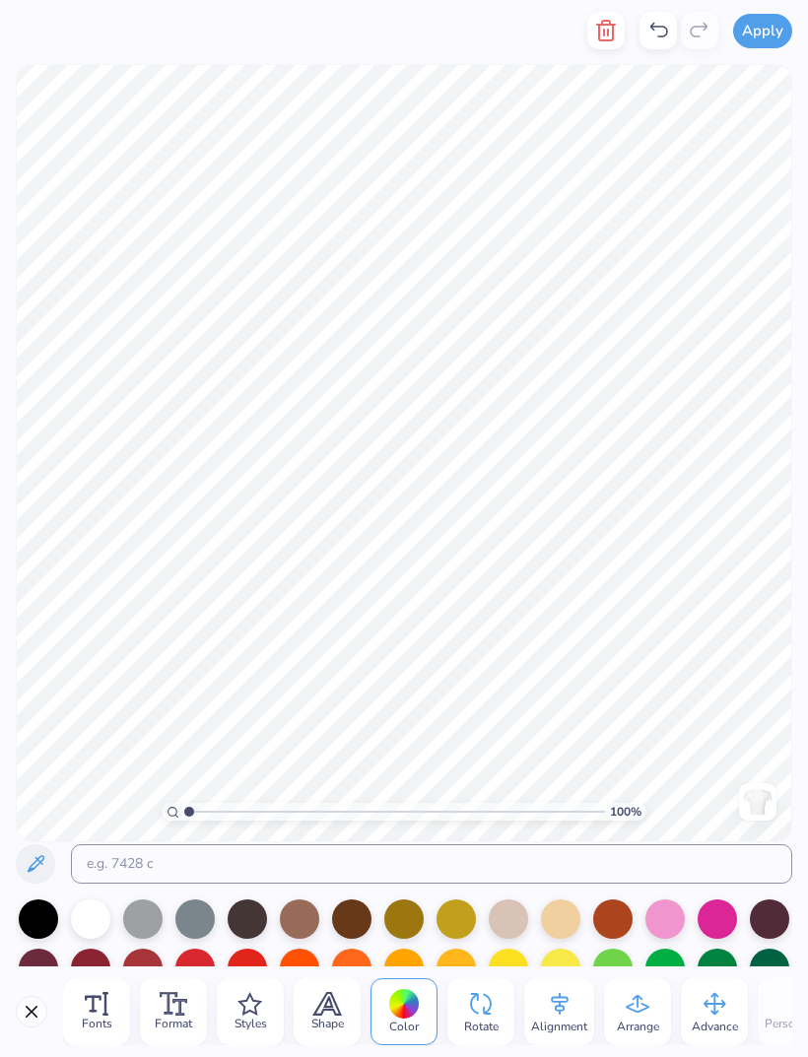
click at [410, 1009] on div at bounding box center [404, 1004] width 31 height 31
click at [404, 1016] on div at bounding box center [404, 1004] width 31 height 31
click at [42, 912] on div at bounding box center [38, 918] width 39 height 39
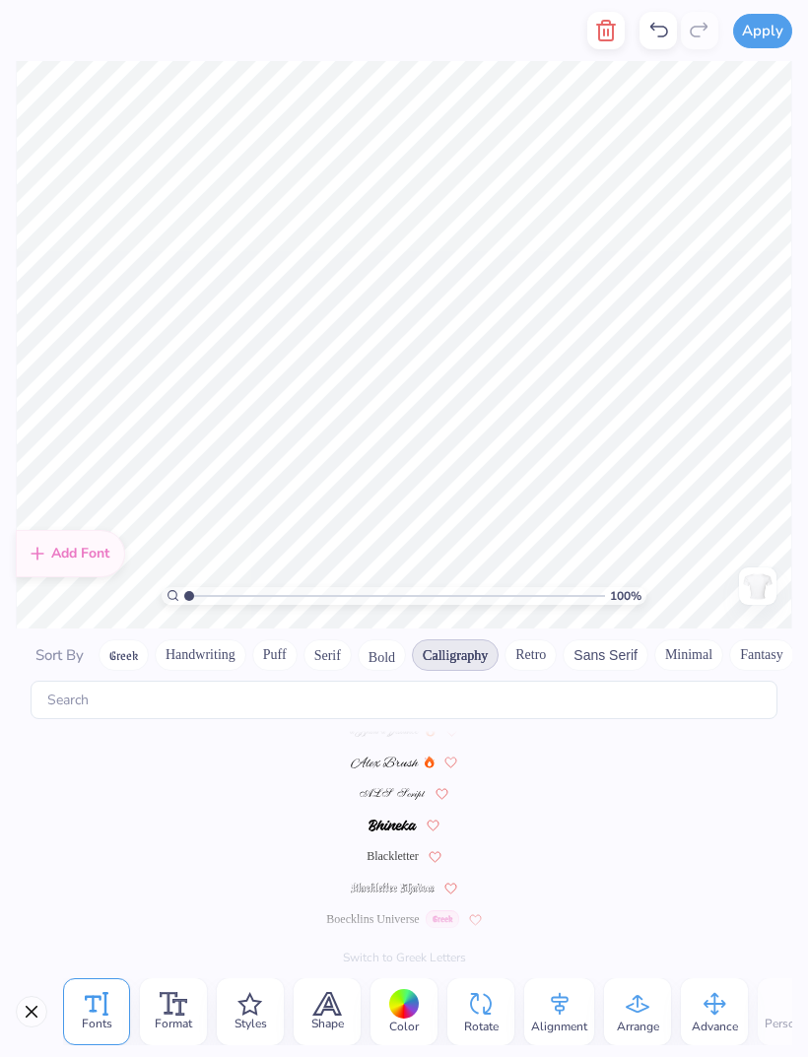
scroll to position [0, 0]
click at [532, 1013] on div "Alignment" at bounding box center [559, 1011] width 70 height 67
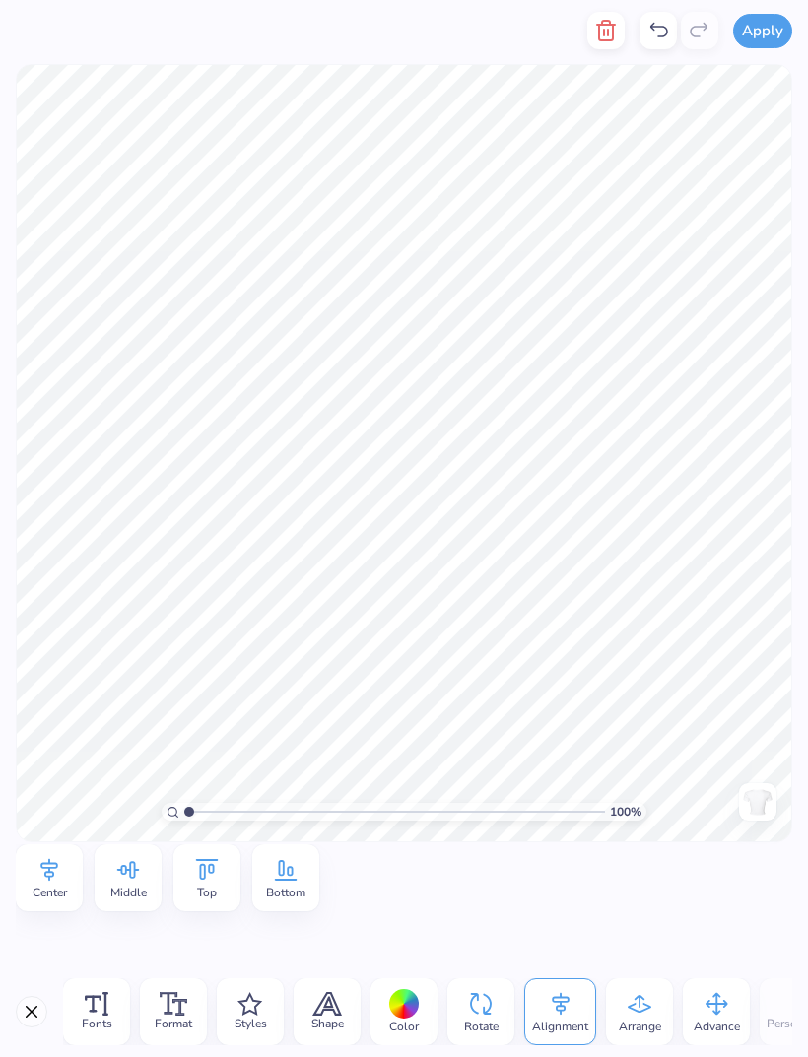
click at [134, 892] on span "Middle" at bounding box center [128, 893] width 36 height 16
type textarea "The Times"
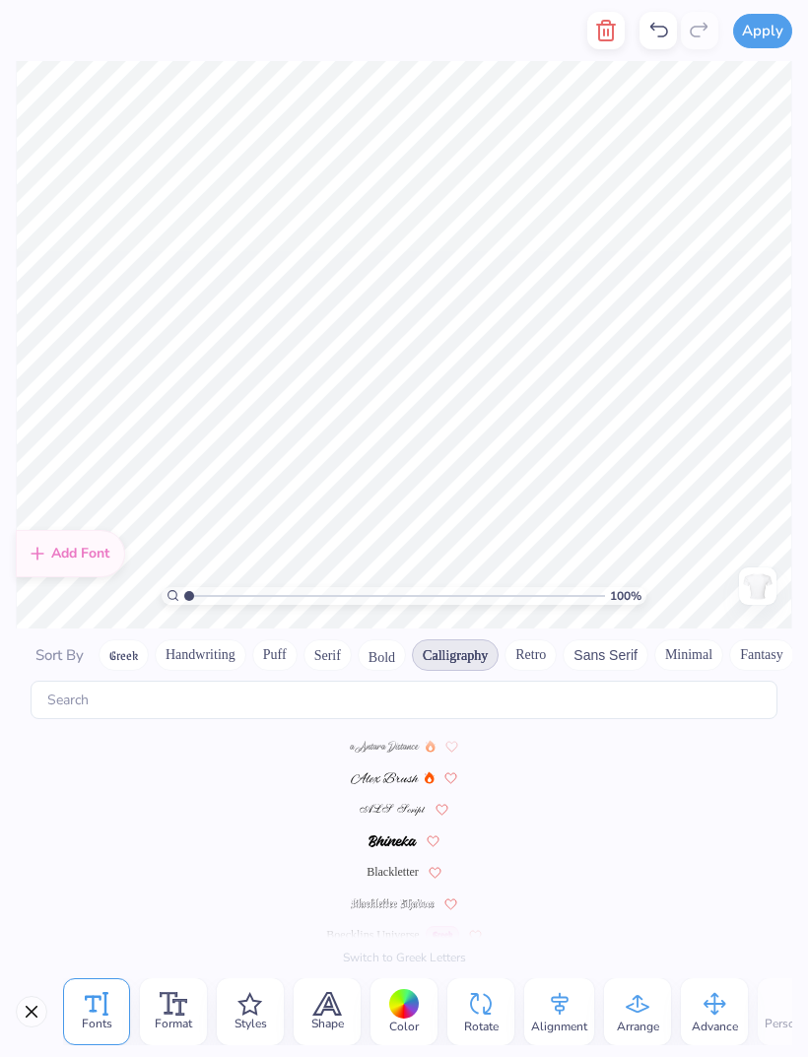
scroll to position [268, 0]
click at [407, 1017] on div at bounding box center [404, 1004] width 31 height 31
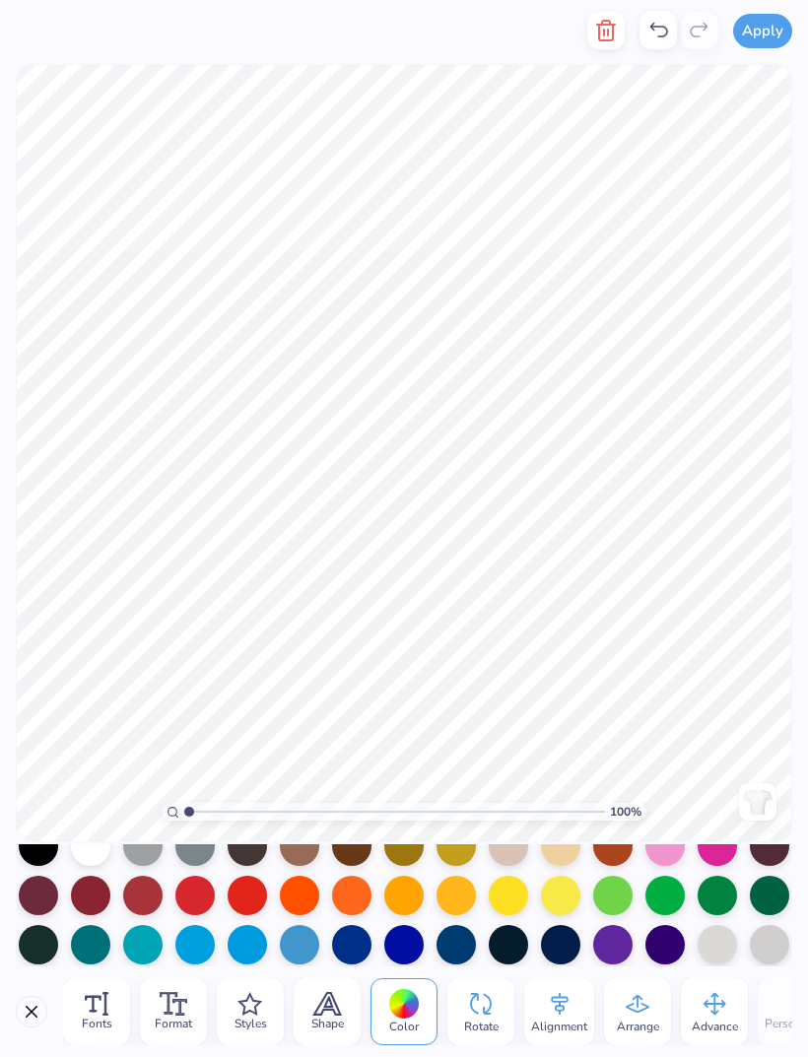
scroll to position [70, 0]
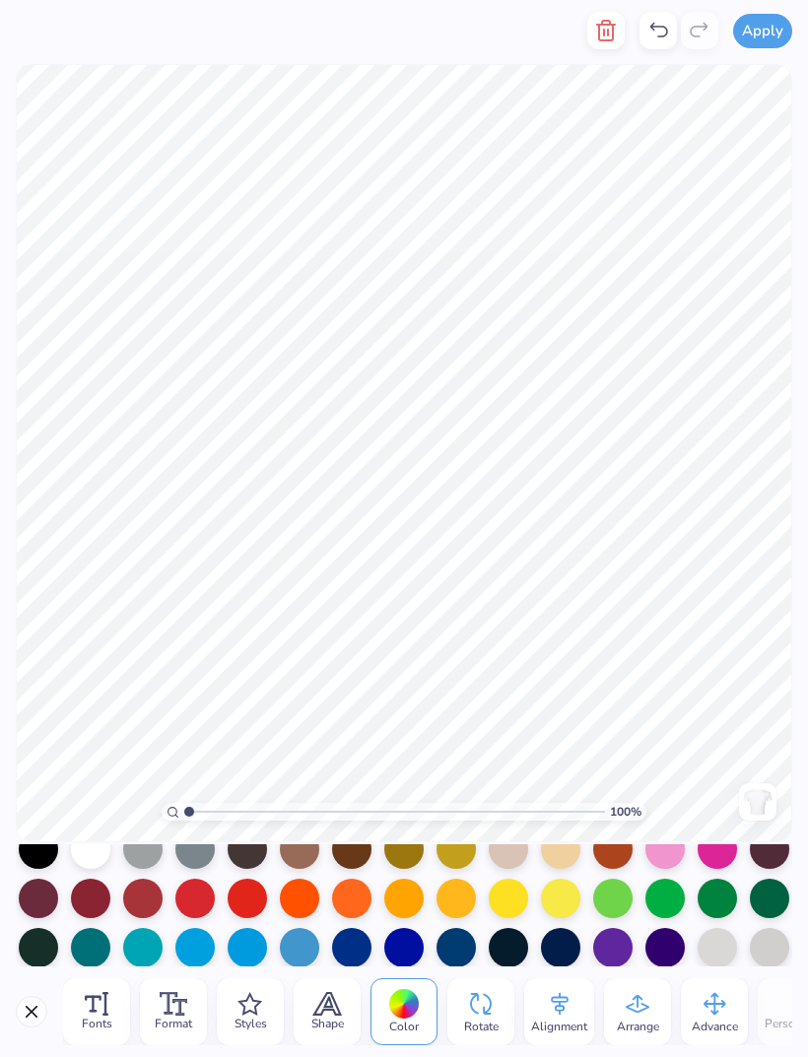
click at [102, 901] on div at bounding box center [90, 898] width 39 height 39
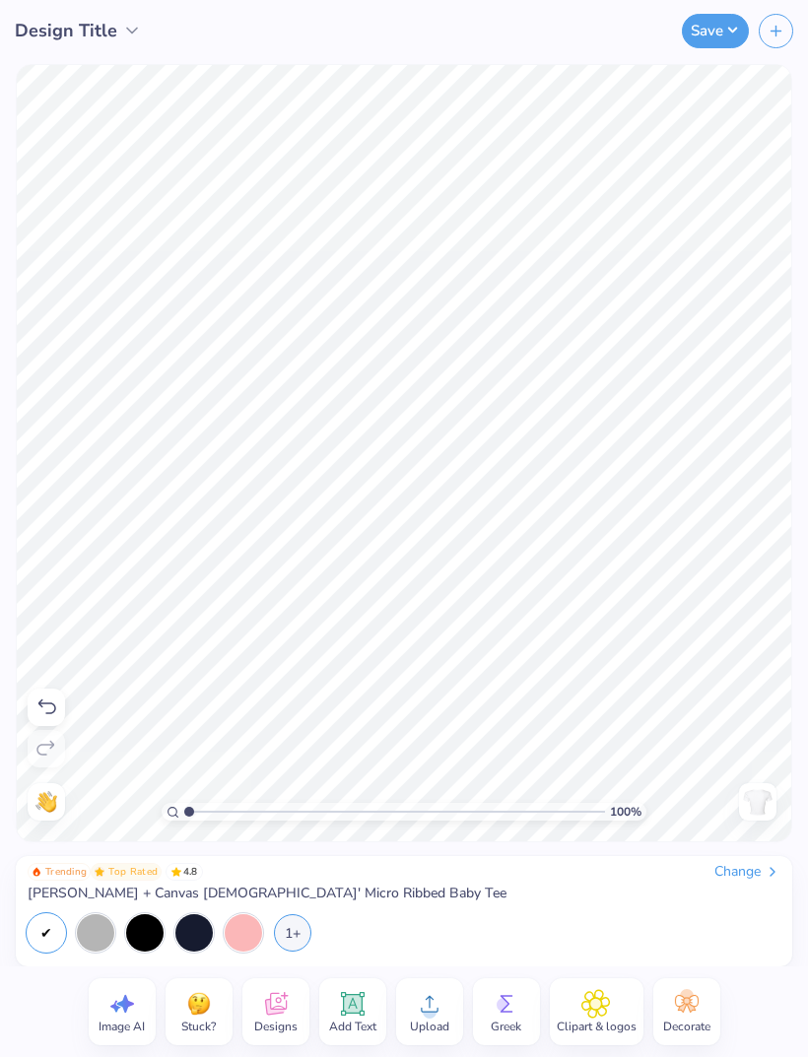
click at [587, 1008] on icon at bounding box center [595, 1004] width 29 height 30
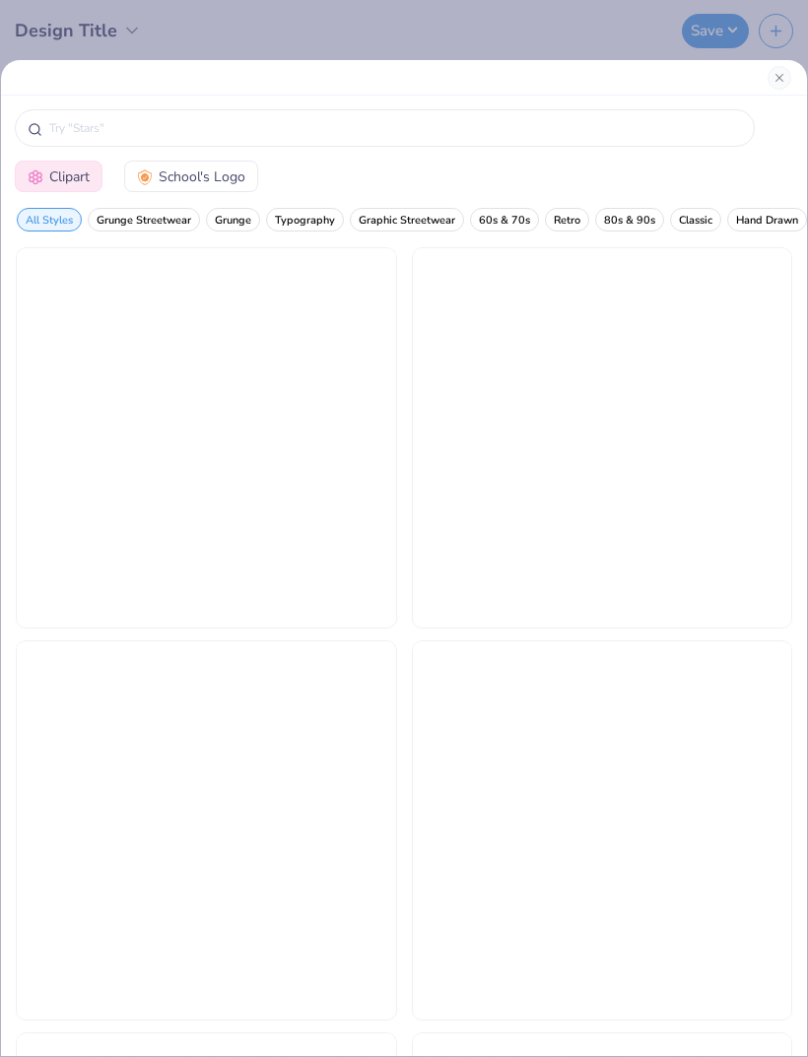
scroll to position [0, 0]
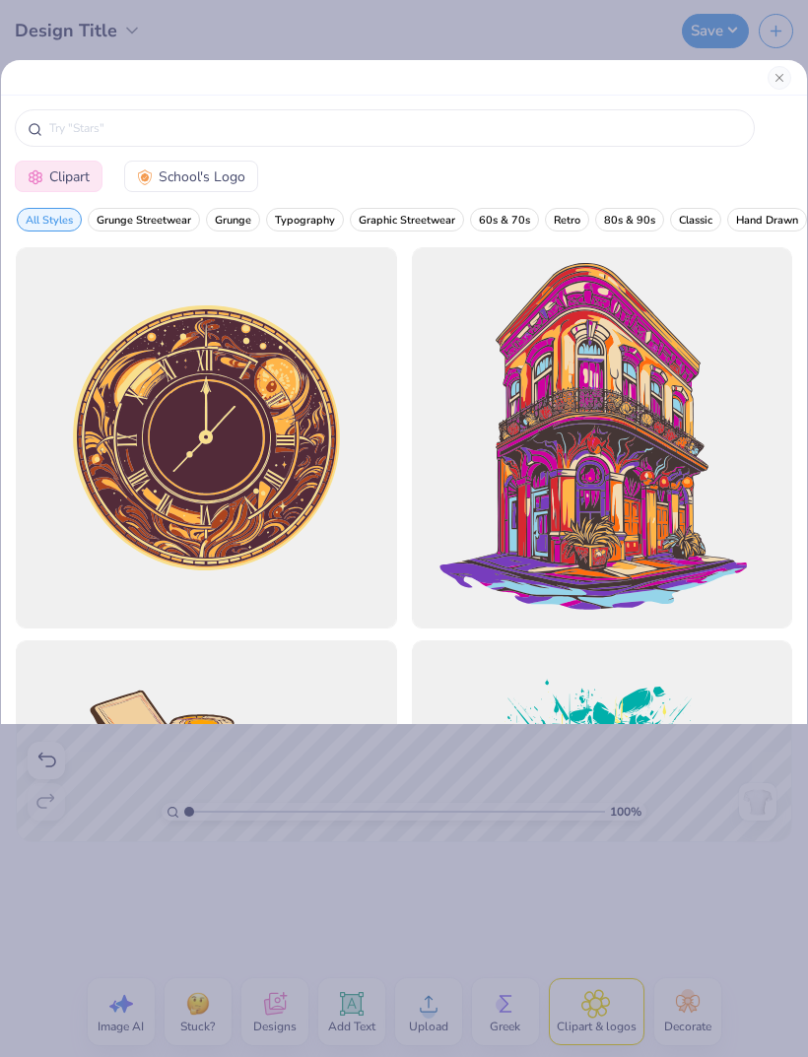
click at [776, 88] on button "Close" at bounding box center [779, 78] width 24 height 24
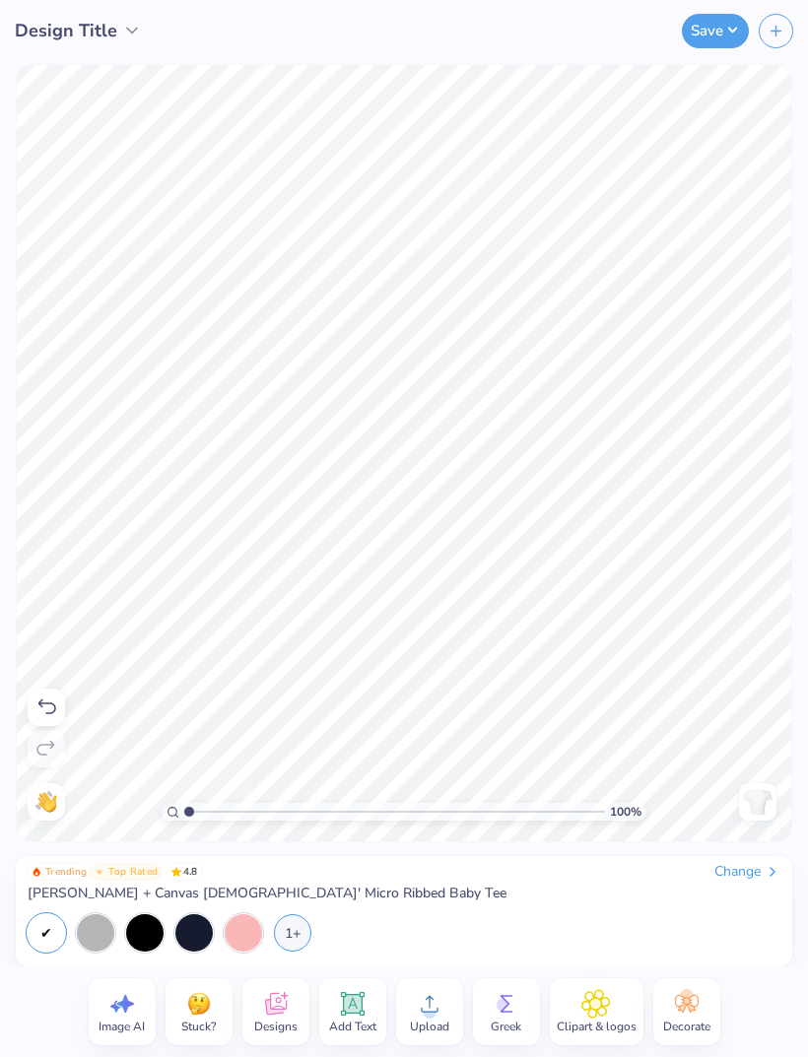
click at [709, 1016] on div "Decorate" at bounding box center [686, 1011] width 67 height 67
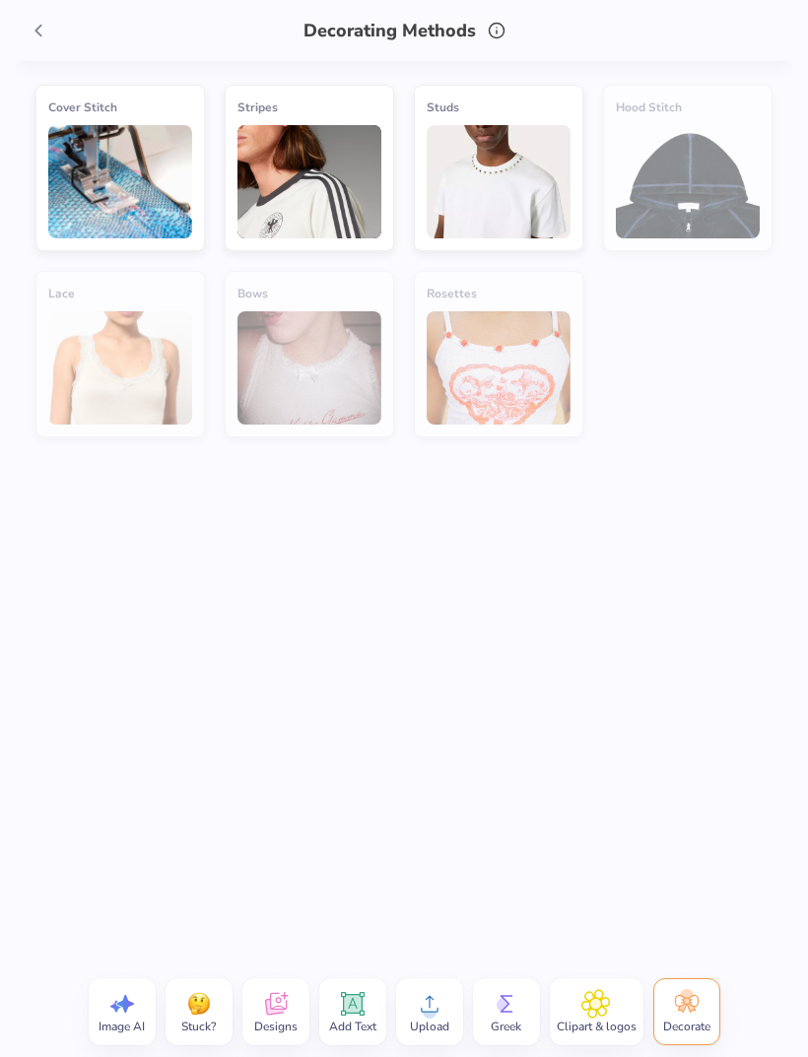
click at [33, 25] on icon at bounding box center [39, 31] width 22 height 22
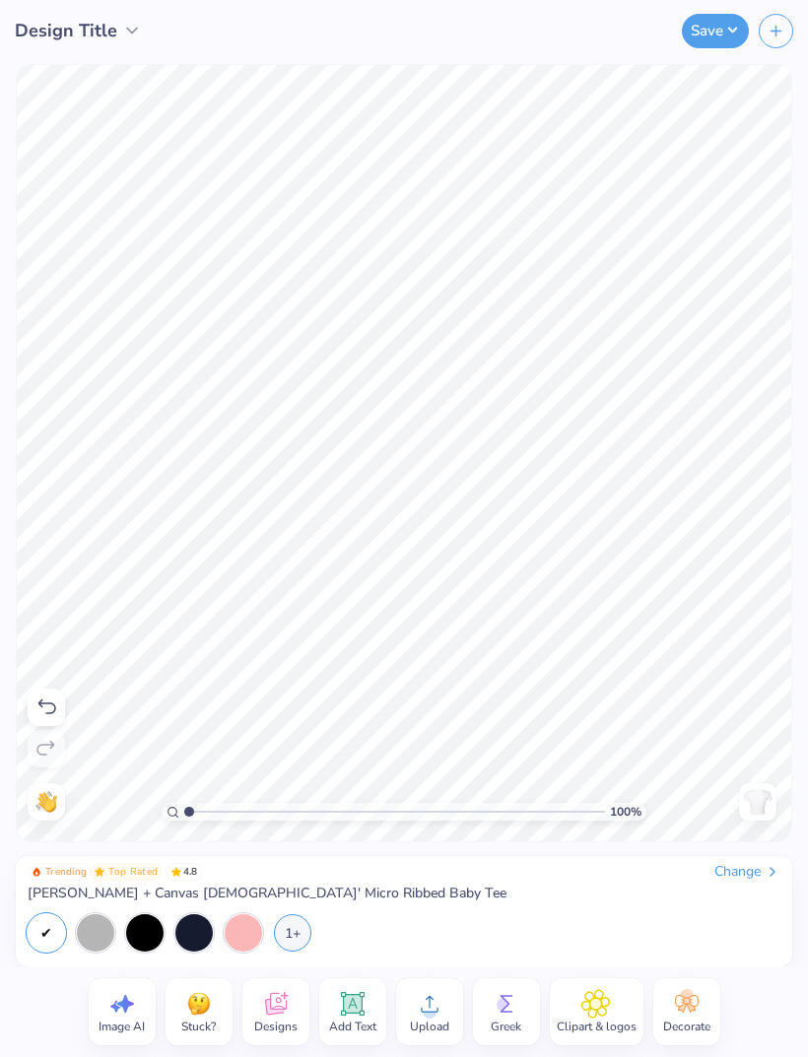
click at [281, 1022] on span "Designs" at bounding box center [275, 1027] width 43 height 16
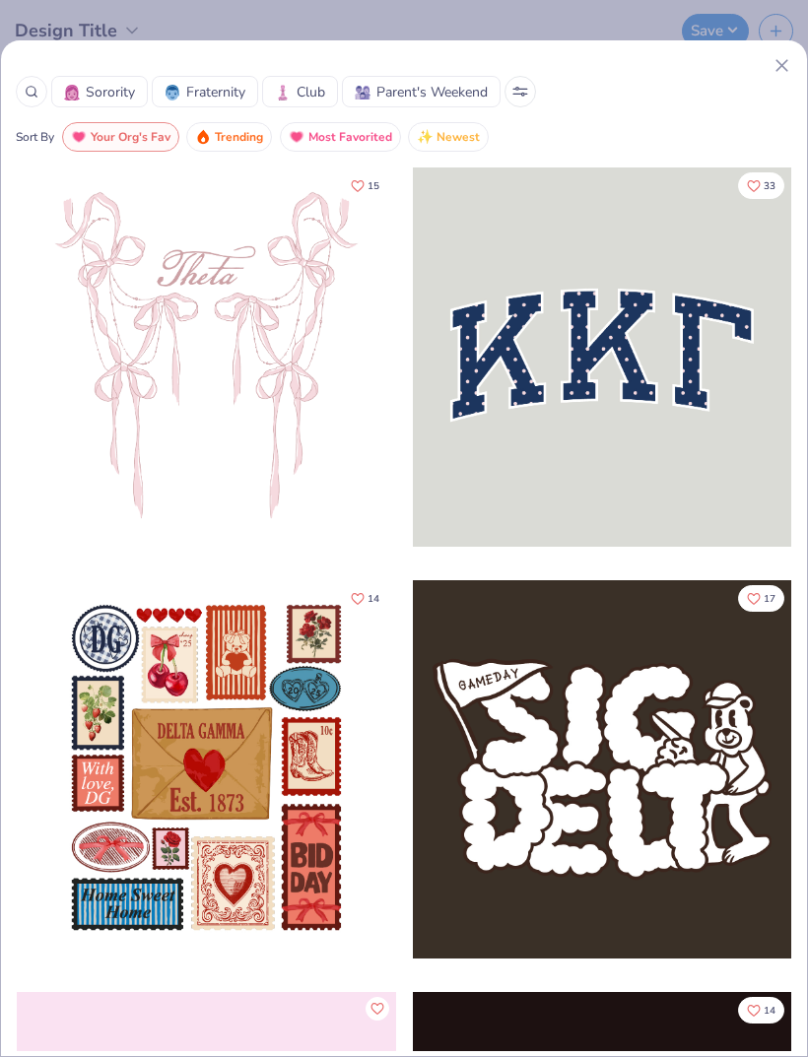
click at [776, 71] on line at bounding box center [781, 65] width 11 height 11
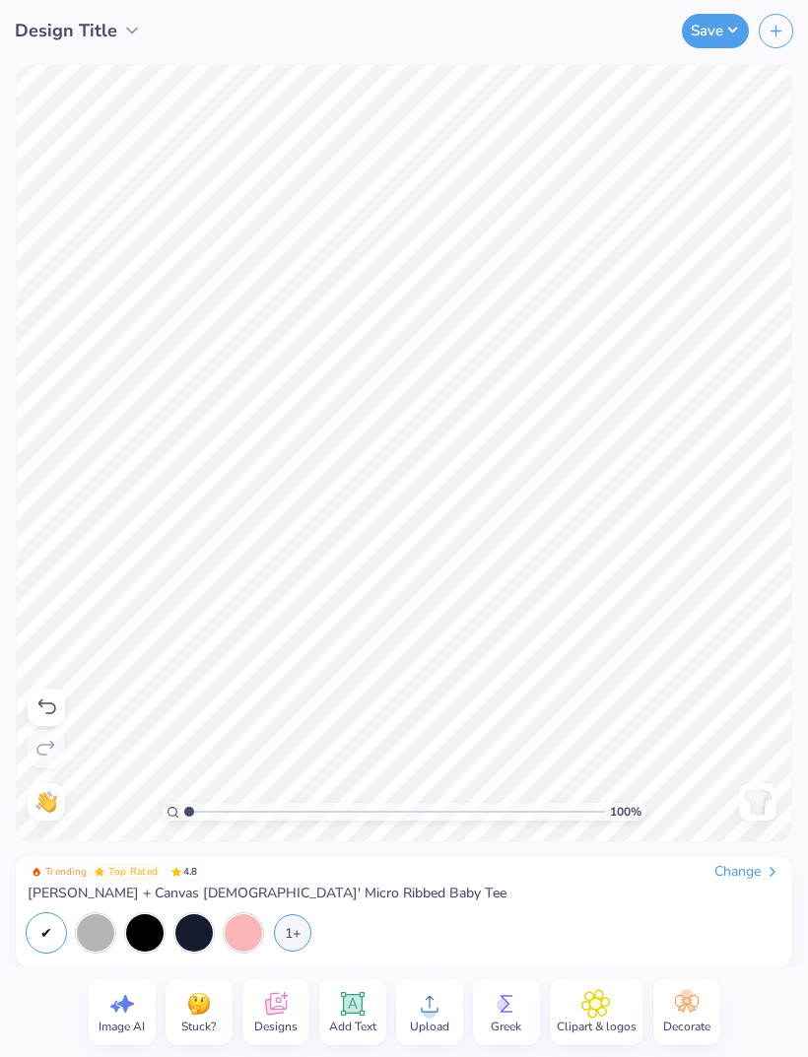
click at [139, 1039] on div "Image AI" at bounding box center [122, 1011] width 67 height 67
select select "4"
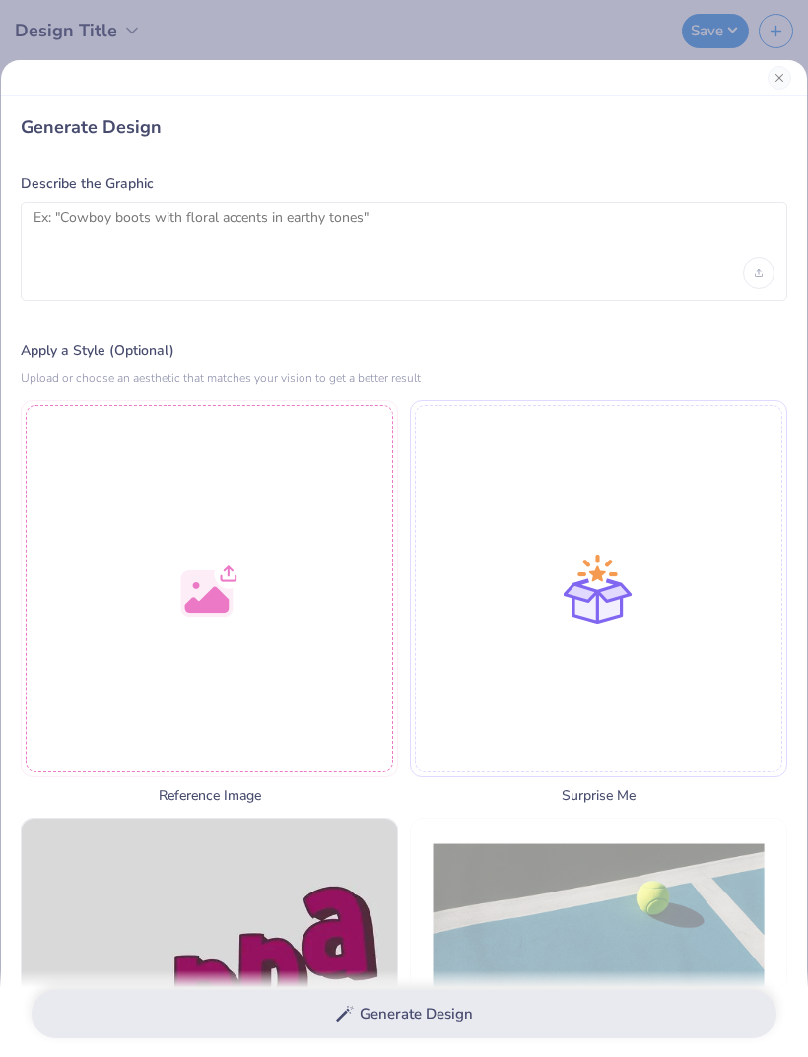
click at [482, 227] on textarea at bounding box center [403, 233] width 741 height 49
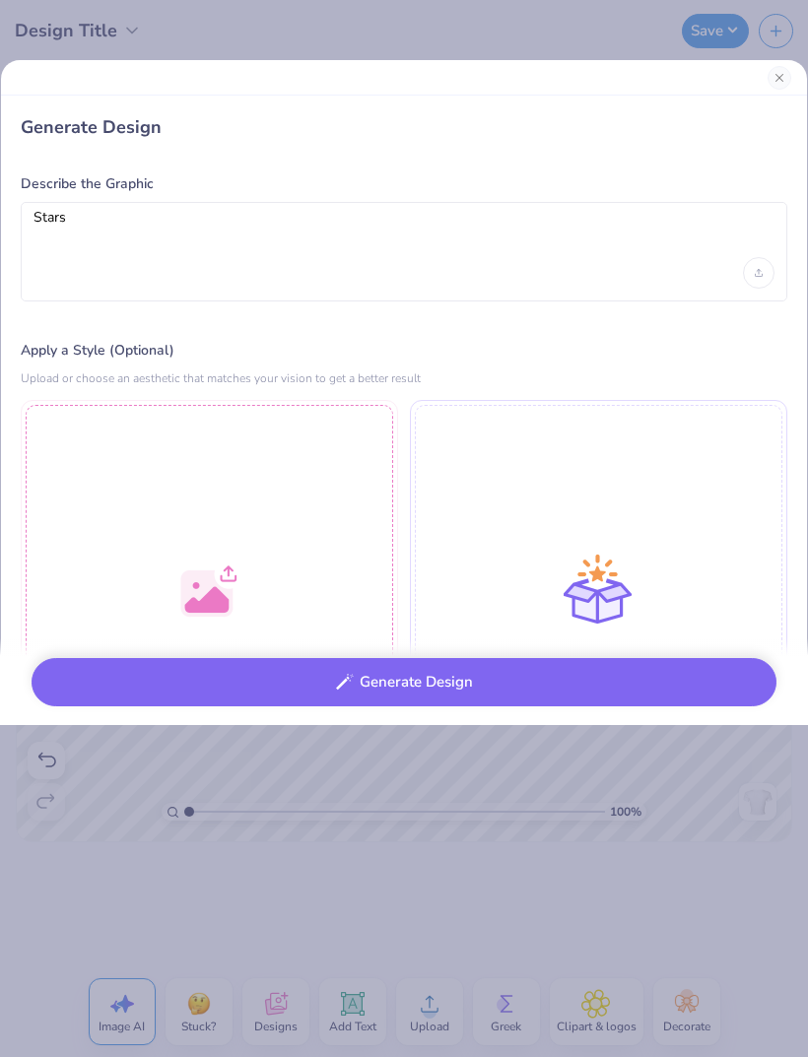
click at [625, 689] on button "Generate Design" at bounding box center [404, 682] width 745 height 48
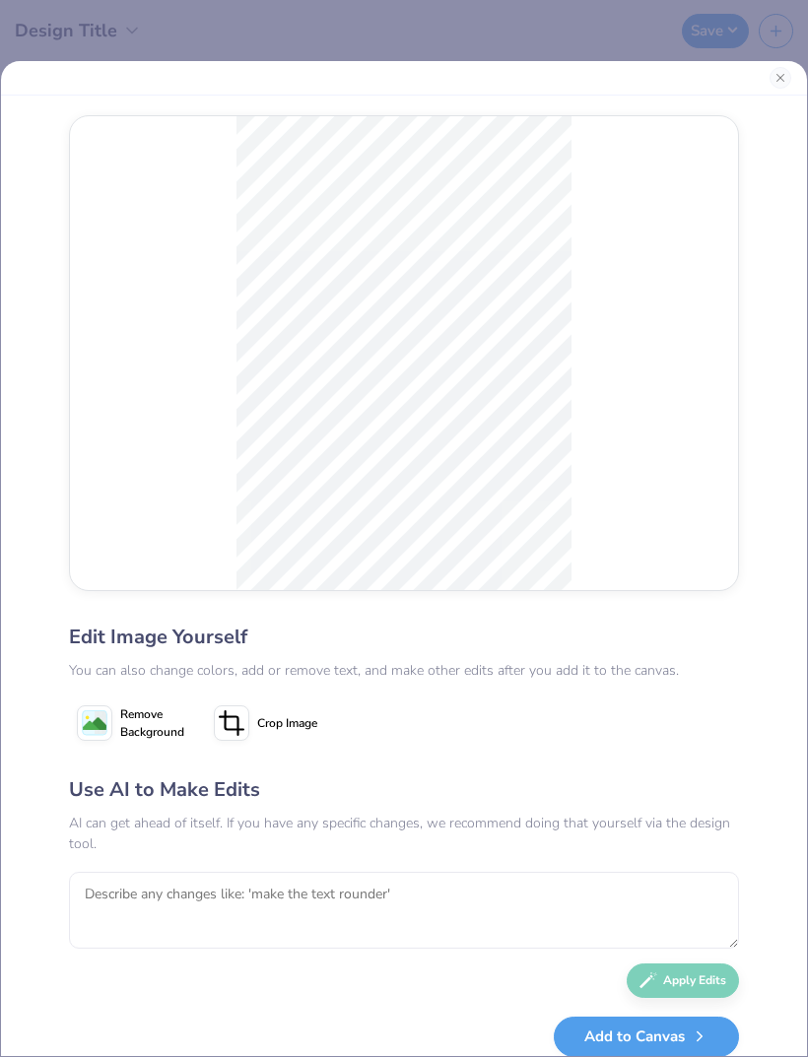
click at [773, 90] on div at bounding box center [404, 78] width 806 height 34
click at [773, 78] on button "Close" at bounding box center [780, 78] width 22 height 22
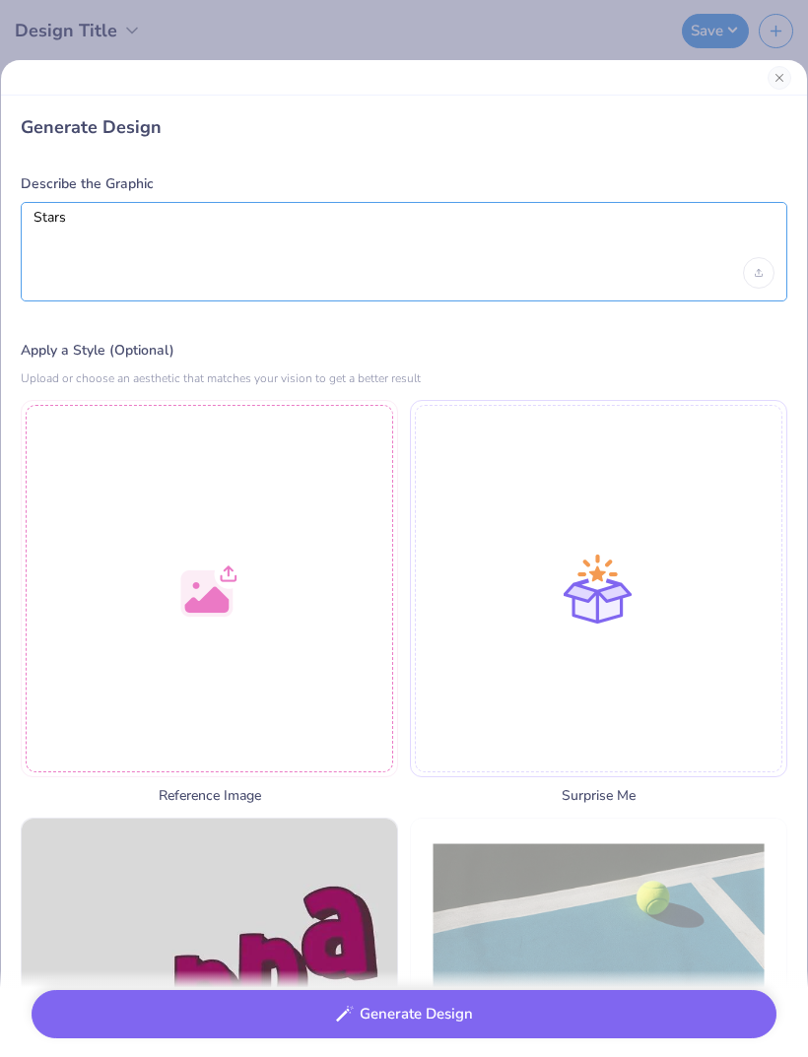
click at [537, 227] on textarea "Stars" at bounding box center [403, 233] width 741 height 49
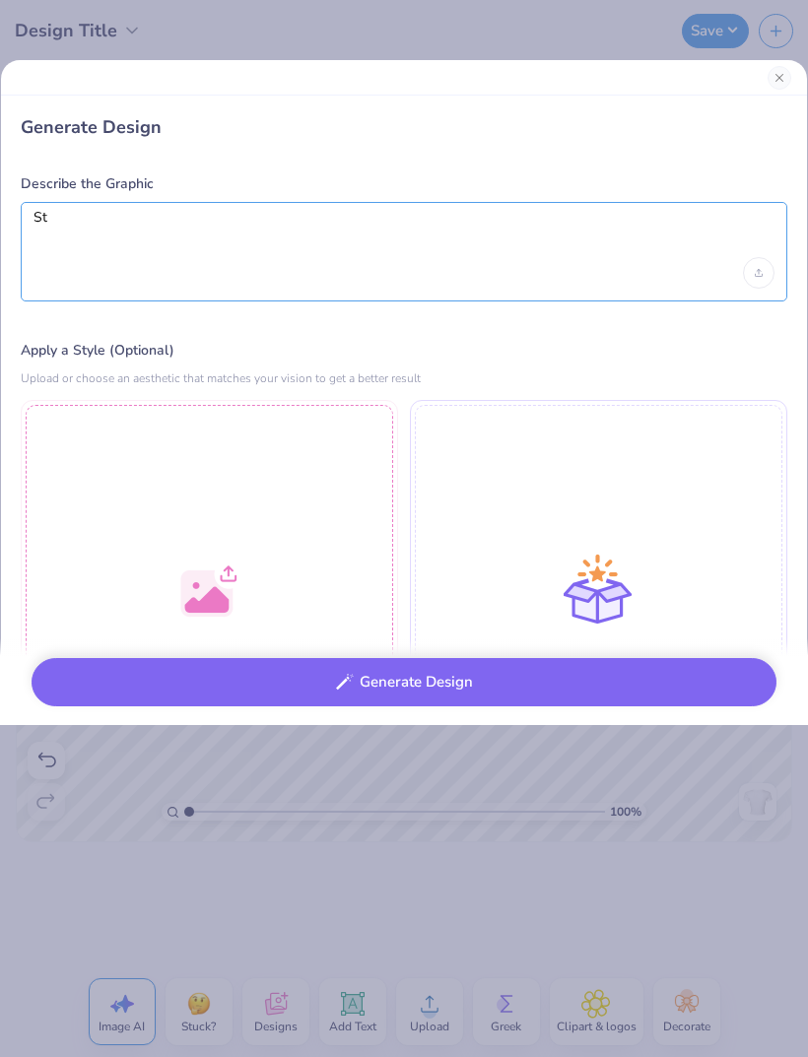
type textarea "S"
type textarea "Dphie times and it’s a play on the [US_STATE] times"
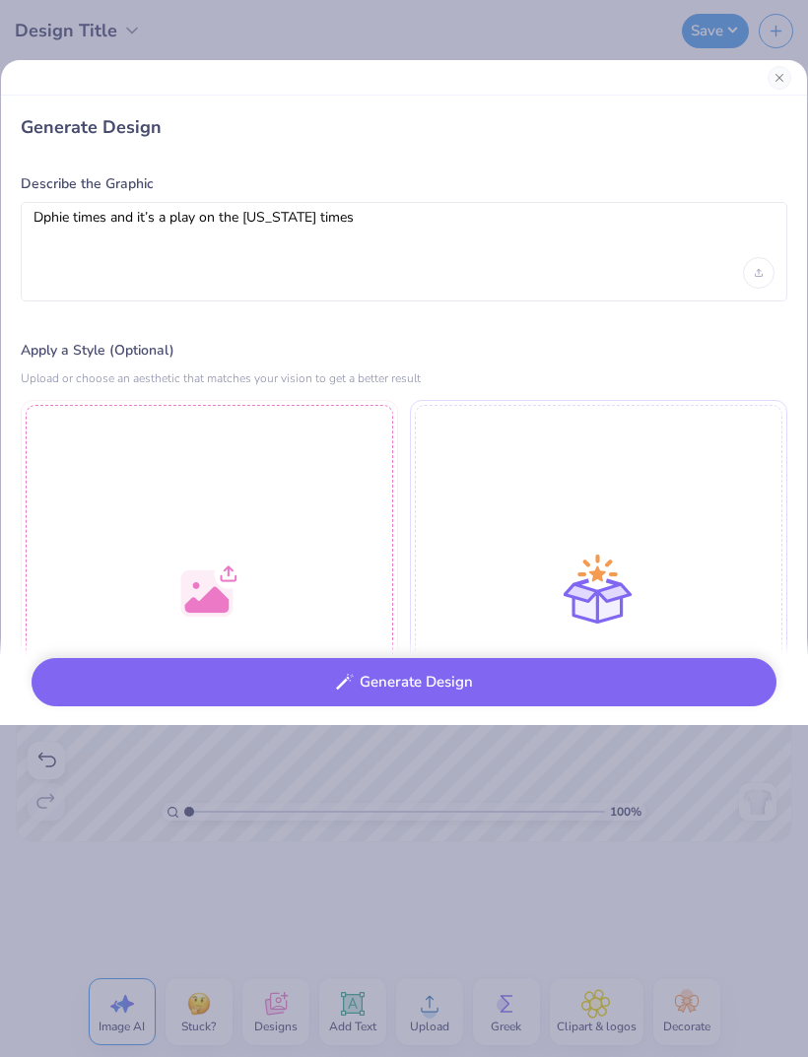
click at [587, 689] on button "Generate Design" at bounding box center [404, 682] width 745 height 48
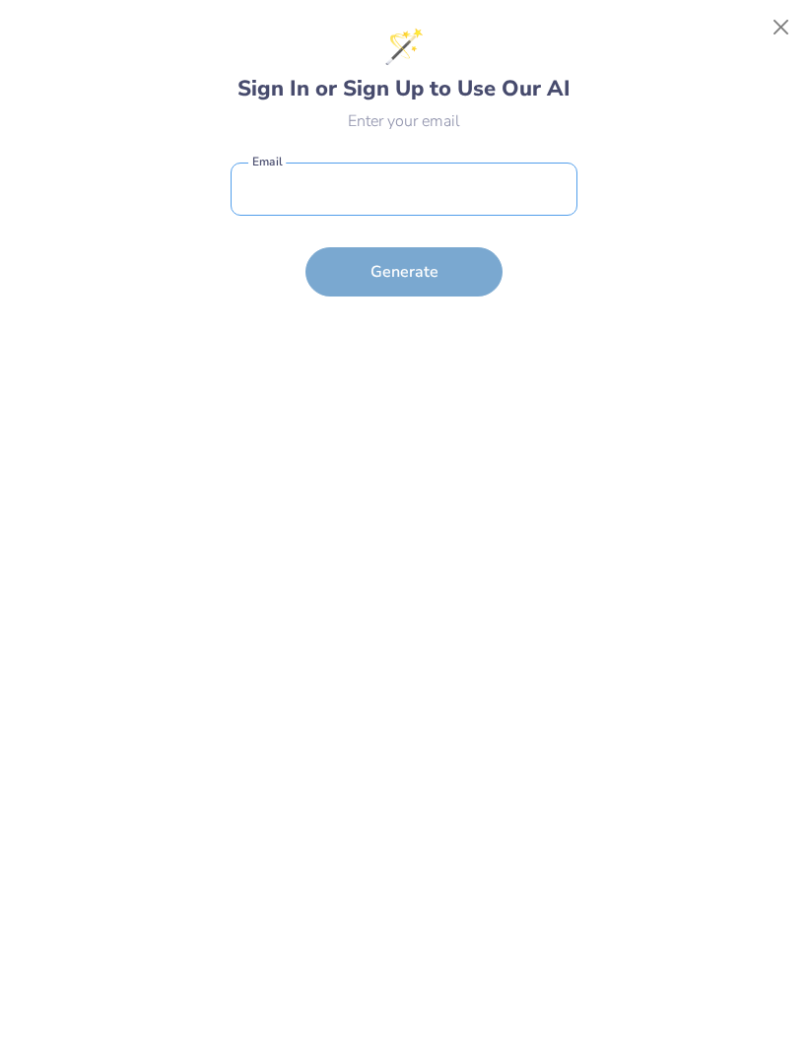
click at [518, 181] on input "email" at bounding box center [404, 190] width 347 height 54
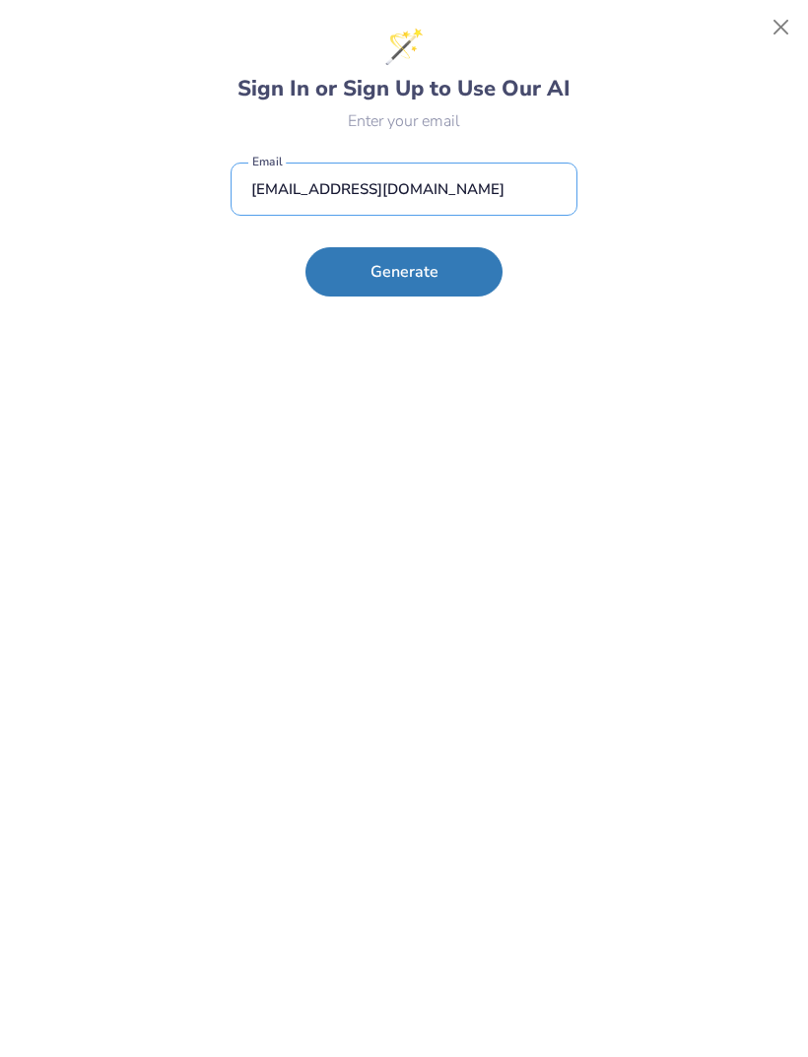
type input "[EMAIL_ADDRESS][DOMAIN_NAME]"
click at [466, 274] on button "Generate" at bounding box center [403, 271] width 197 height 49
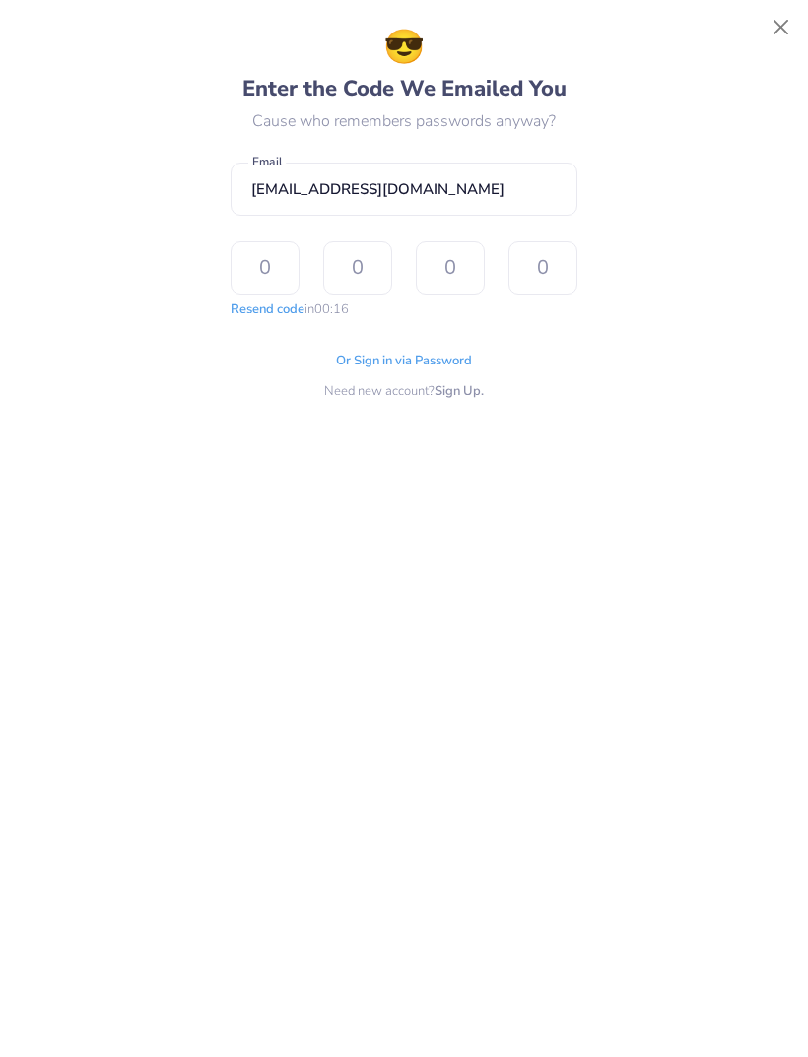
click at [286, 266] on input "text" at bounding box center [265, 267] width 69 height 53
type input "2"
type input "3"
type input "9"
type input "8"
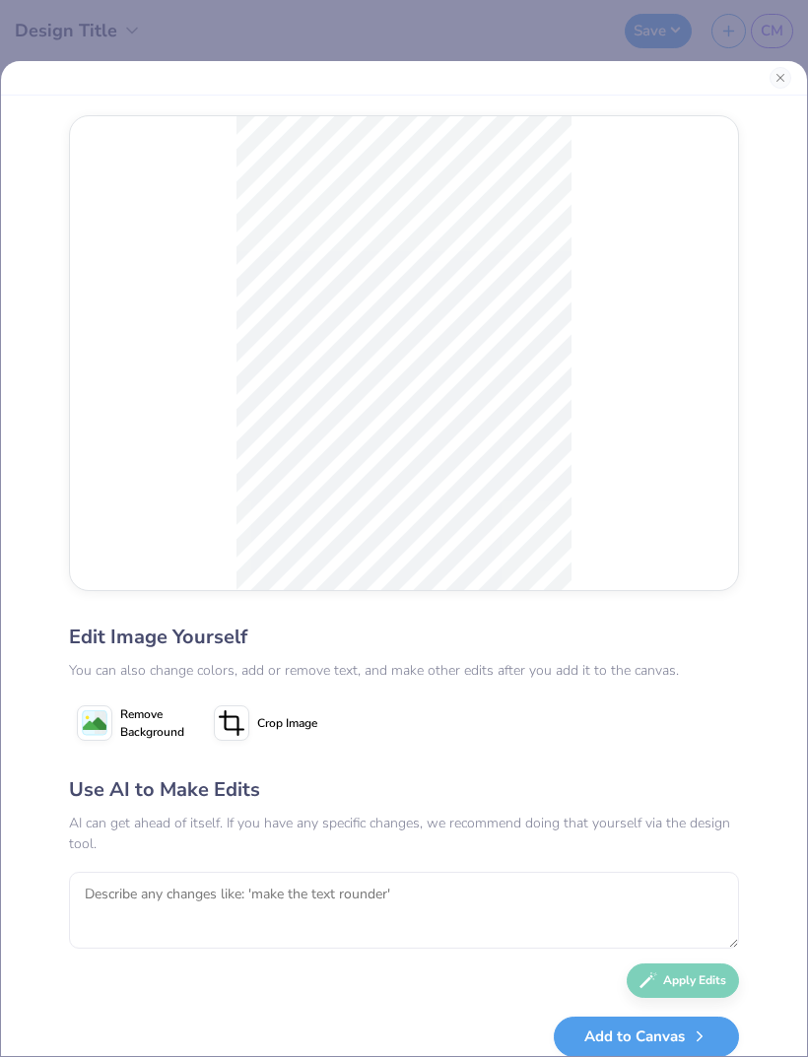
click at [797, 71] on div at bounding box center [404, 78] width 806 height 34
click at [789, 83] on button "Close" at bounding box center [780, 78] width 22 height 22
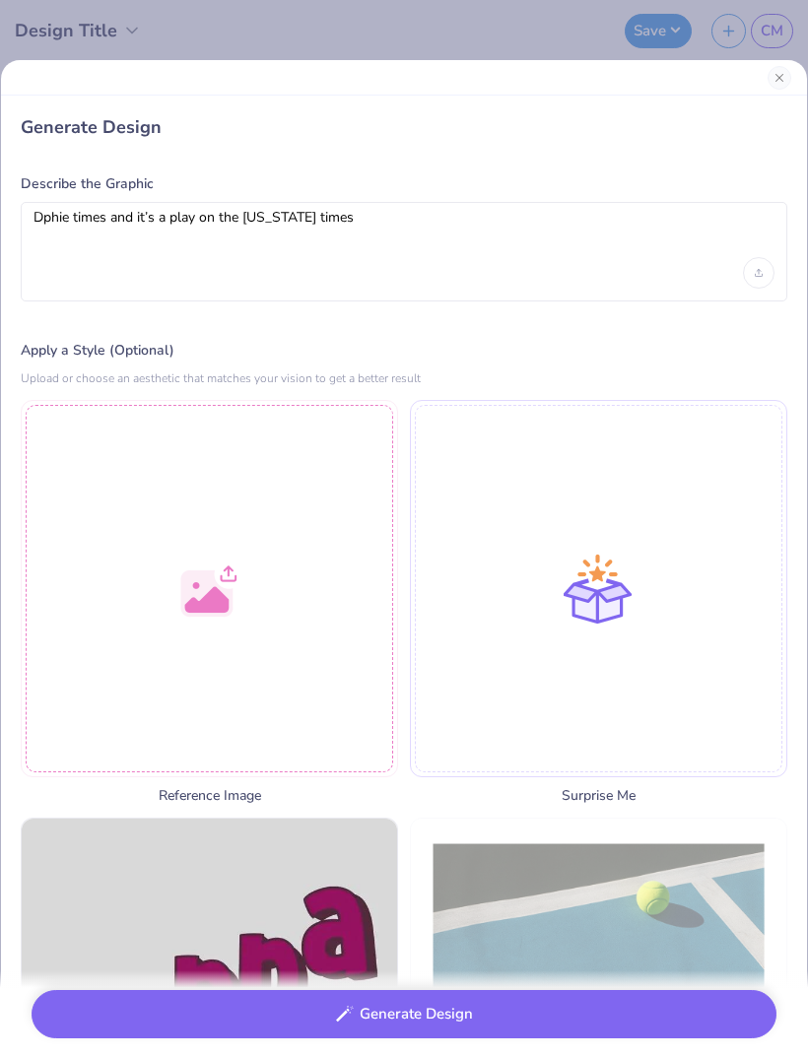
click at [784, 79] on button "Close" at bounding box center [779, 78] width 24 height 24
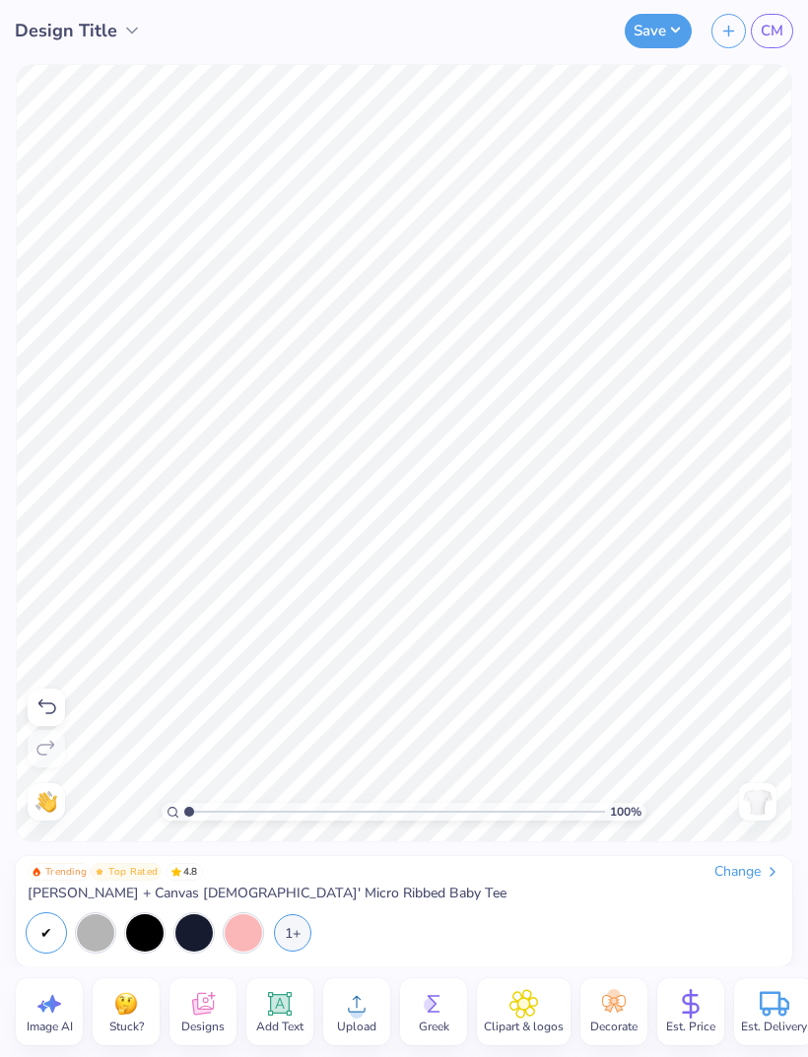
click at [293, 1009] on icon at bounding box center [280, 1004] width 30 height 30
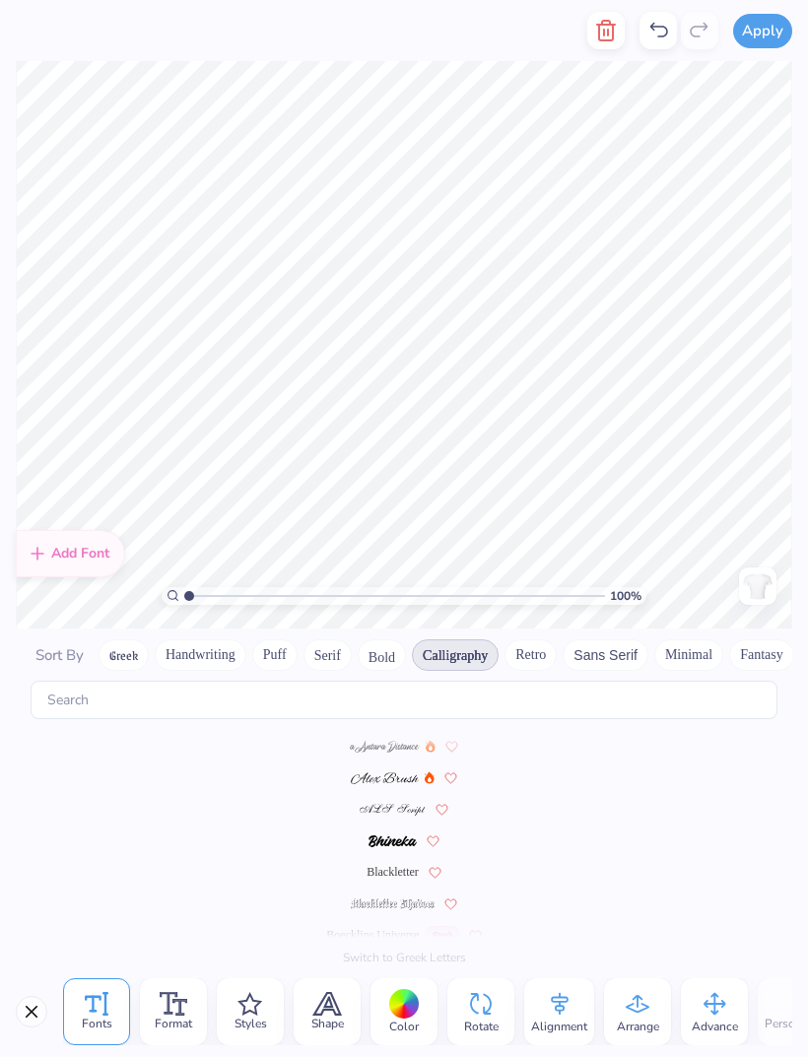
scroll to position [1, 0]
type textarea "T"
